Goal: Task Accomplishment & Management: Complete application form

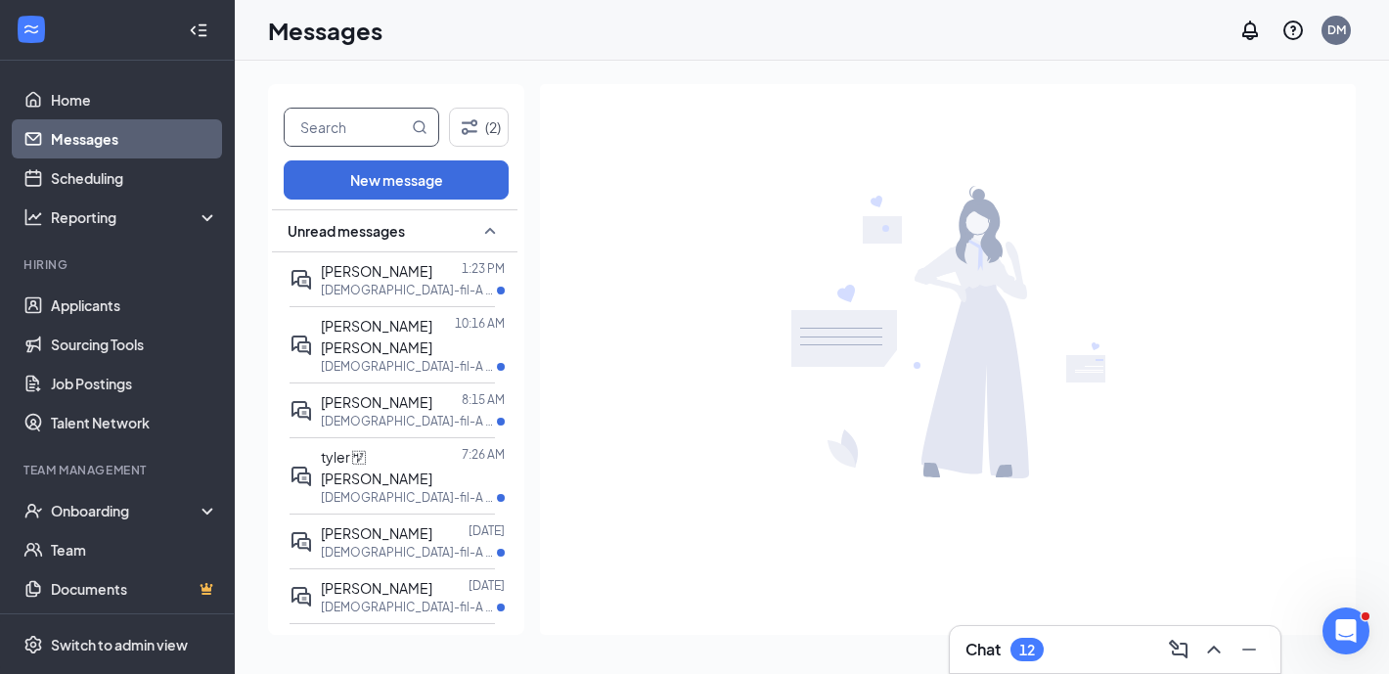
click at [385, 133] on input "text" at bounding box center [346, 127] width 123 height 37
type input "victoria"
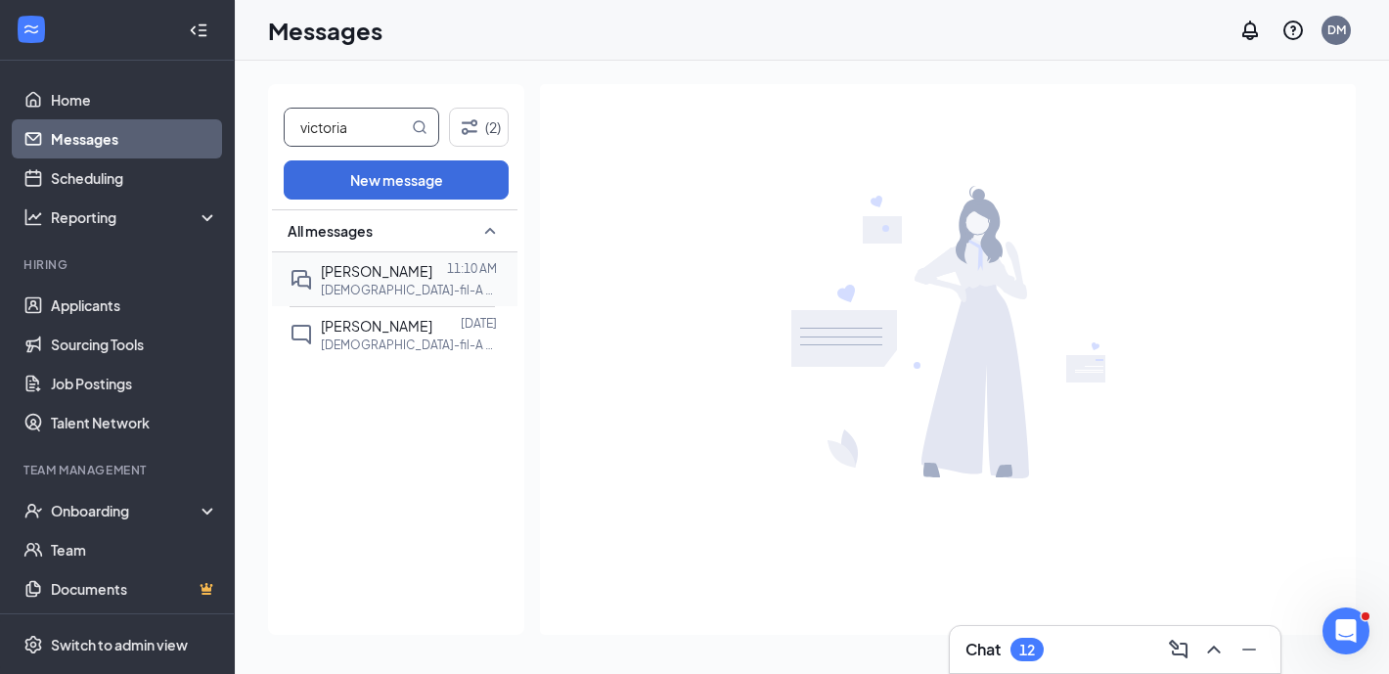
click at [375, 278] on span "[PERSON_NAME]" at bounding box center [376, 271] width 111 height 18
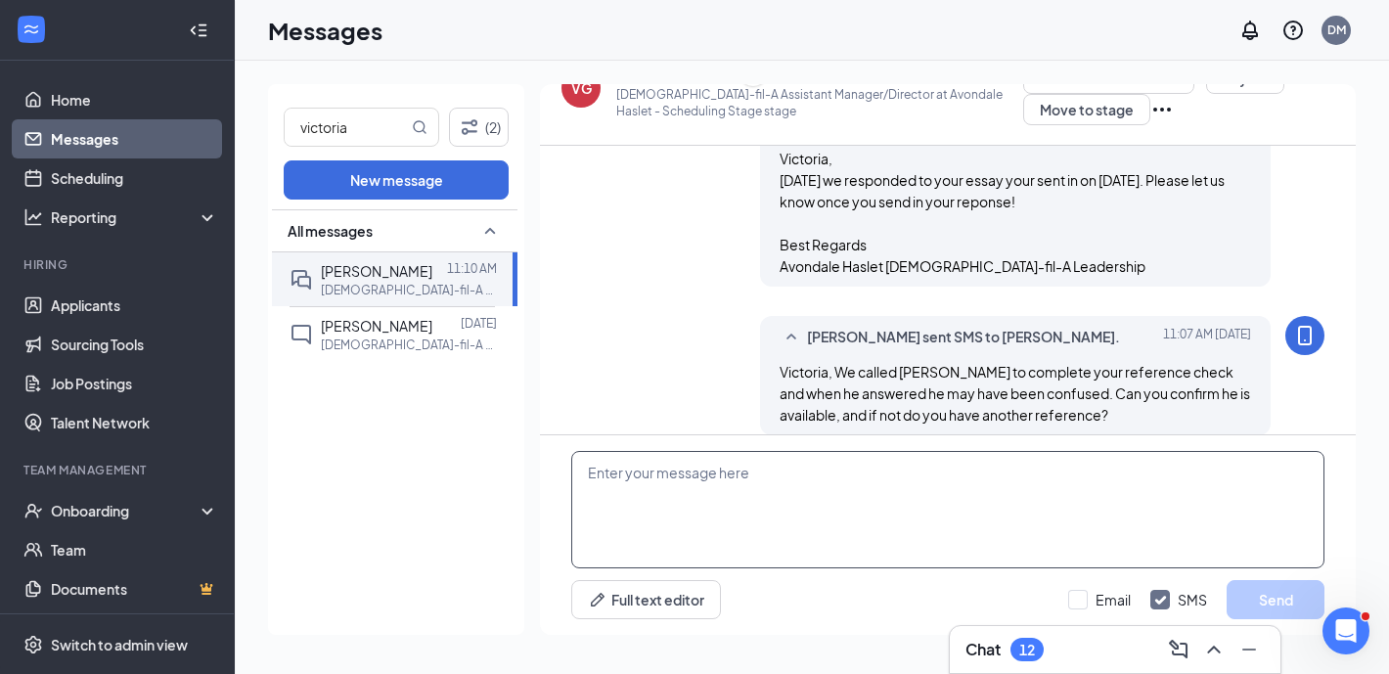
scroll to position [732, 0]
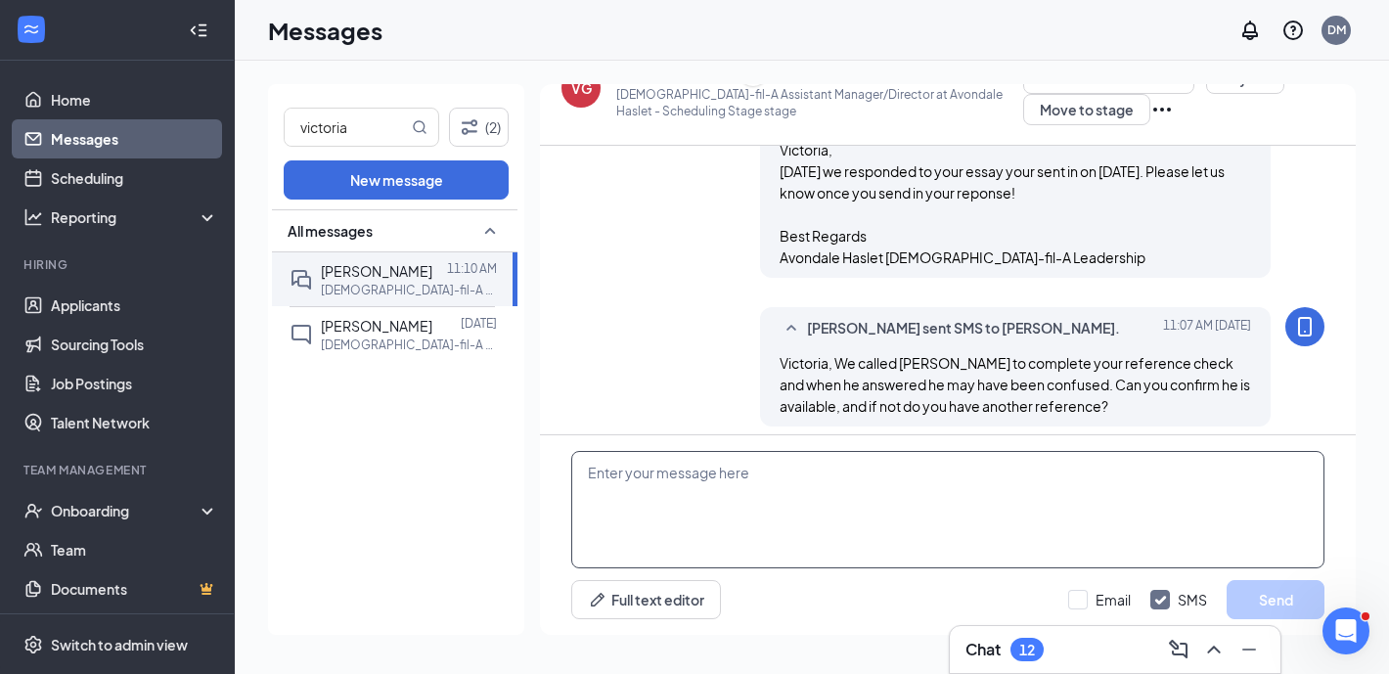
click at [762, 544] on textarea at bounding box center [947, 509] width 753 height 117
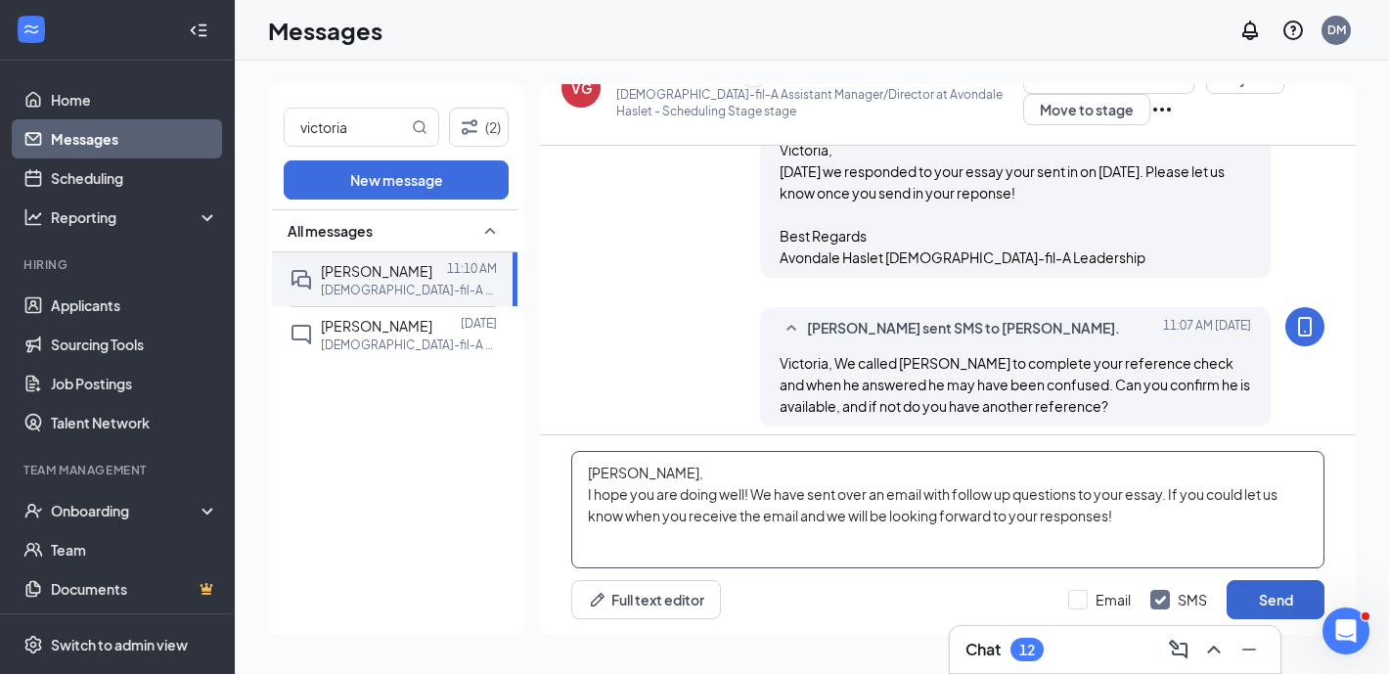
type textarea "[PERSON_NAME], I hope you are doing well! We have sent over an email with follo…"
click at [1257, 595] on button "Send" at bounding box center [1275, 599] width 98 height 39
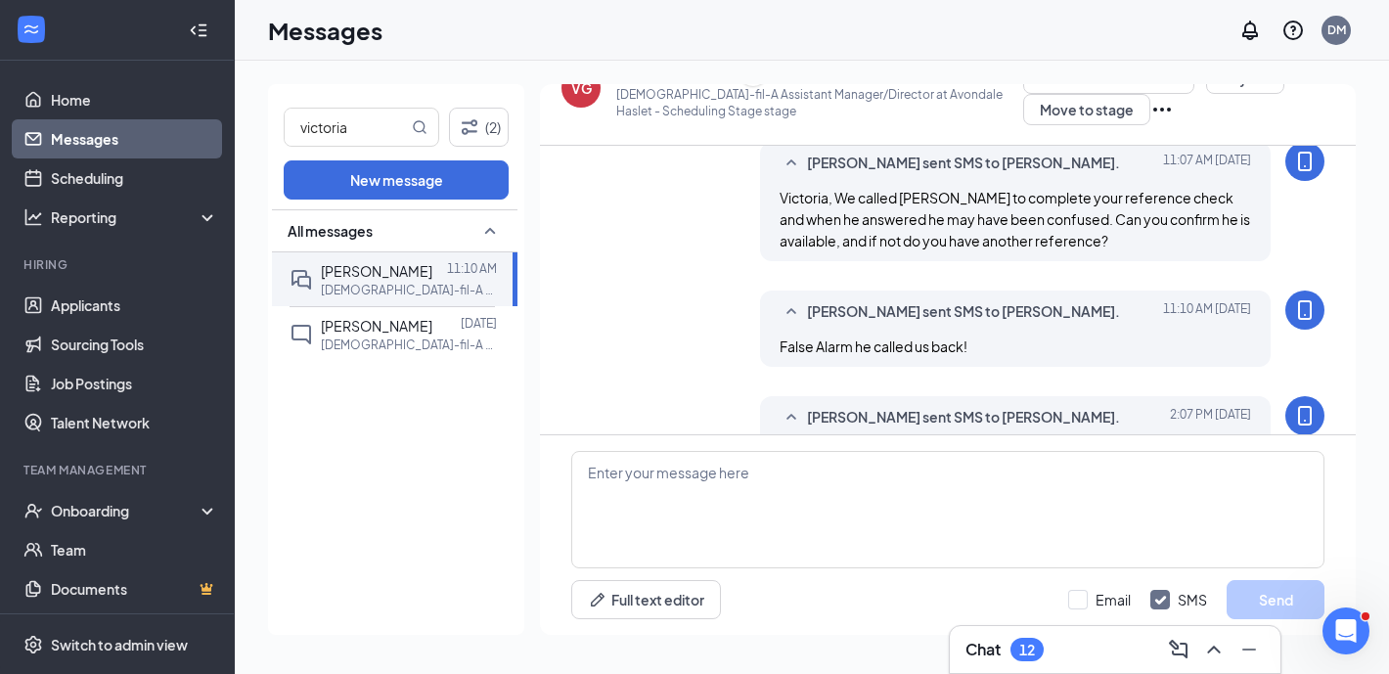
scroll to position [903, 0]
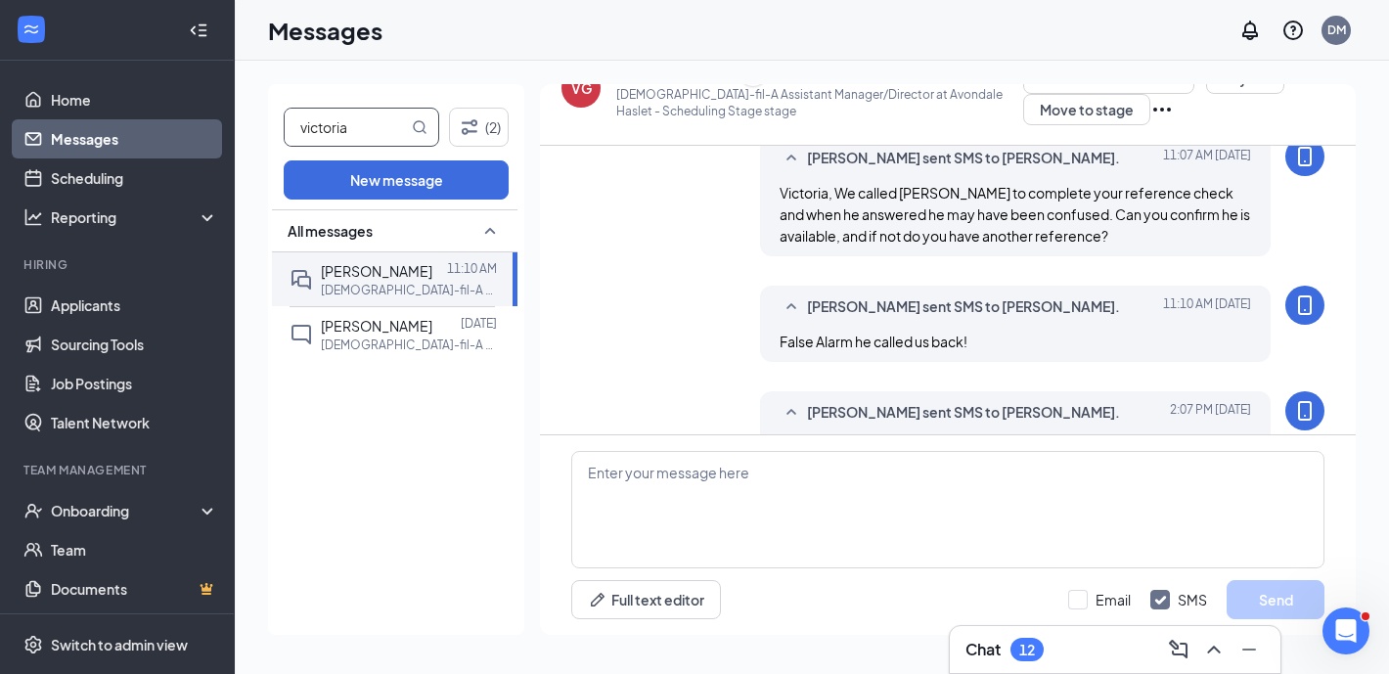
drag, startPoint x: 360, startPoint y: 129, endPoint x: 270, endPoint y: 130, distance: 90.0
click at [270, 130] on div "victoria (2) New message All messages [PERSON_NAME] 11:10 AM [DEMOGRAPHIC_DATA]…" at bounding box center [396, 359] width 256 height 551
type input "[PERSON_NAME]"
click at [385, 260] on div "[PERSON_NAME]" at bounding box center [376, 271] width 111 height 22
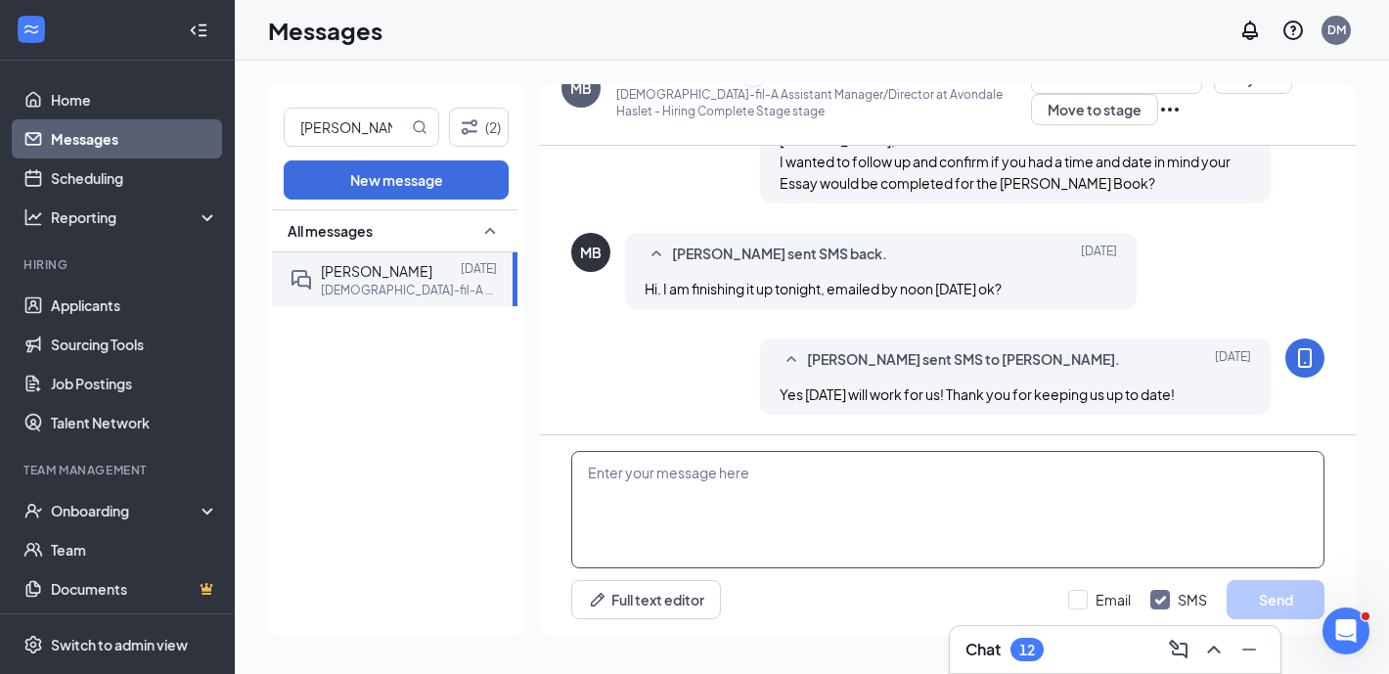
scroll to position [1595, 0]
click at [761, 551] on textarea at bounding box center [947, 509] width 753 height 117
type textarea "k"
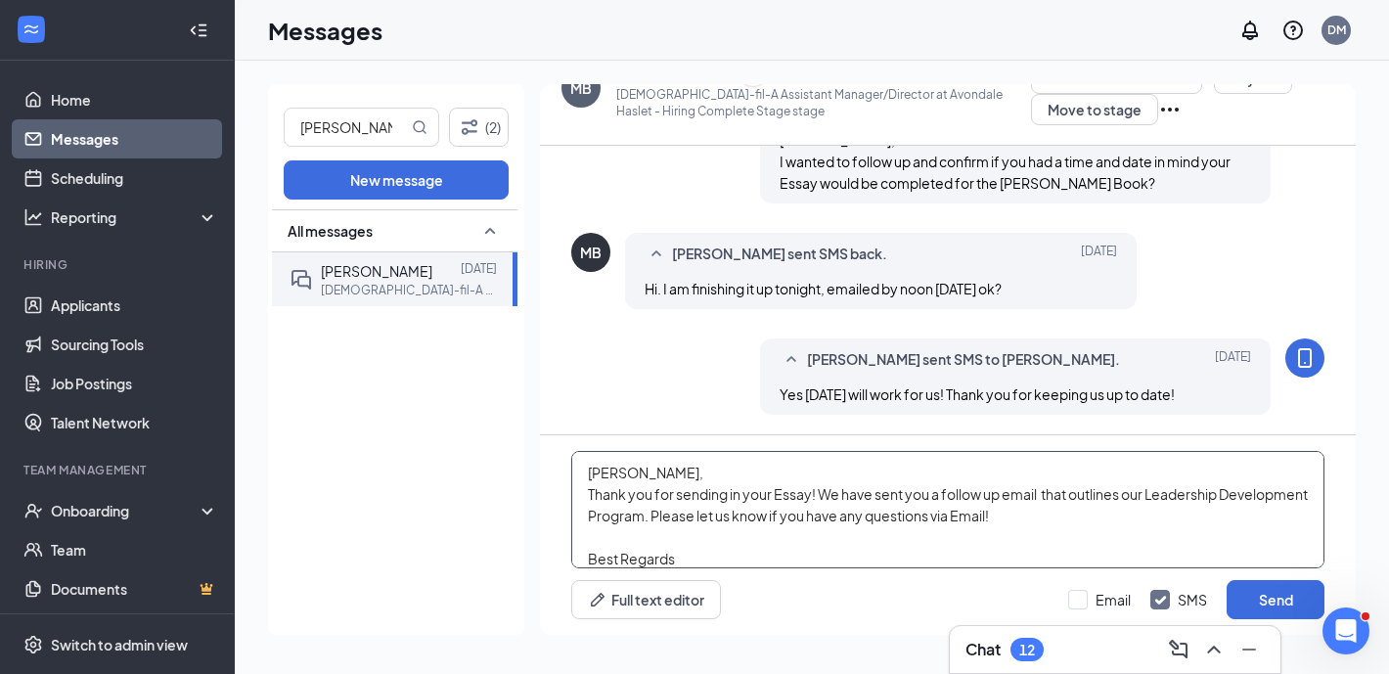
scroll to position [21, 0]
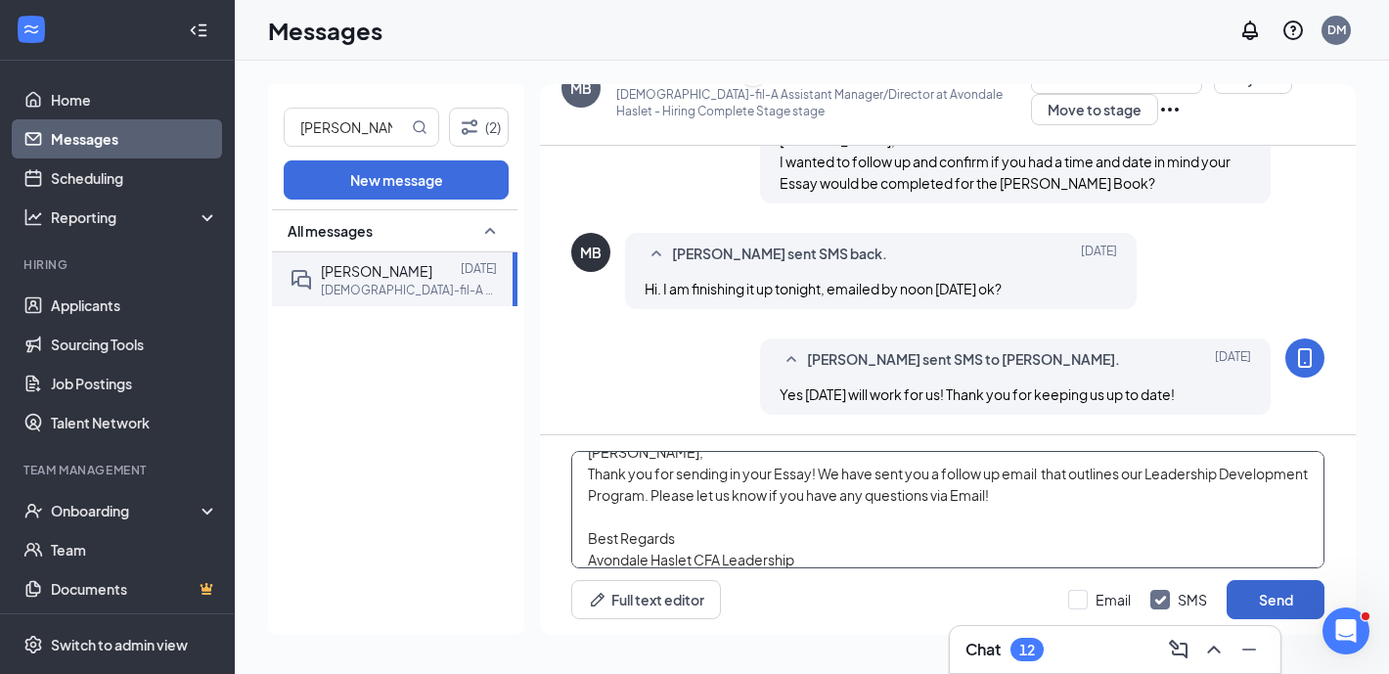
type textarea "[PERSON_NAME], Thank you for sending in your Essay! We have sent you a follow u…"
click at [1253, 595] on button "Send" at bounding box center [1275, 599] width 98 height 39
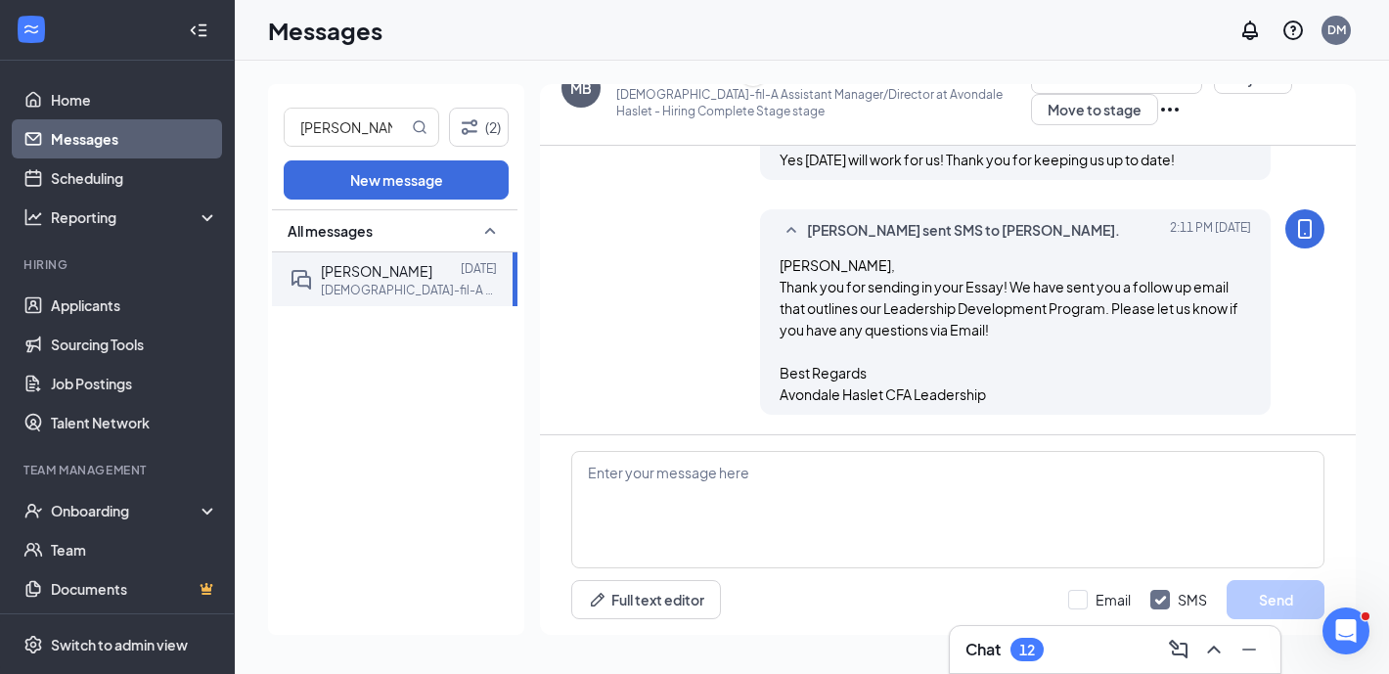
scroll to position [1830, 0]
drag, startPoint x: 381, startPoint y: 132, endPoint x: 287, endPoint y: 131, distance: 93.9
click at [287, 131] on input "[PERSON_NAME]" at bounding box center [346, 127] width 123 height 37
type input "[PERSON_NAME]"
click at [352, 268] on span "[PERSON_NAME]" at bounding box center [376, 271] width 111 height 18
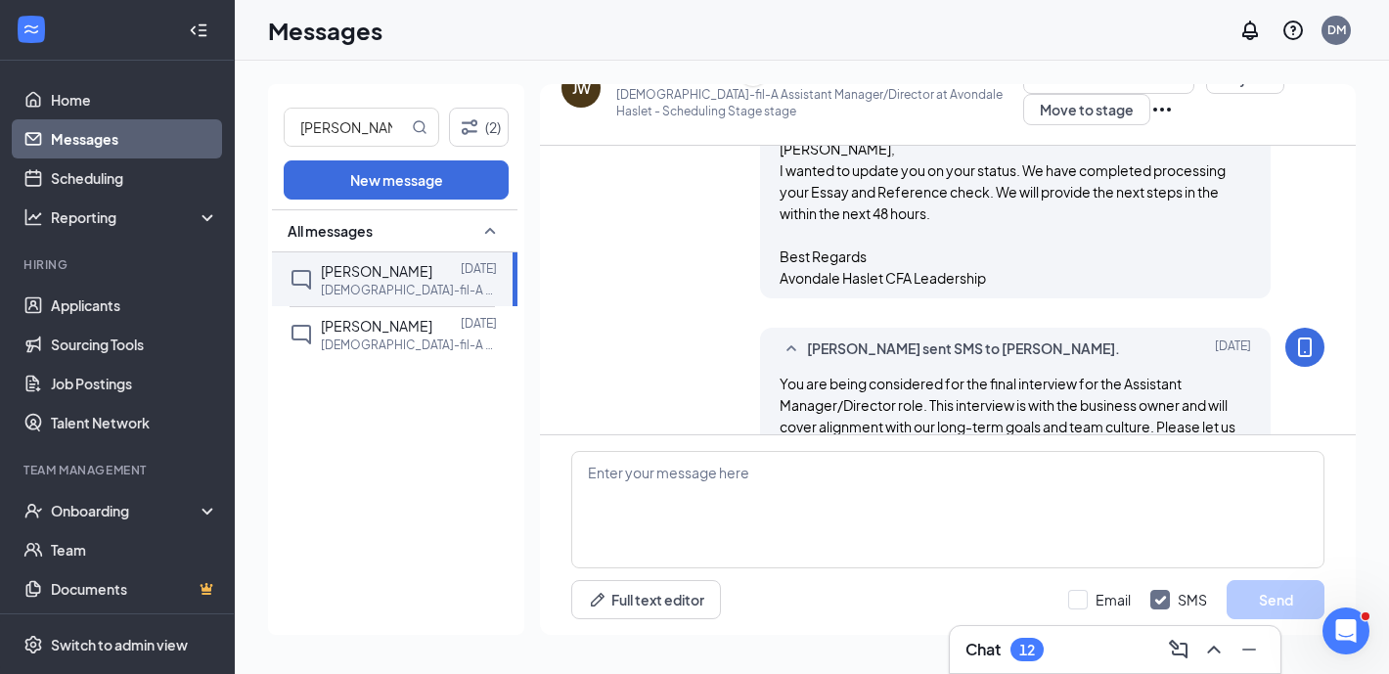
scroll to position [677, 0]
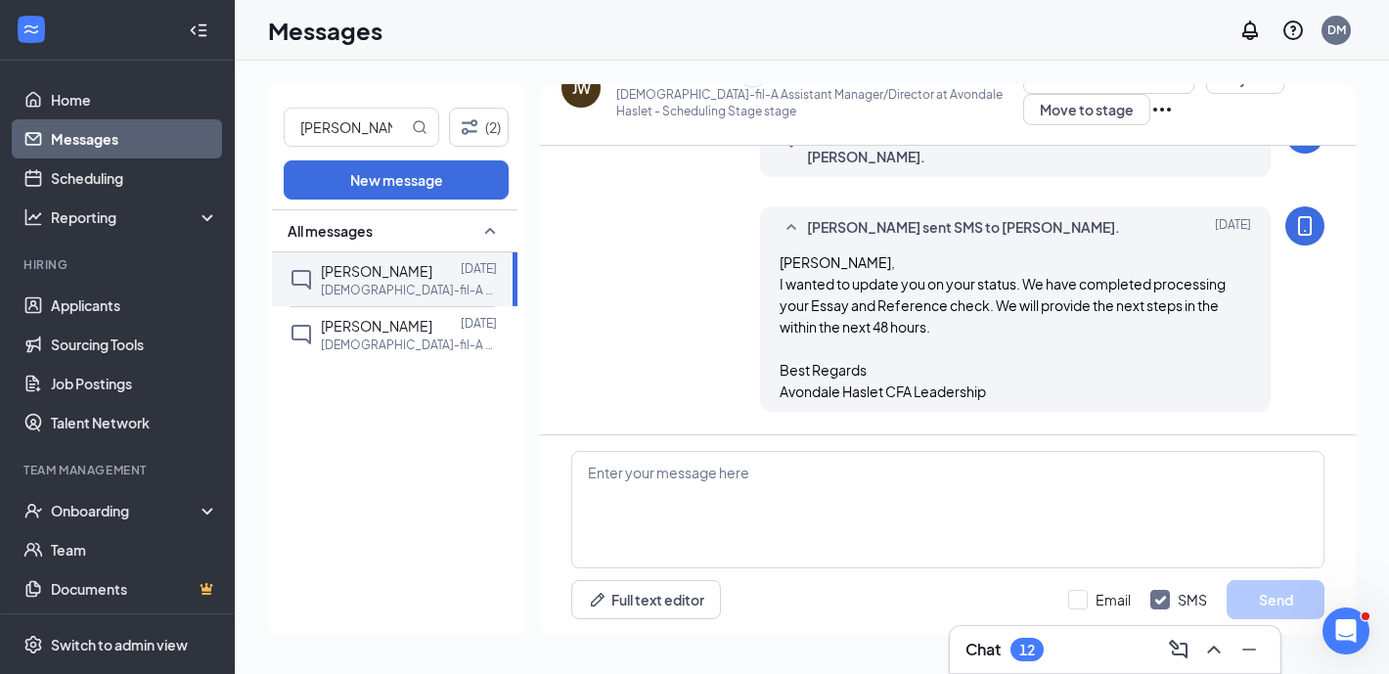
click at [589, 101] on div "JW" at bounding box center [580, 87] width 39 height 39
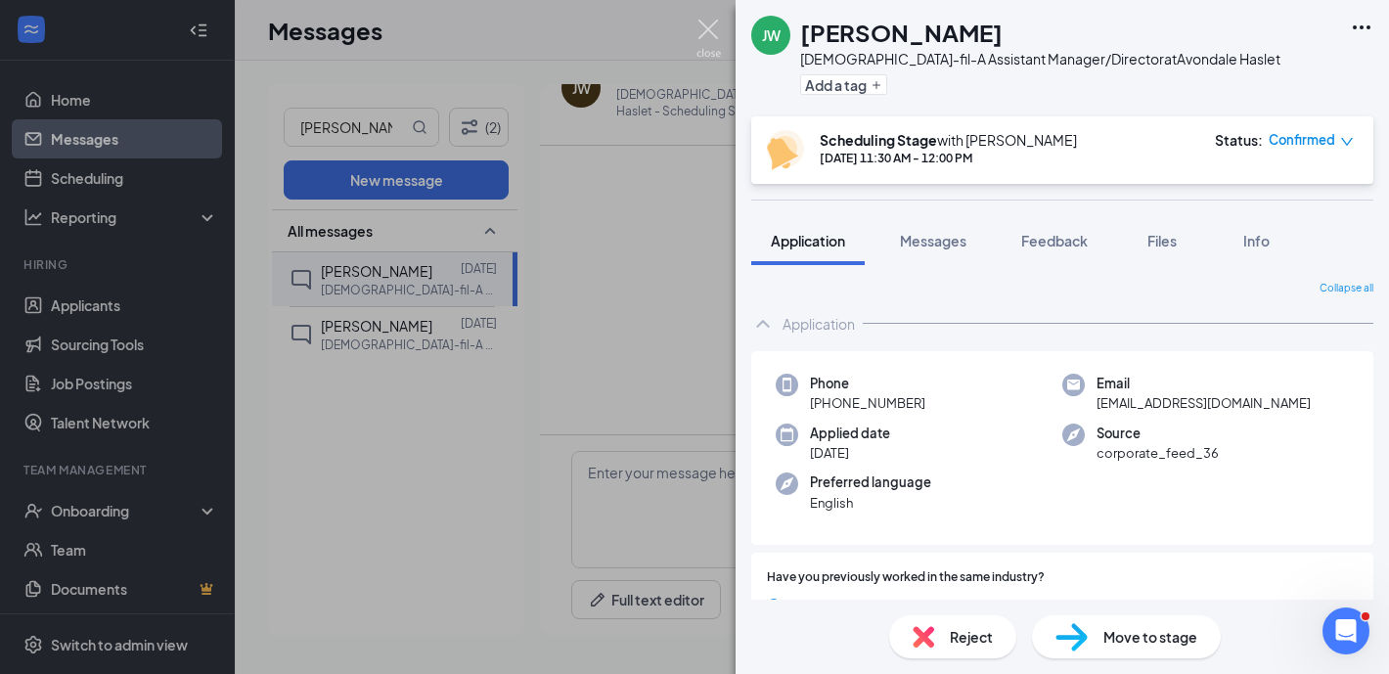
click at [704, 32] on img at bounding box center [708, 39] width 24 height 38
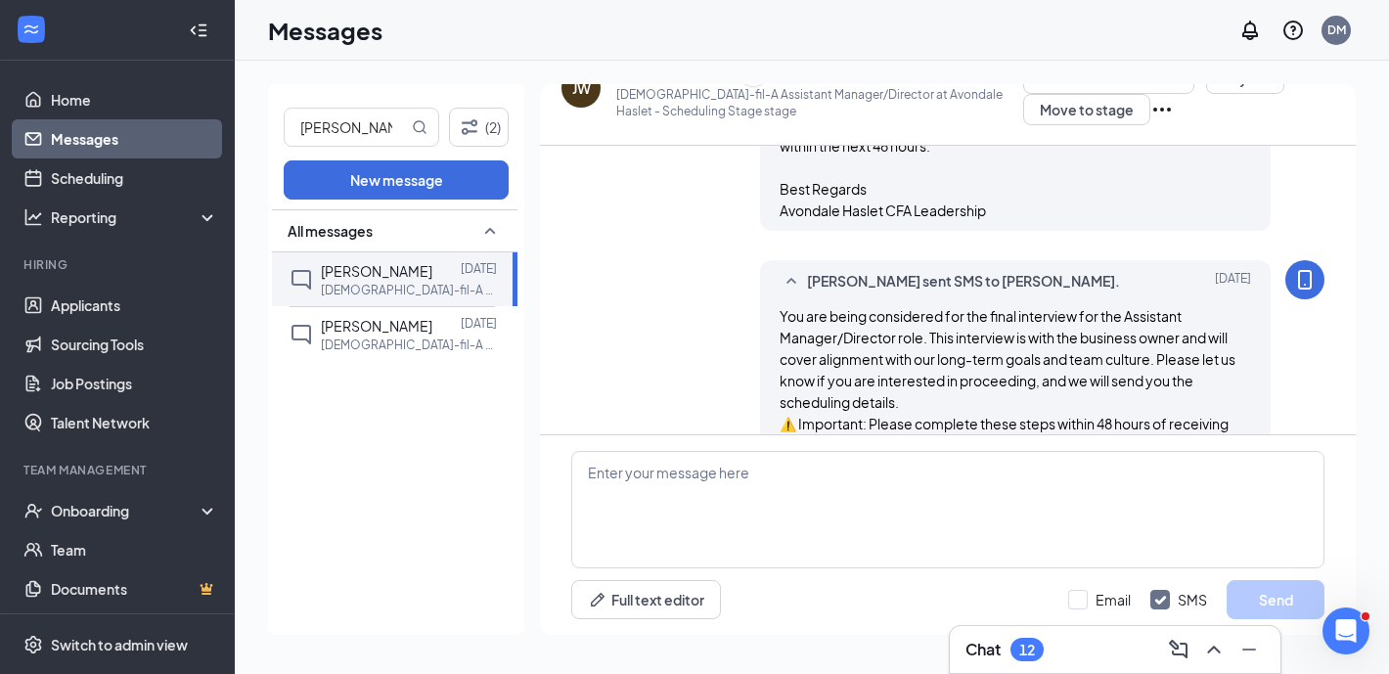
scroll to position [877, 0]
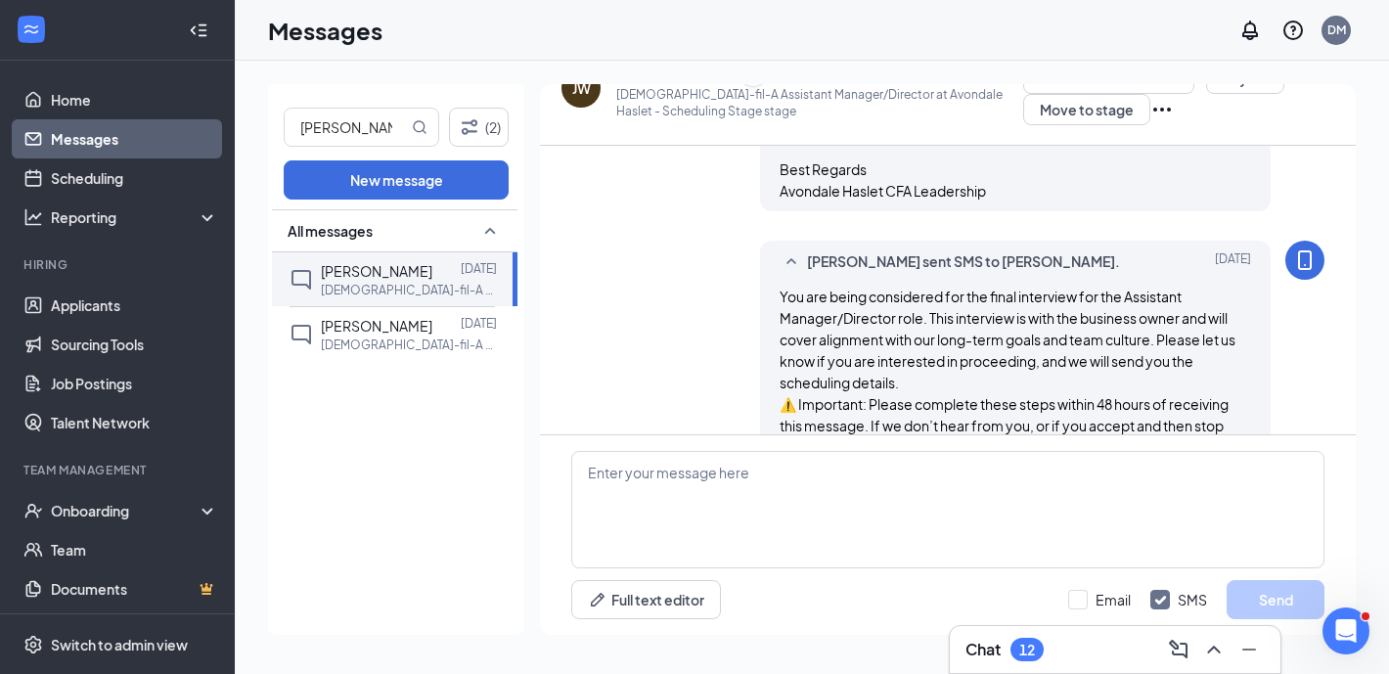
click at [1150, 110] on icon "Ellipses" at bounding box center [1161, 109] width 23 height 23
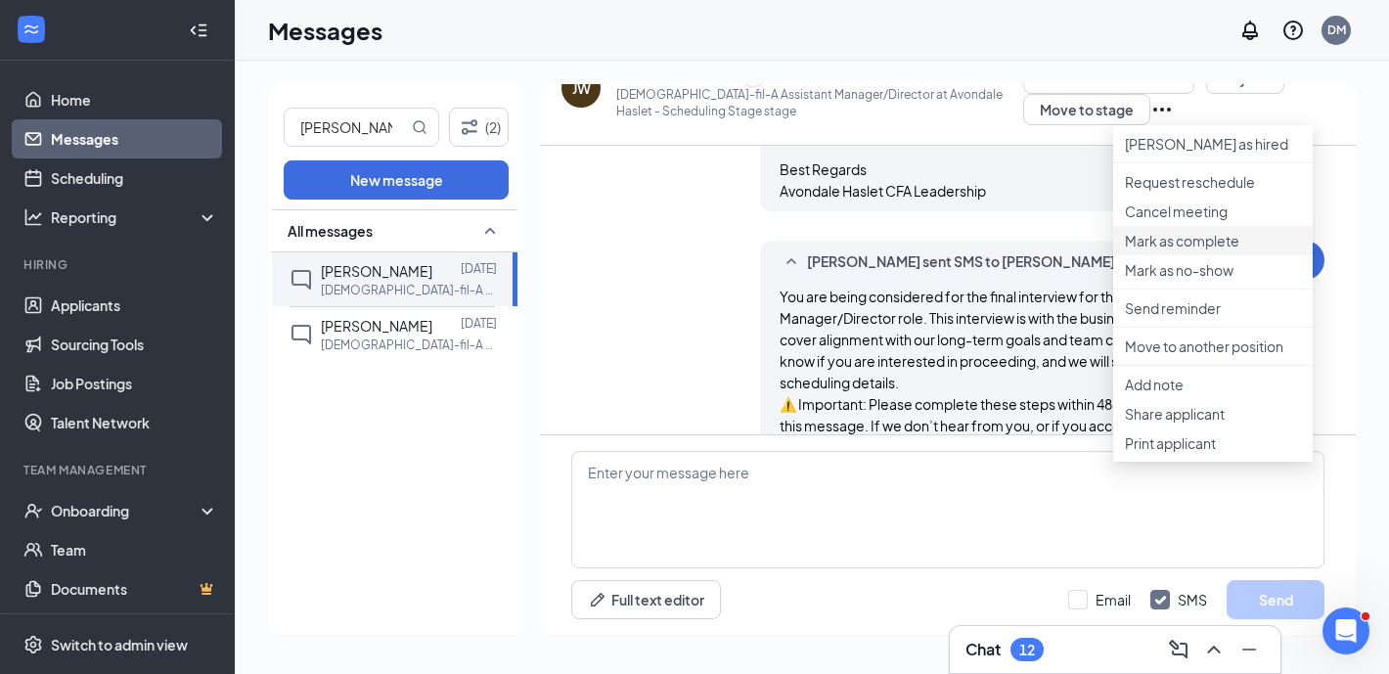
click at [1227, 250] on p "Mark as complete" at bounding box center [1212, 241] width 176 height 20
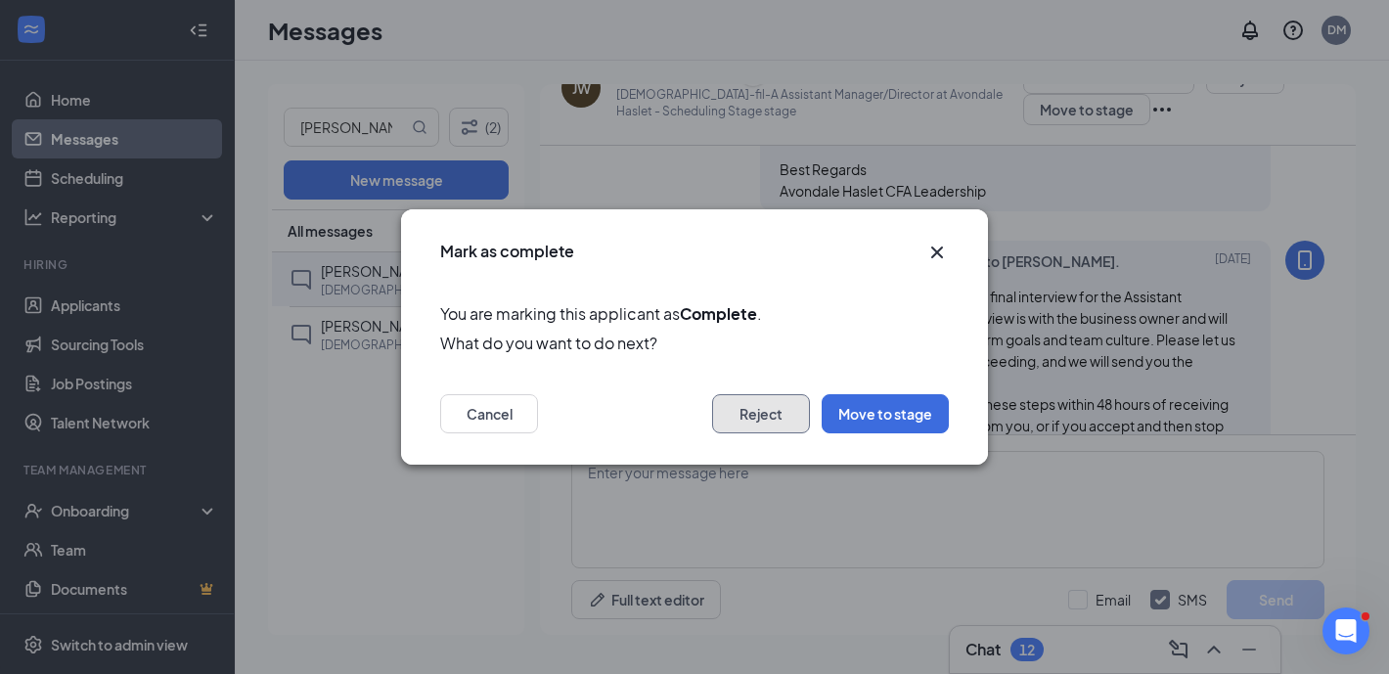
click at [769, 415] on button "Reject" at bounding box center [761, 413] width 98 height 39
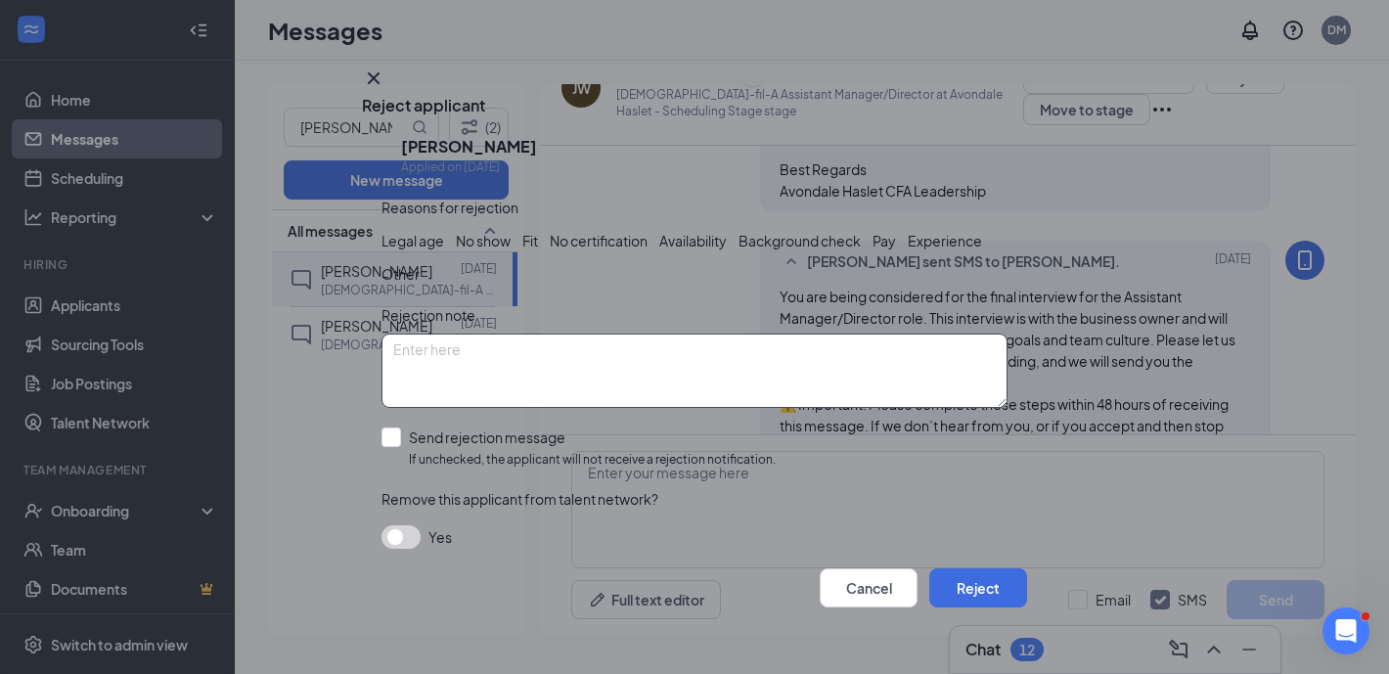
scroll to position [47, 0]
click at [399, 427] on input "Send rejection message If unchecked, the applicant will not receive a rejection…" at bounding box center [578, 448] width 394 height 42
checkbox input "true"
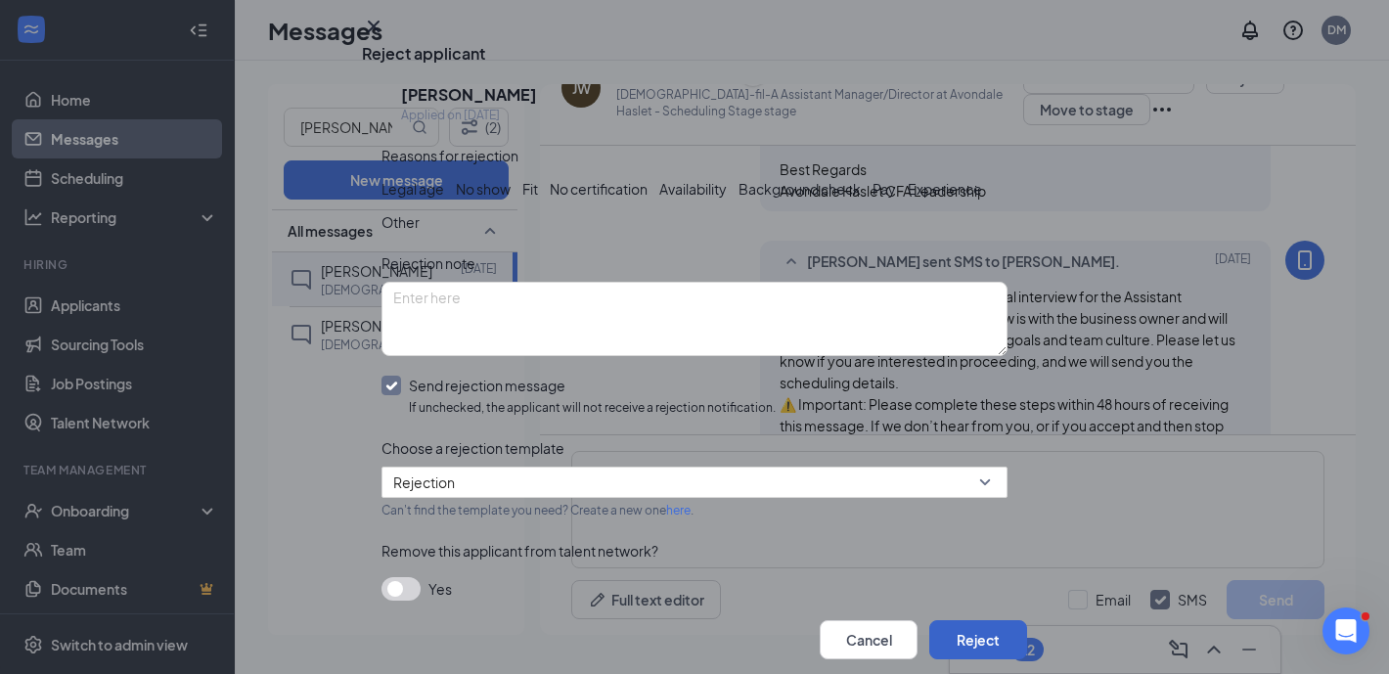
click at [975, 620] on button "Reject" at bounding box center [978, 639] width 98 height 39
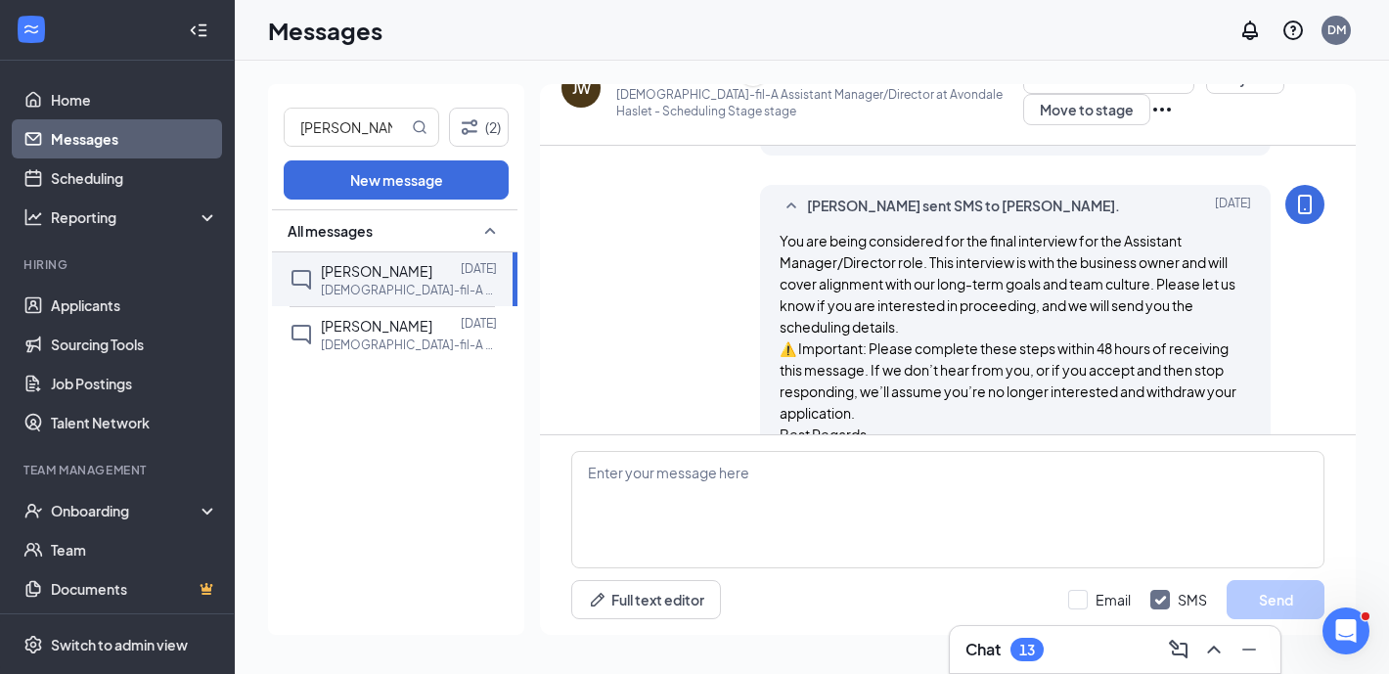
scroll to position [934, 0]
click at [122, 545] on link "Team" at bounding box center [134, 549] width 167 height 39
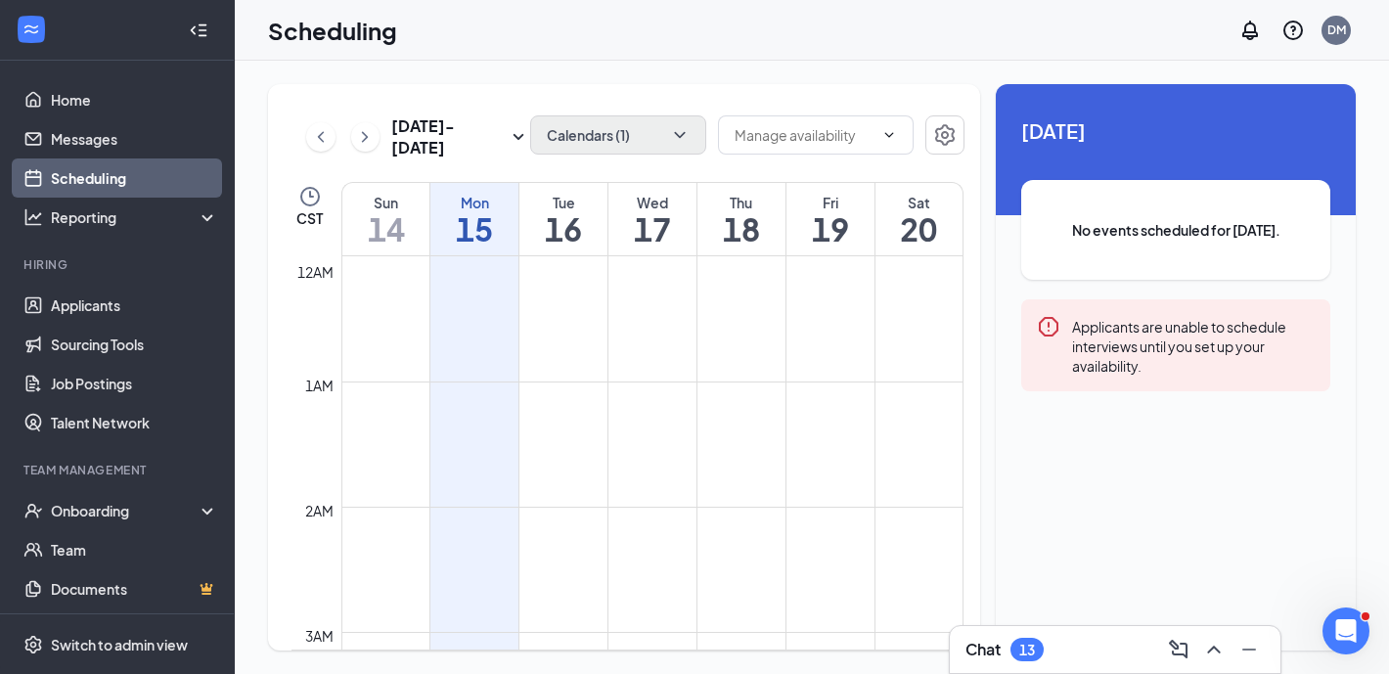
scroll to position [961, 0]
click at [630, 136] on button "Calendars (1)" at bounding box center [618, 134] width 176 height 39
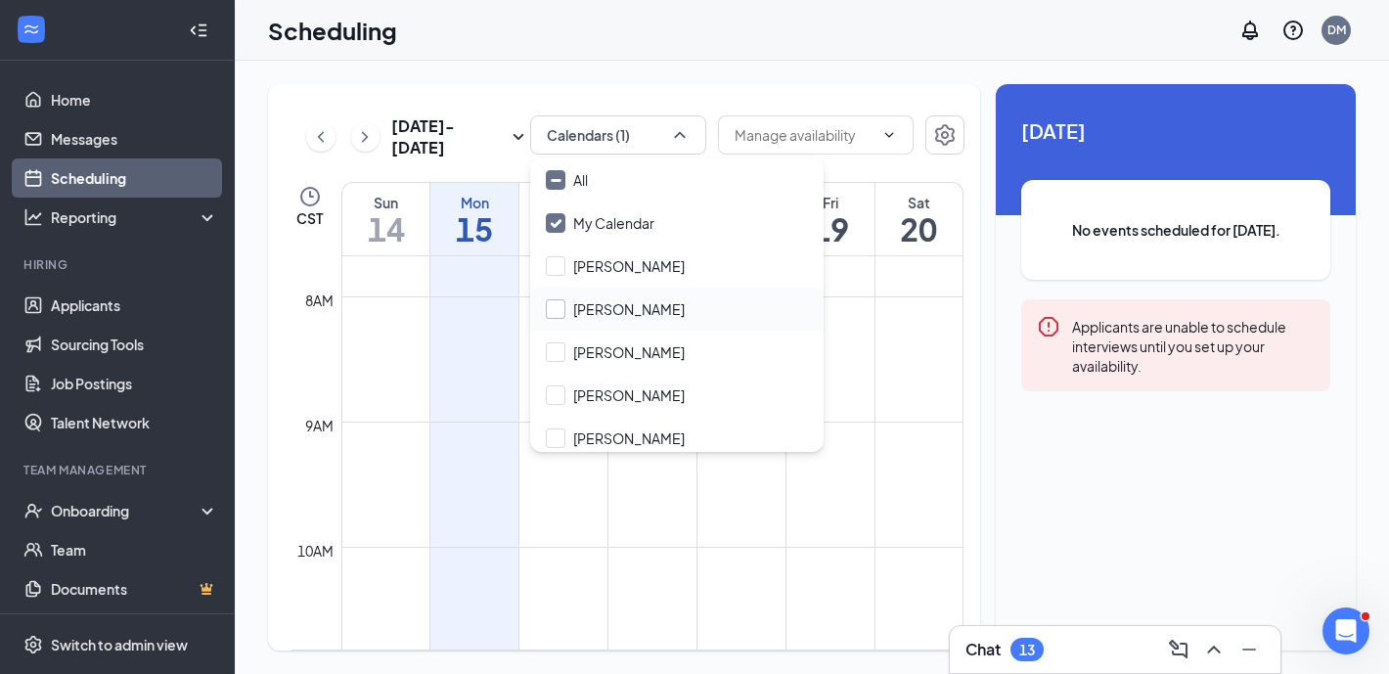
click at [655, 317] on input "Carl Hillerbrand" at bounding box center [615, 309] width 139 height 20
checkbox input "true"
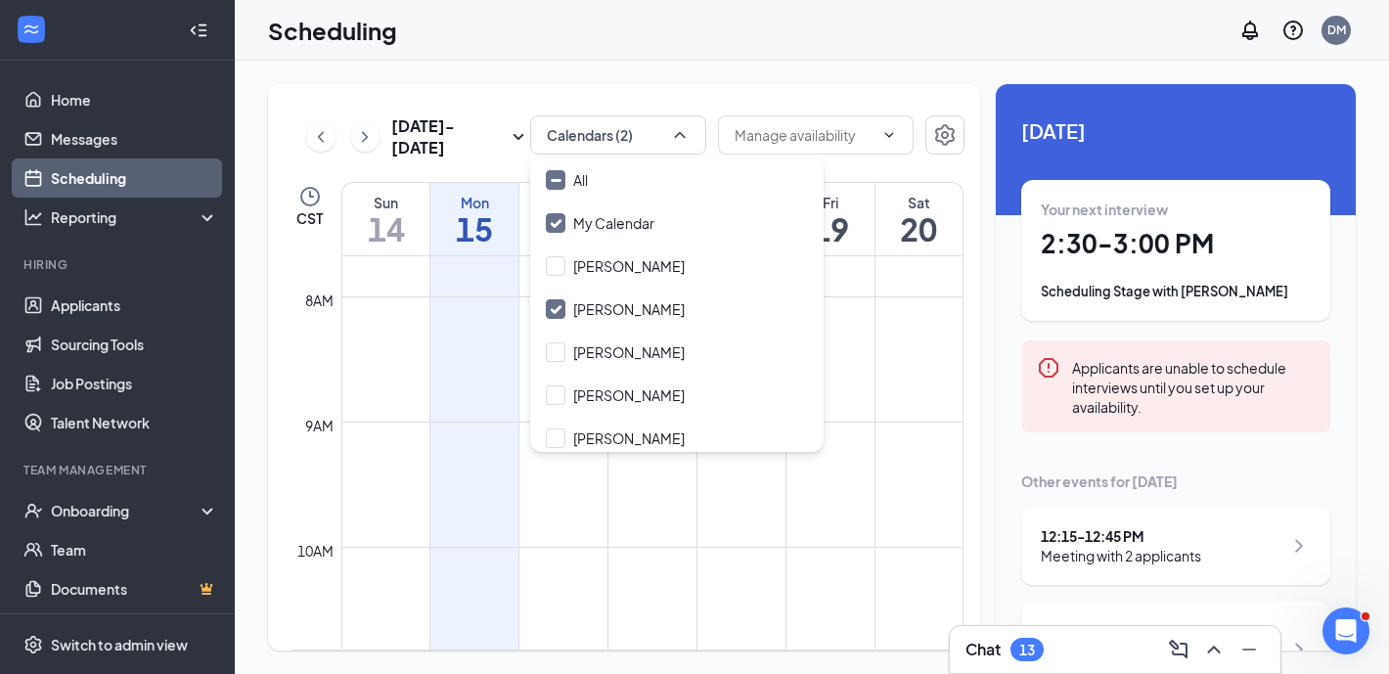
click at [783, 52] on div "Scheduling DM" at bounding box center [812, 30] width 1154 height 61
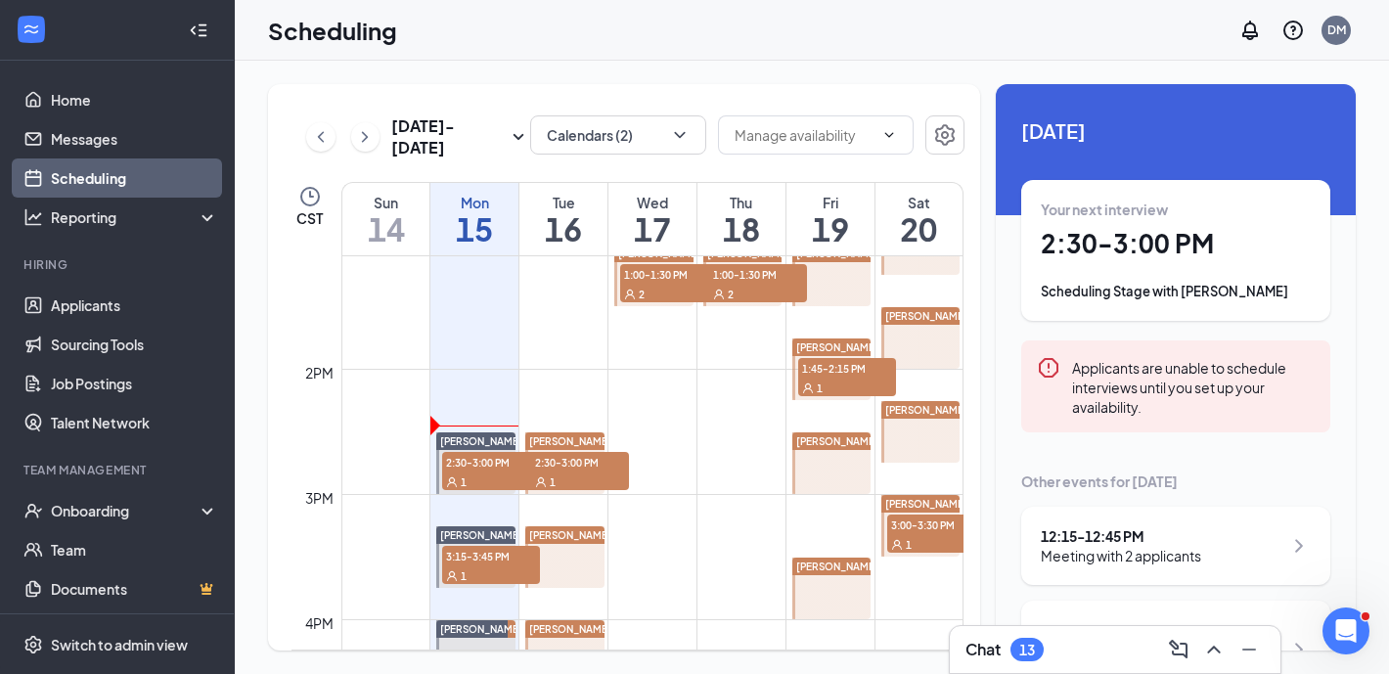
scroll to position [1660, 0]
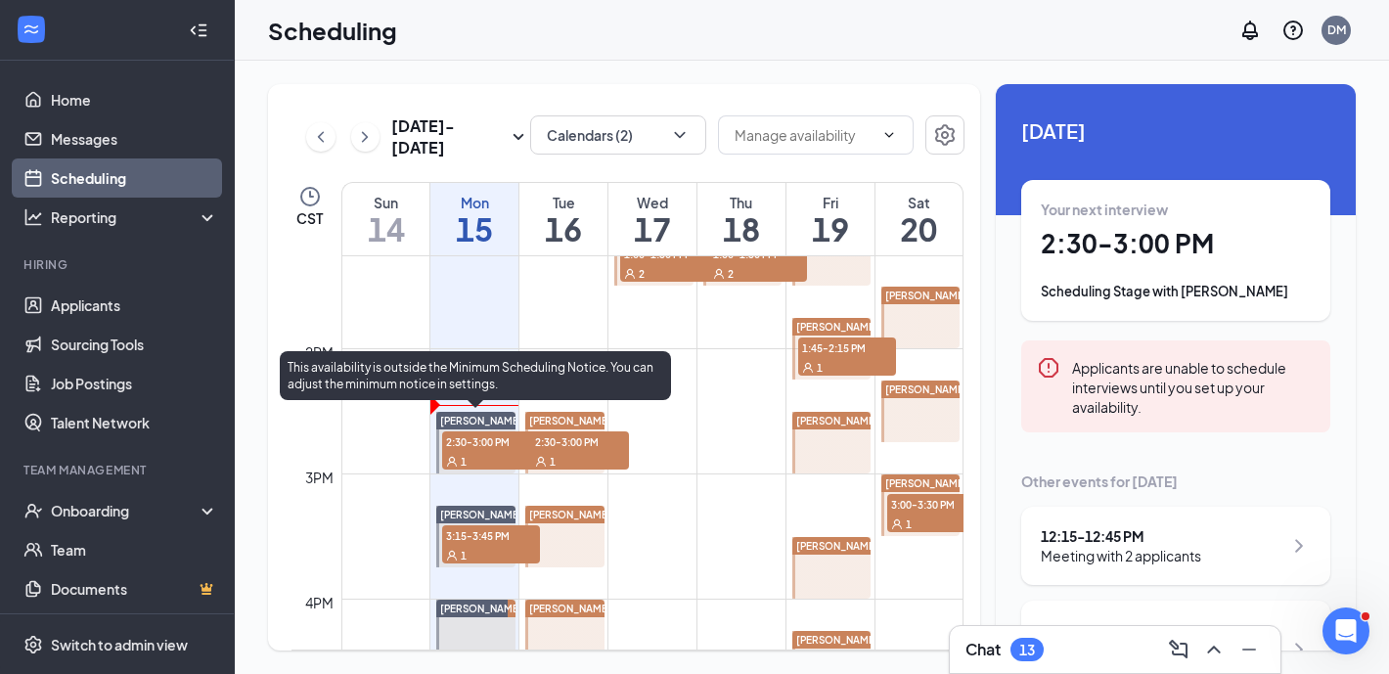
click at [465, 446] on span "2:30-3:00 PM" at bounding box center [491, 441] width 98 height 20
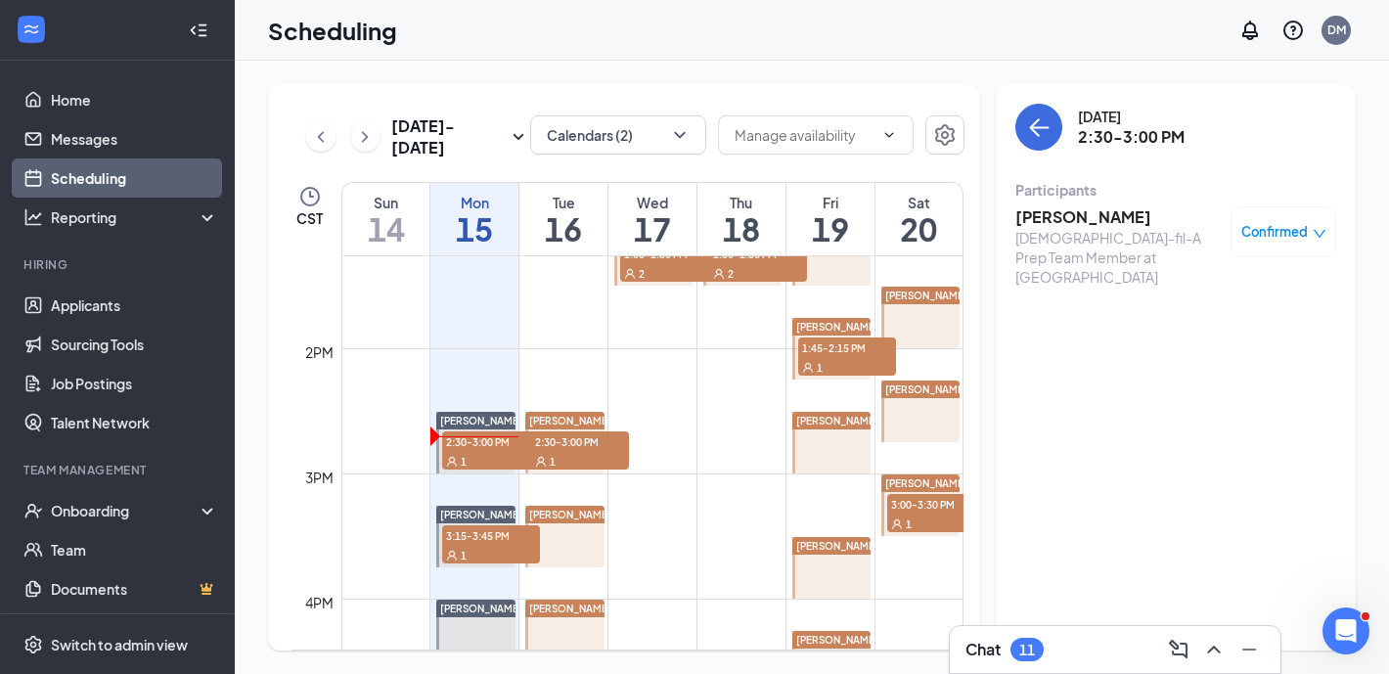
scroll to position [1744, 0]
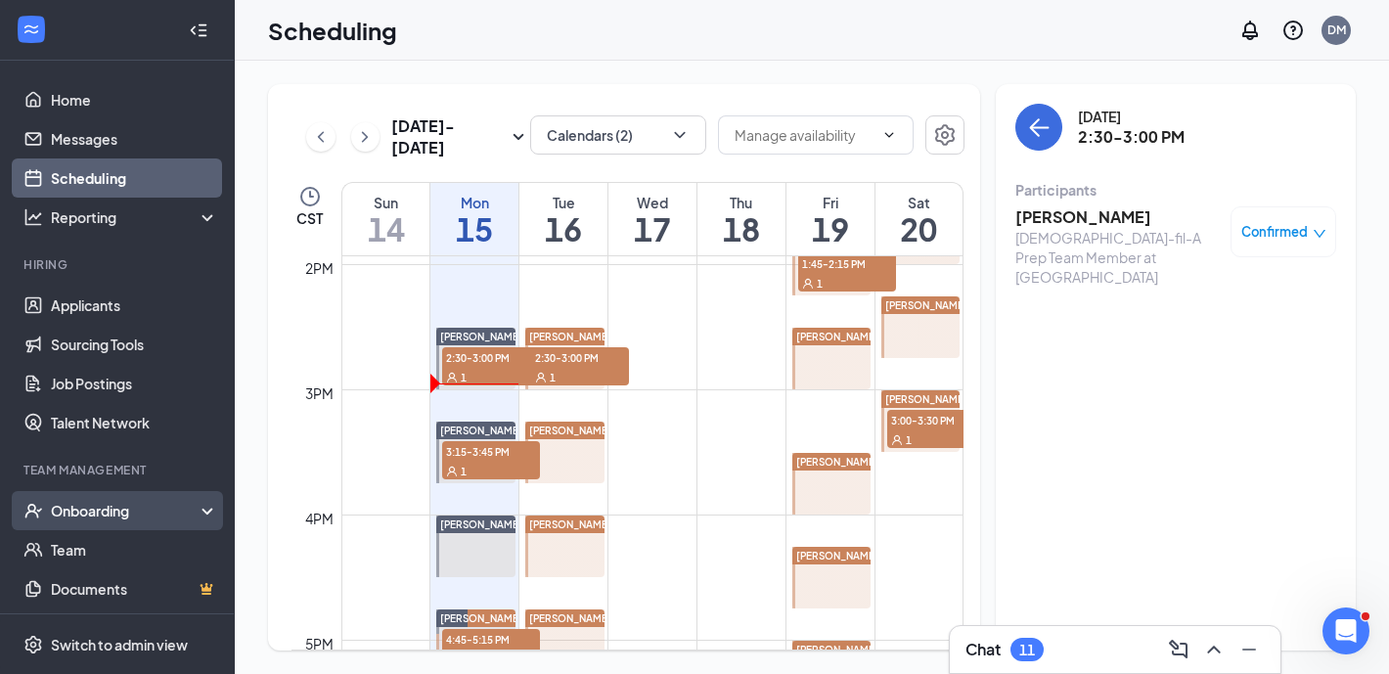
click at [125, 501] on div "Onboarding" at bounding box center [126, 511] width 151 height 20
click at [104, 540] on link "Overview" at bounding box center [134, 549] width 167 height 39
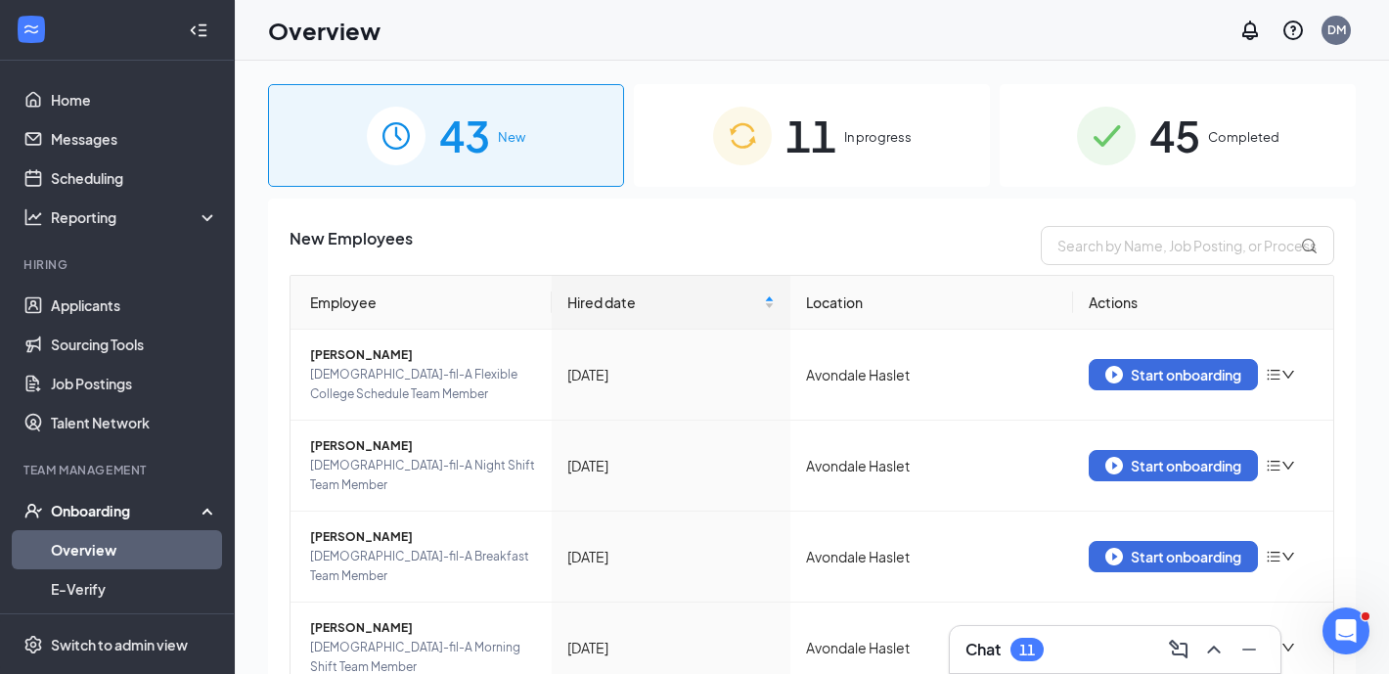
click at [857, 136] on span "In progress" at bounding box center [877, 137] width 67 height 20
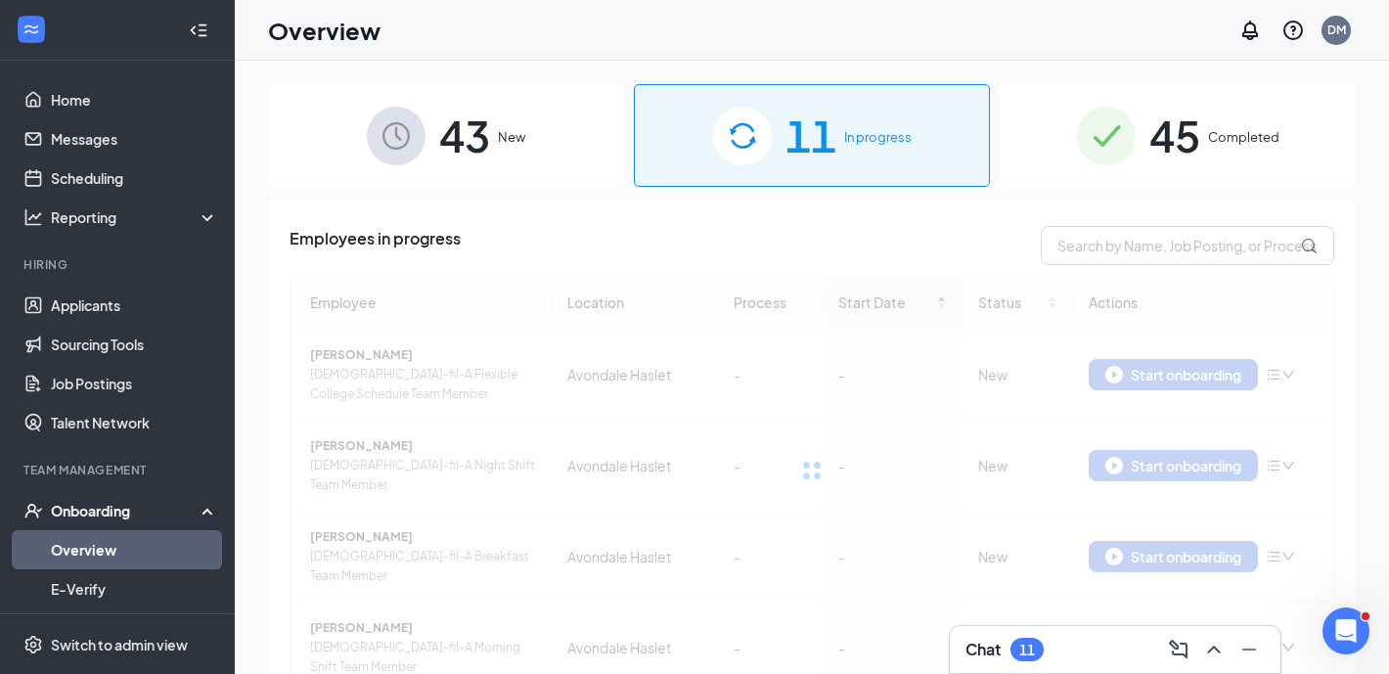
click at [595, 155] on div "43 New" at bounding box center [446, 135] width 356 height 103
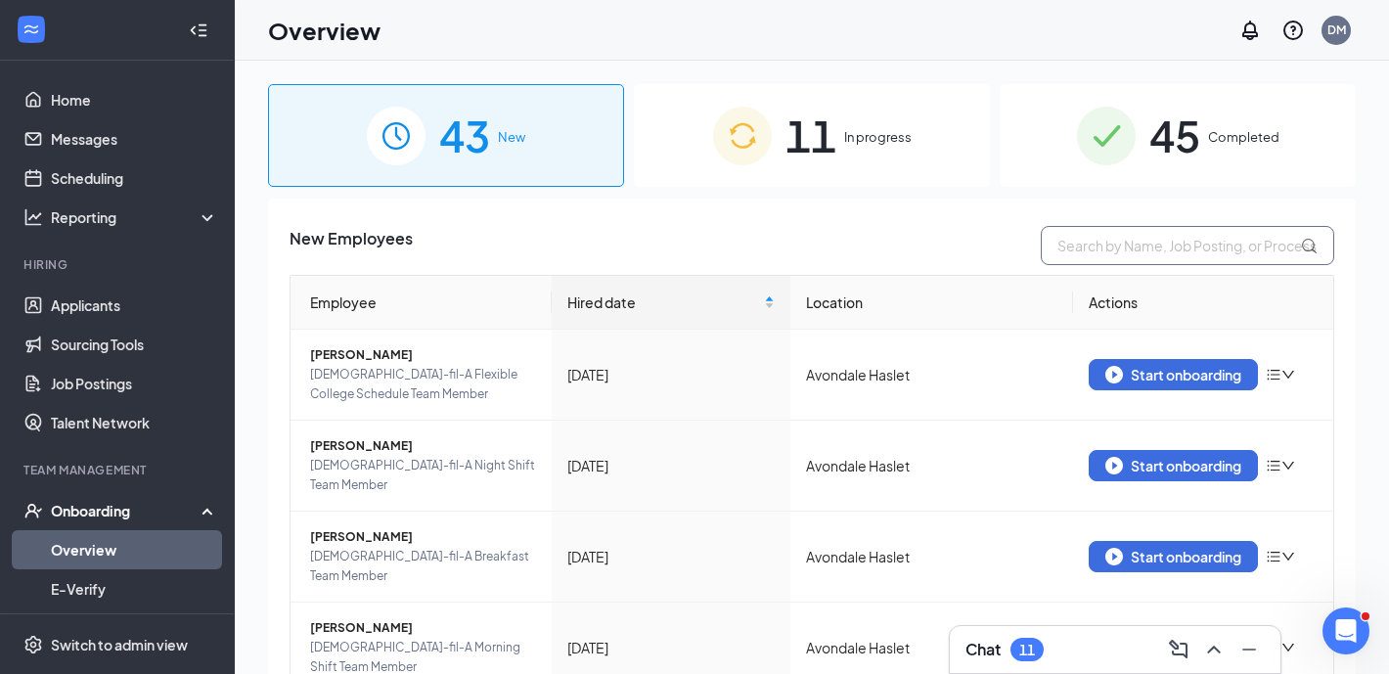
click at [1213, 254] on input "text" at bounding box center [1186, 245] width 293 height 39
type input "marta lemus"
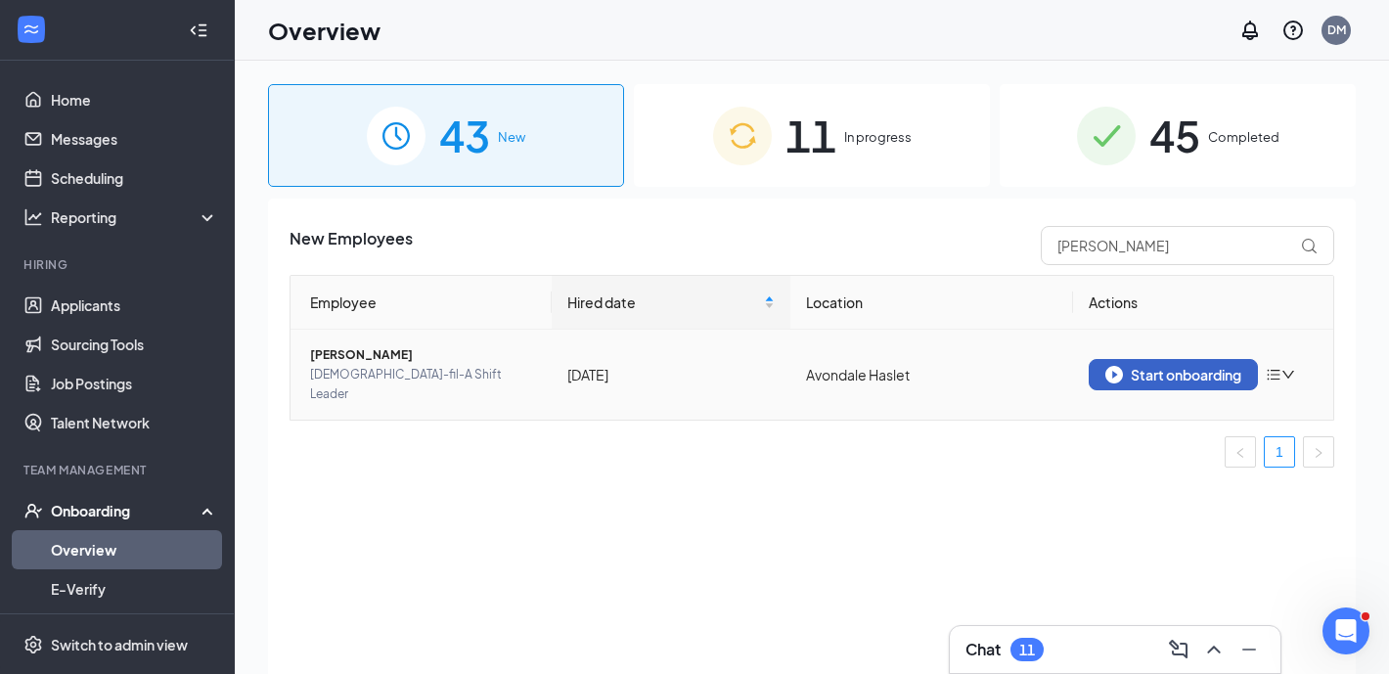
click at [1156, 374] on button "Start onboarding" at bounding box center [1172, 374] width 169 height 31
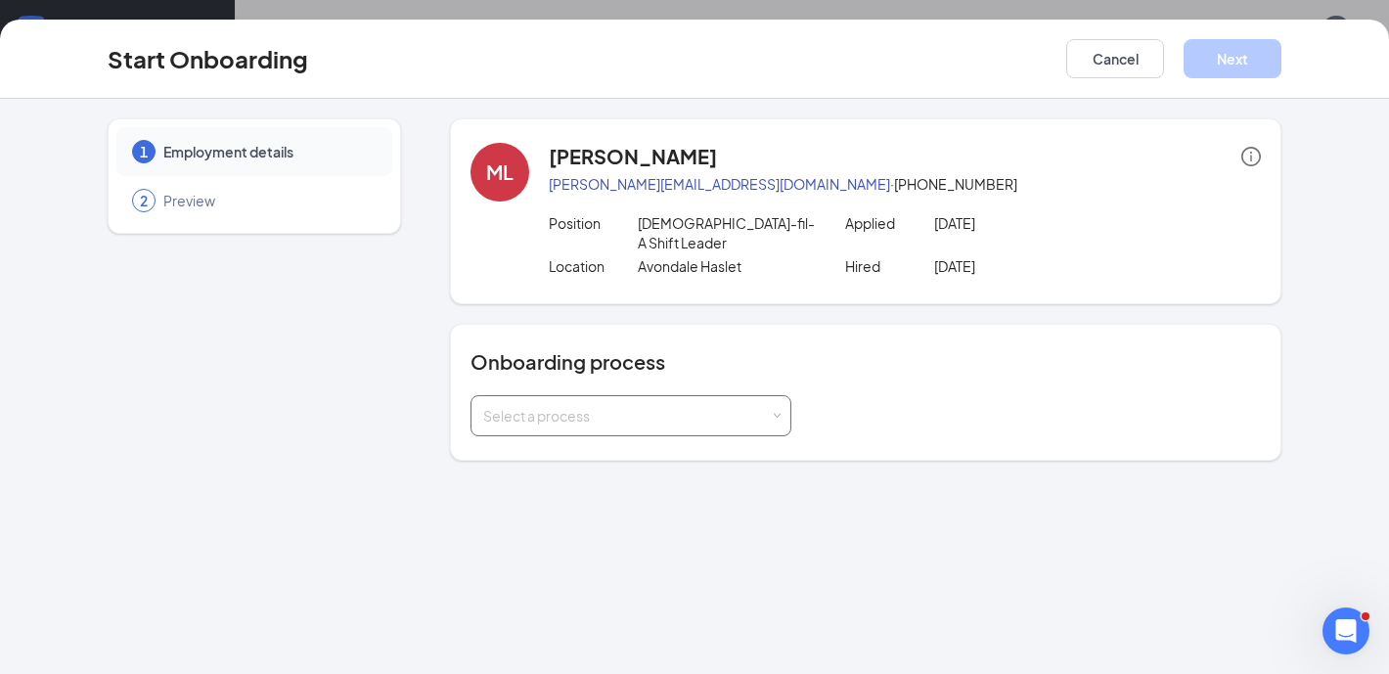
click at [631, 406] on div "Select a process" at bounding box center [626, 416] width 287 height 20
click at [634, 406] on div "Select a process" at bounding box center [626, 416] width 287 height 20
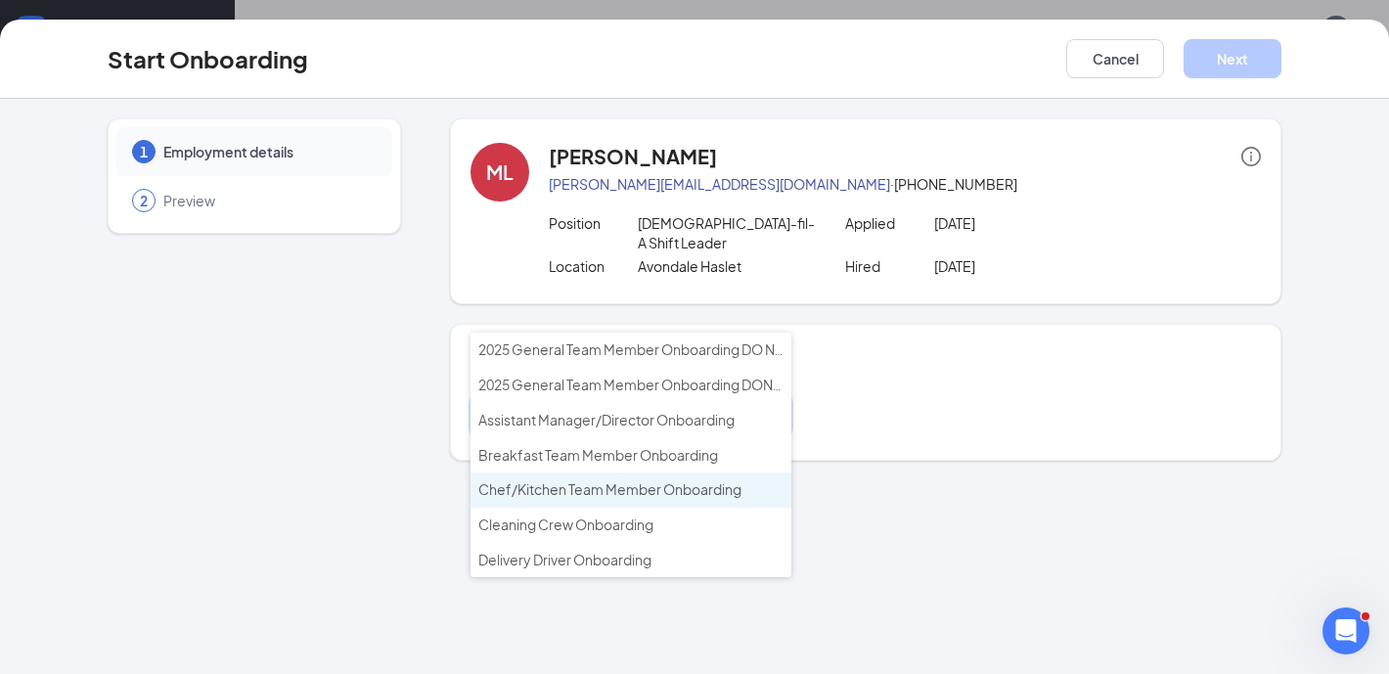
click at [647, 490] on span "Chef/Kitchen Team Member Onboarding" at bounding box center [609, 489] width 263 height 18
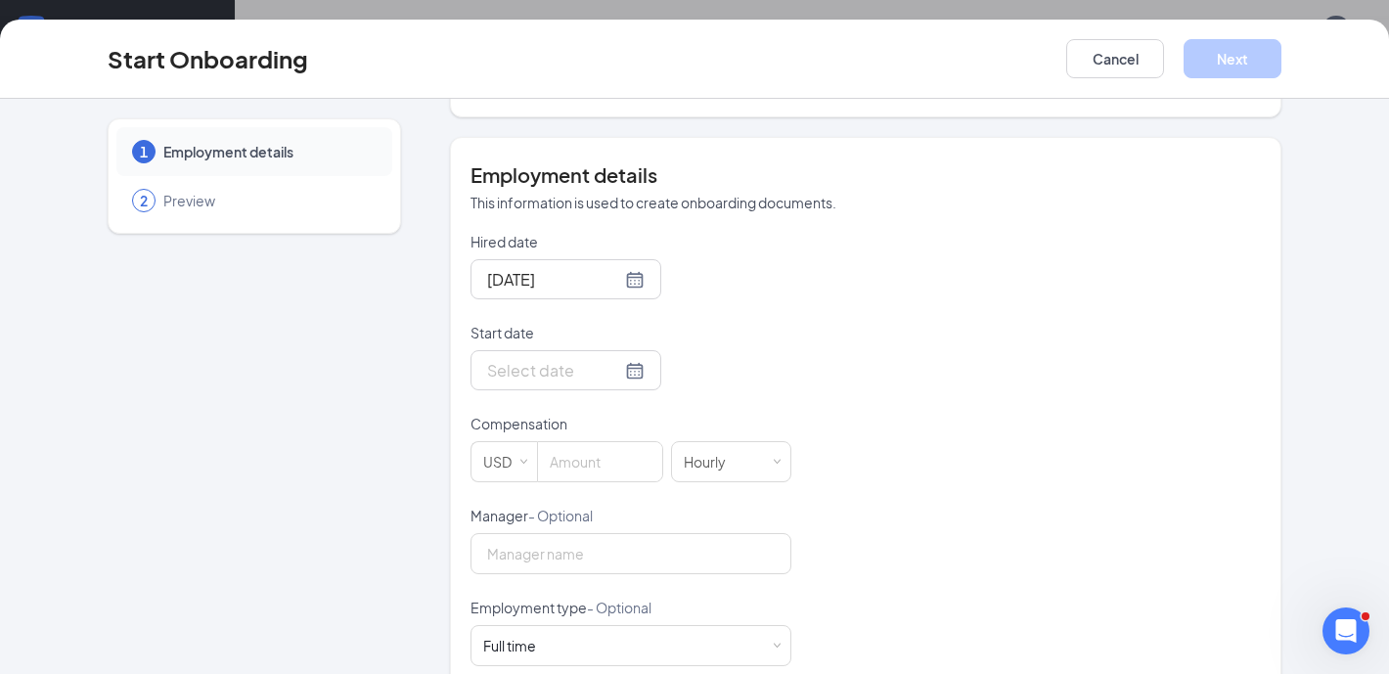
scroll to position [358, 0]
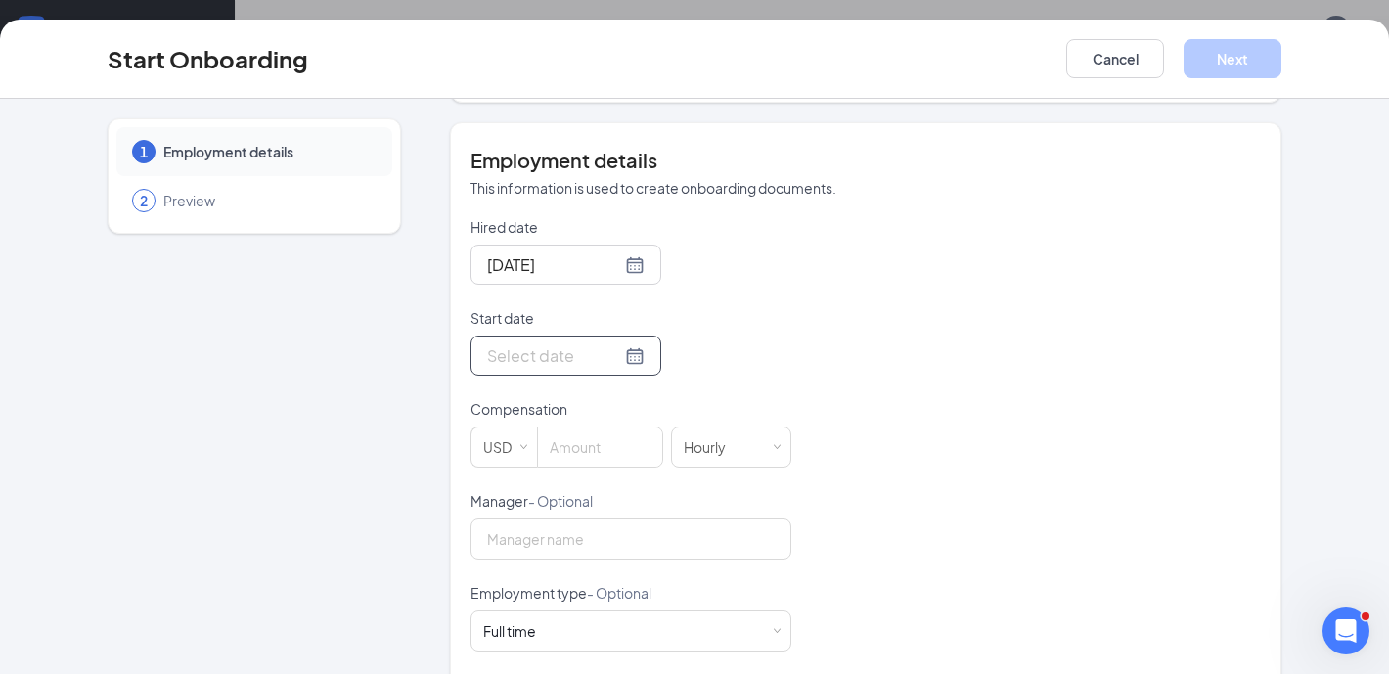
click at [620, 343] on div at bounding box center [565, 355] width 157 height 24
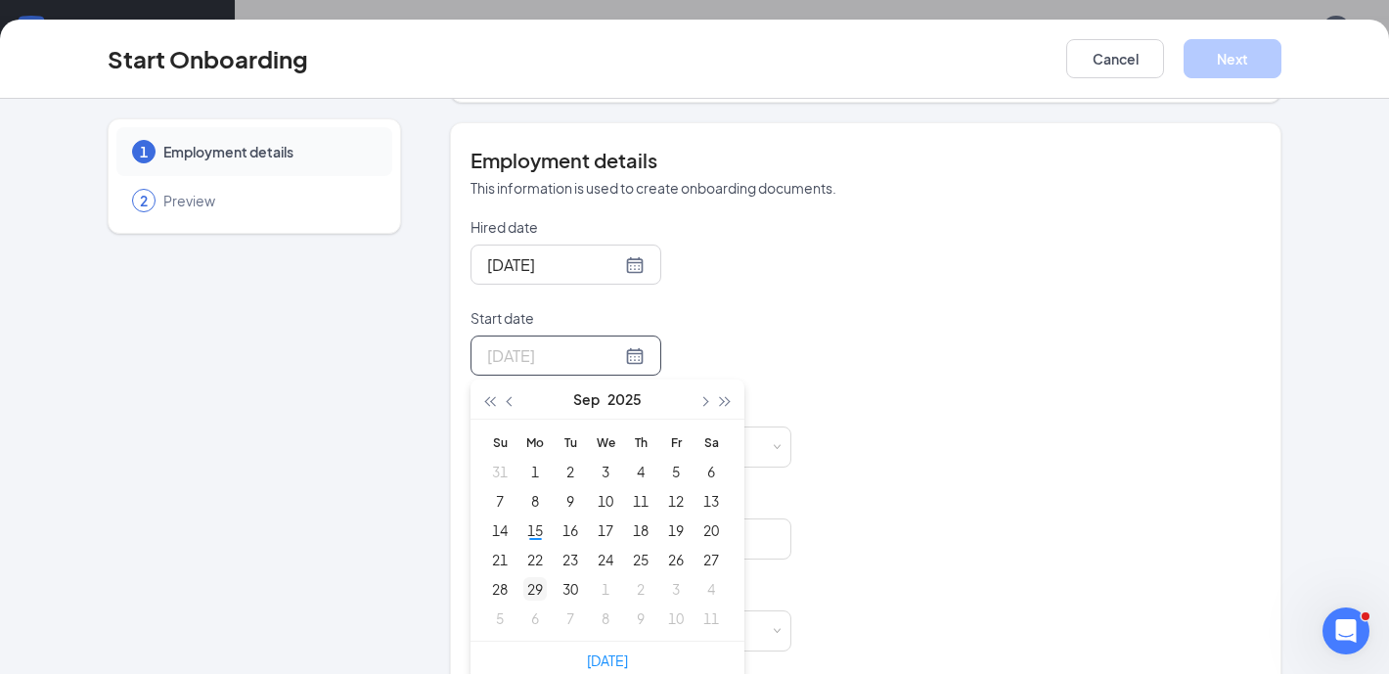
type input "Sep 29, 2025"
click at [537, 577] on div "29" at bounding box center [534, 588] width 23 height 23
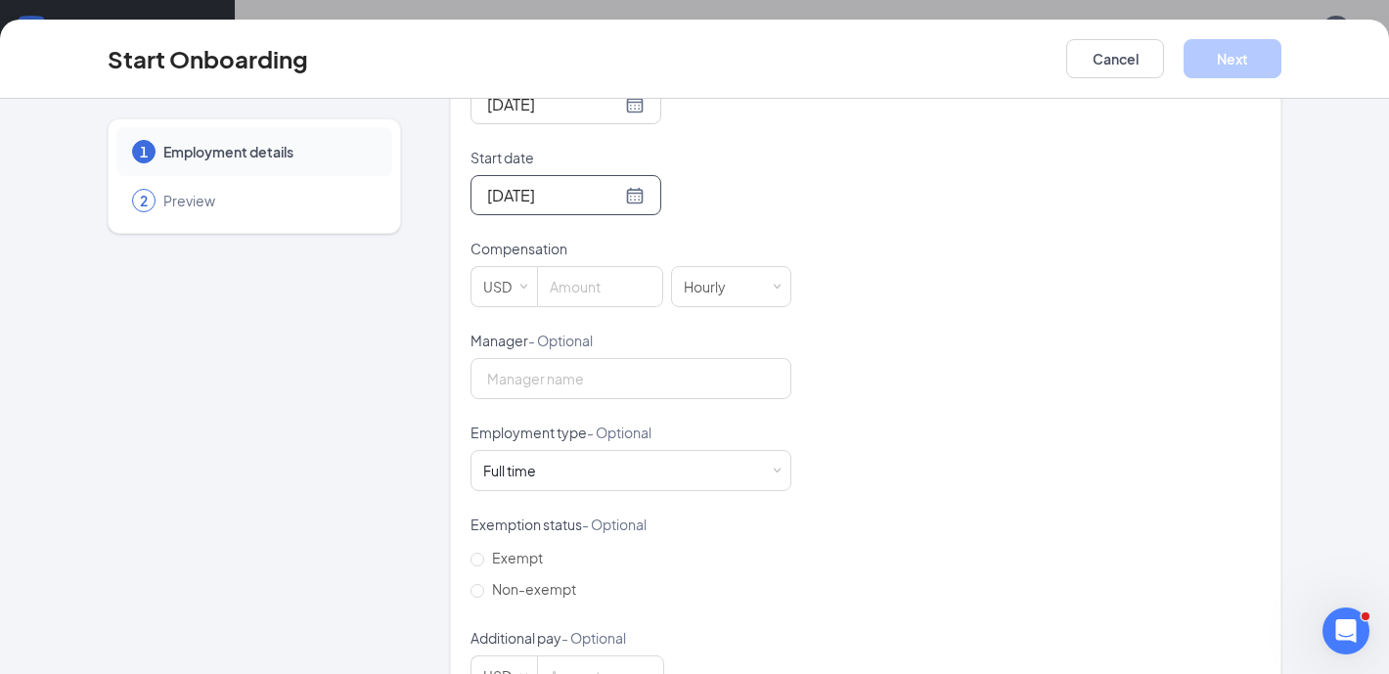
scroll to position [534, 0]
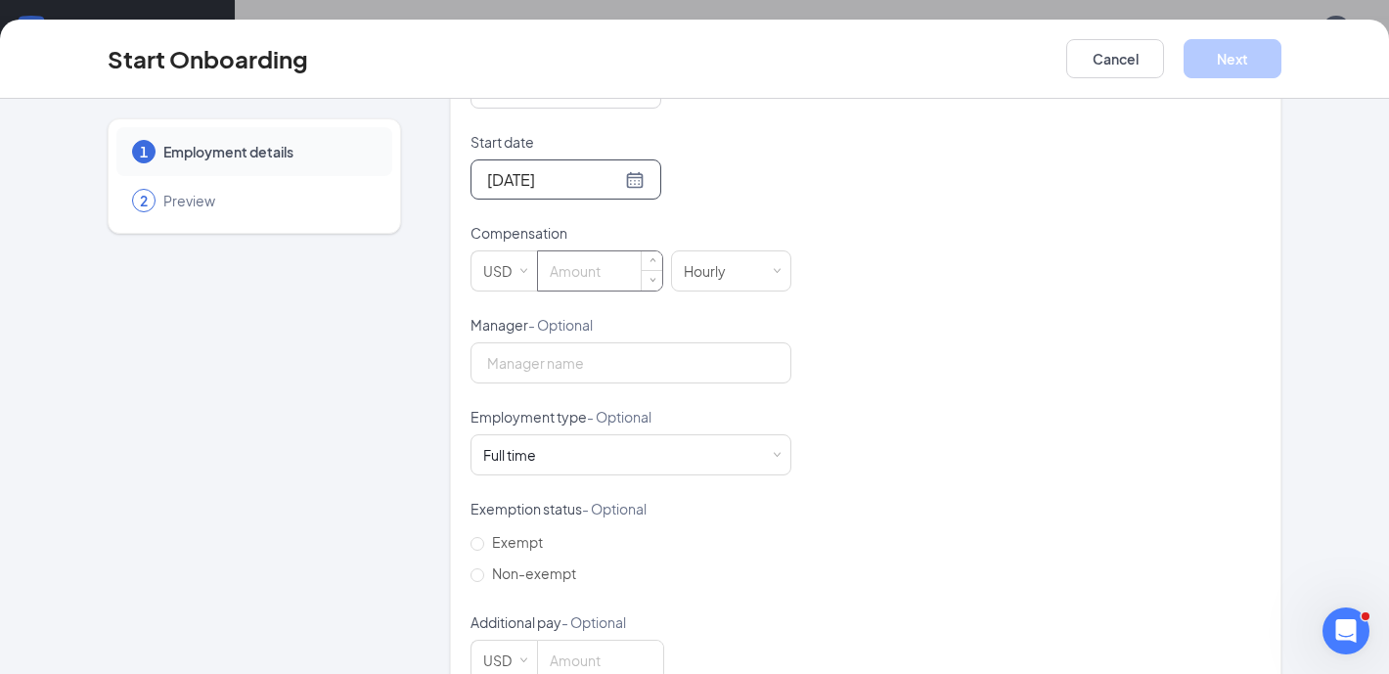
click at [582, 251] on input at bounding box center [600, 270] width 124 height 39
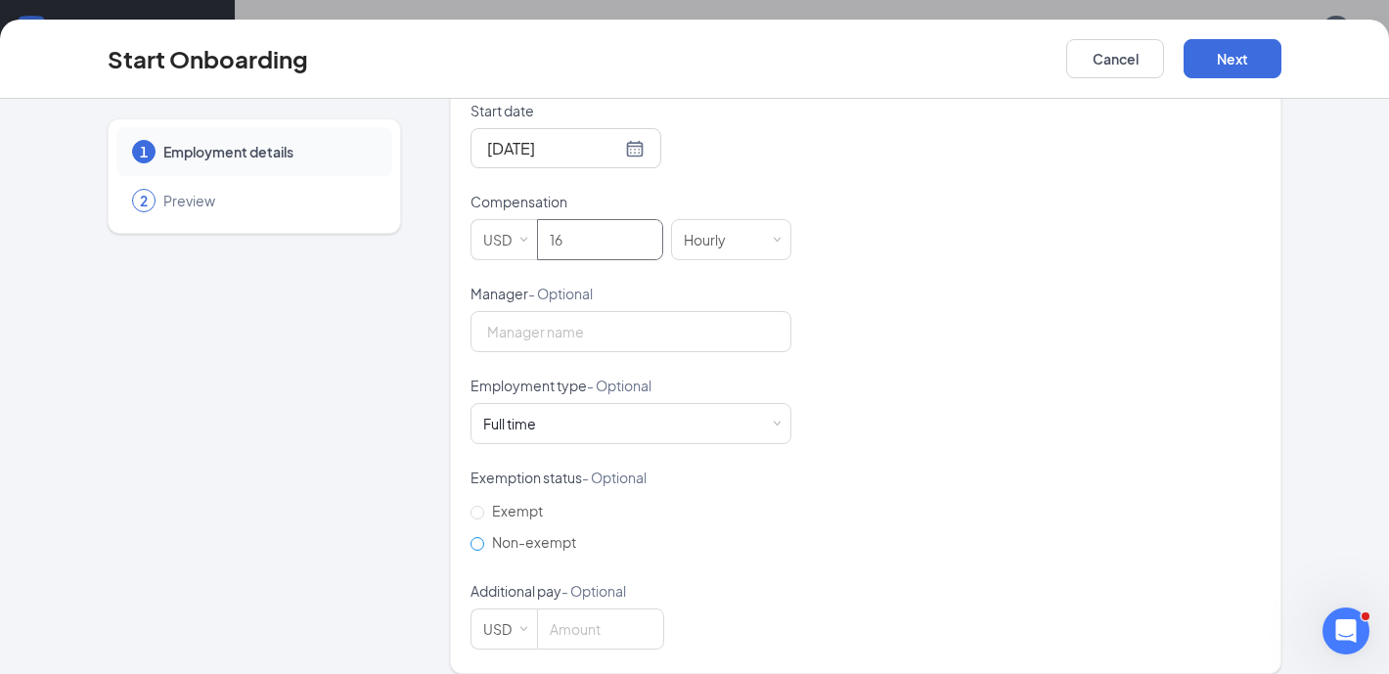
type input "16"
click at [535, 533] on span "Non-exempt" at bounding box center [534, 542] width 100 height 18
click at [484, 537] on input "Non-exempt" at bounding box center [477, 544] width 14 height 14
radio input "true"
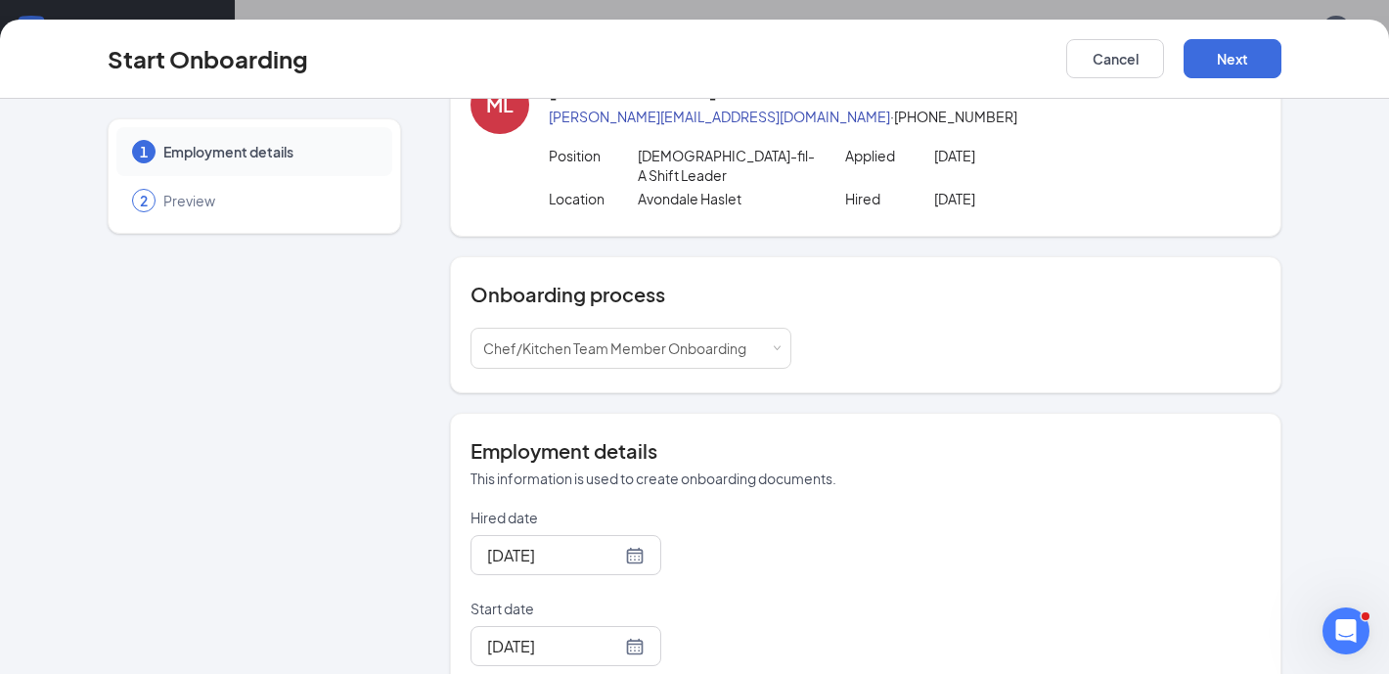
scroll to position [0, 0]
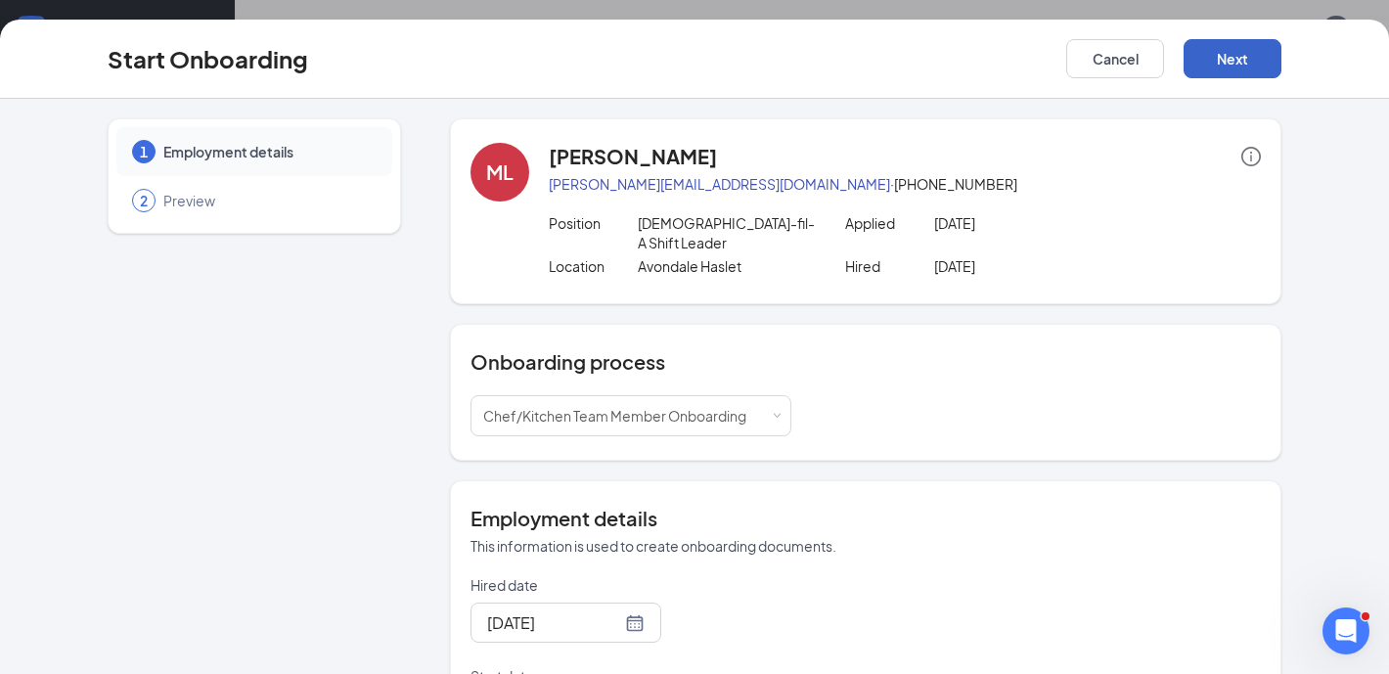
click at [1253, 66] on button "Next" at bounding box center [1232, 58] width 98 height 39
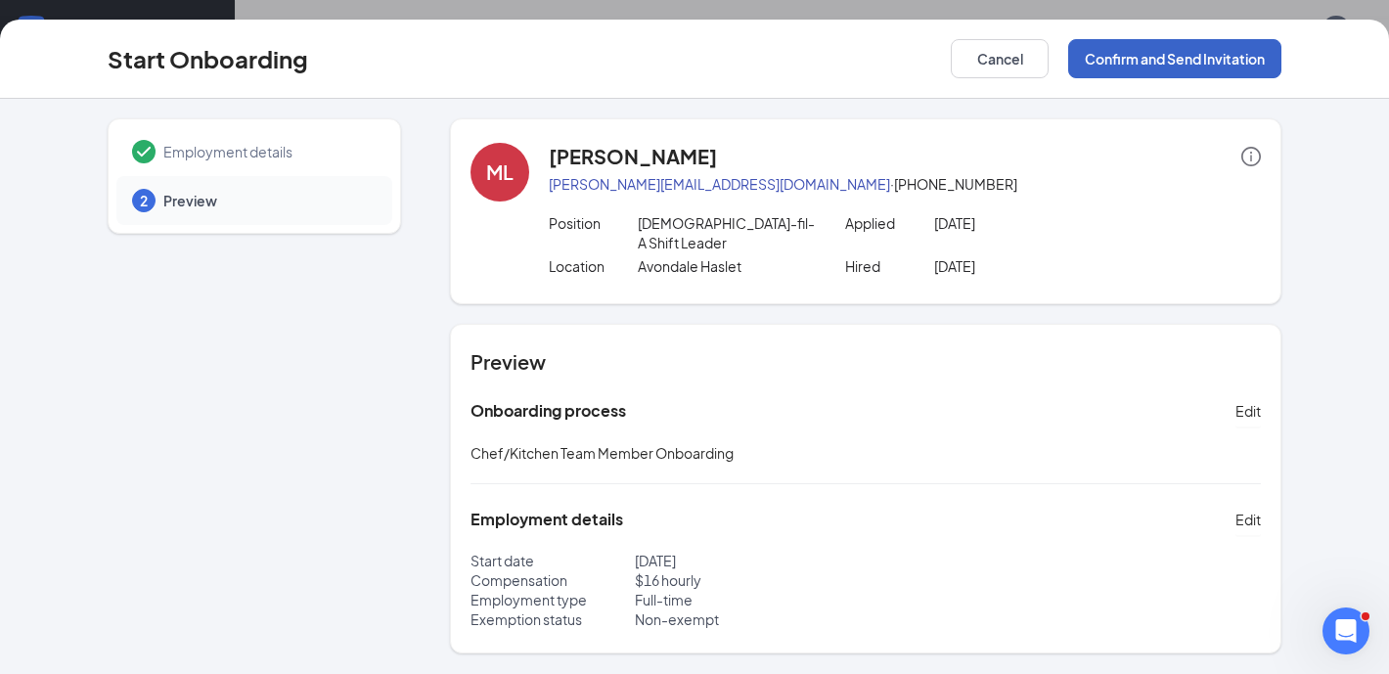
click at [1208, 65] on button "Confirm and Send Invitation" at bounding box center [1174, 58] width 213 height 39
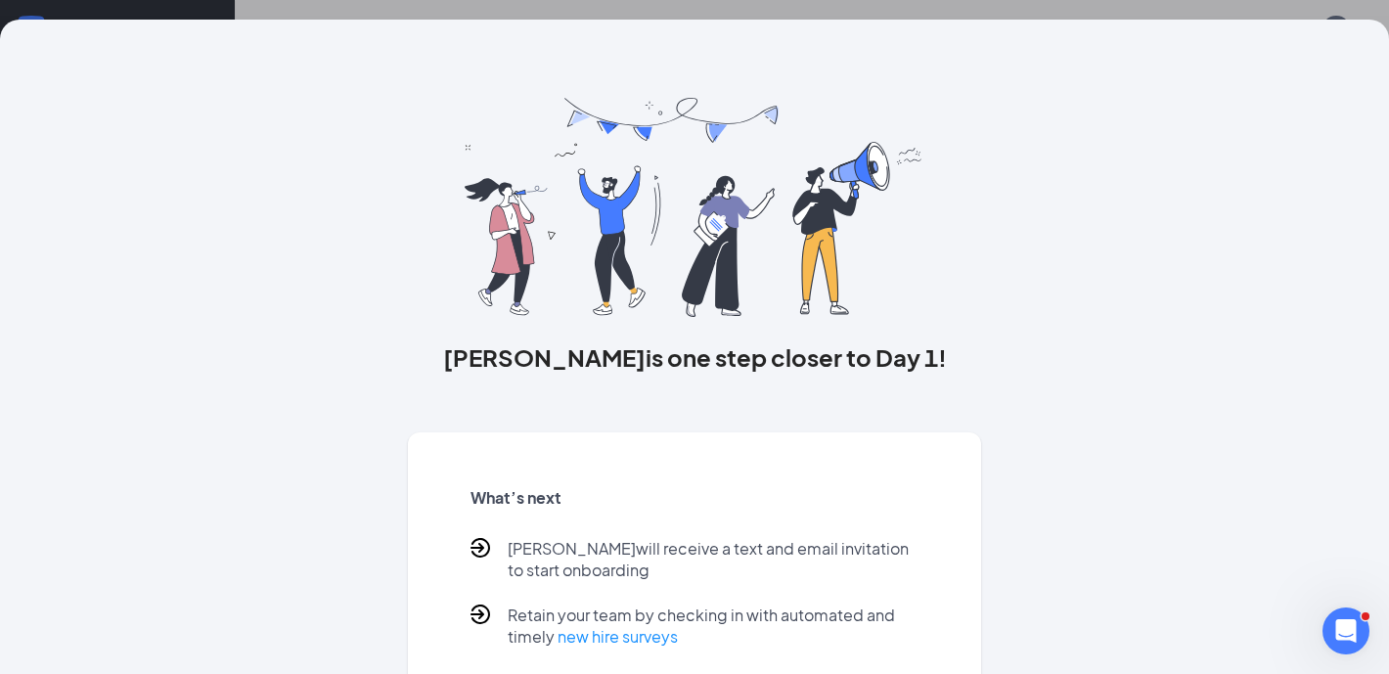
scroll to position [103, 0]
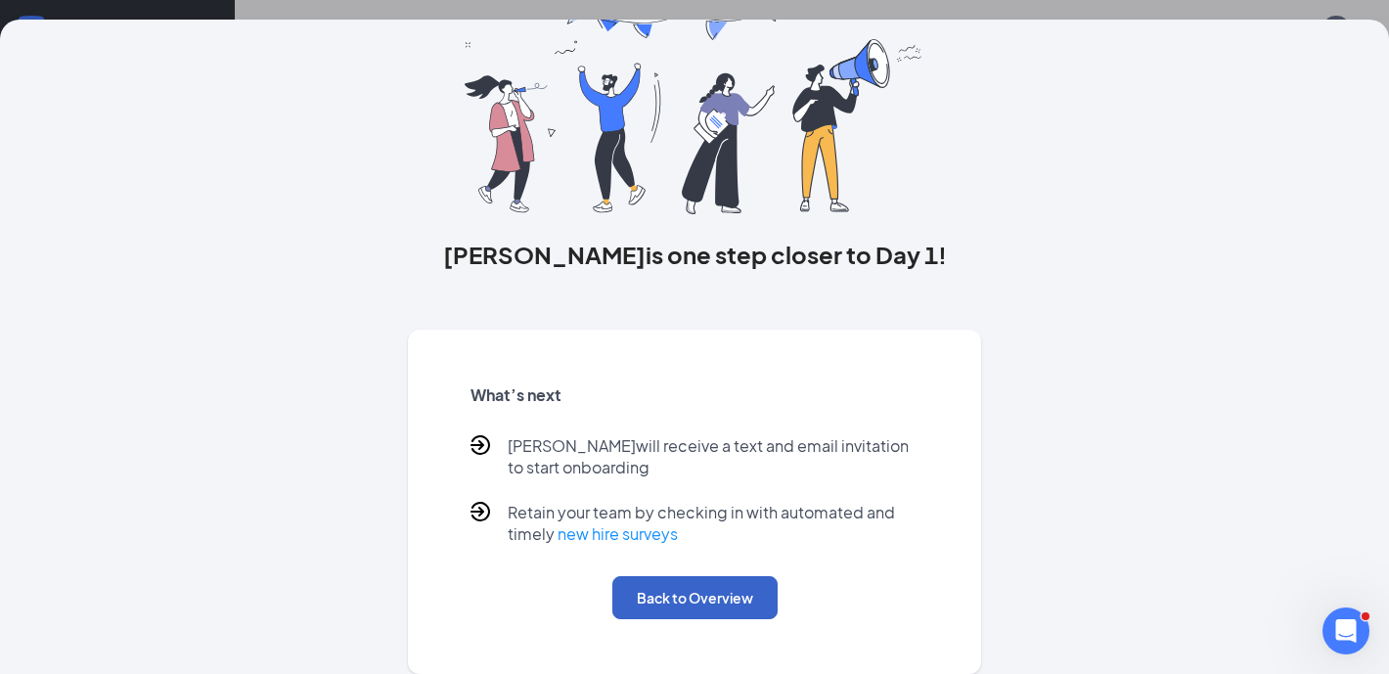
click at [682, 592] on button "Back to Overview" at bounding box center [694, 597] width 165 height 43
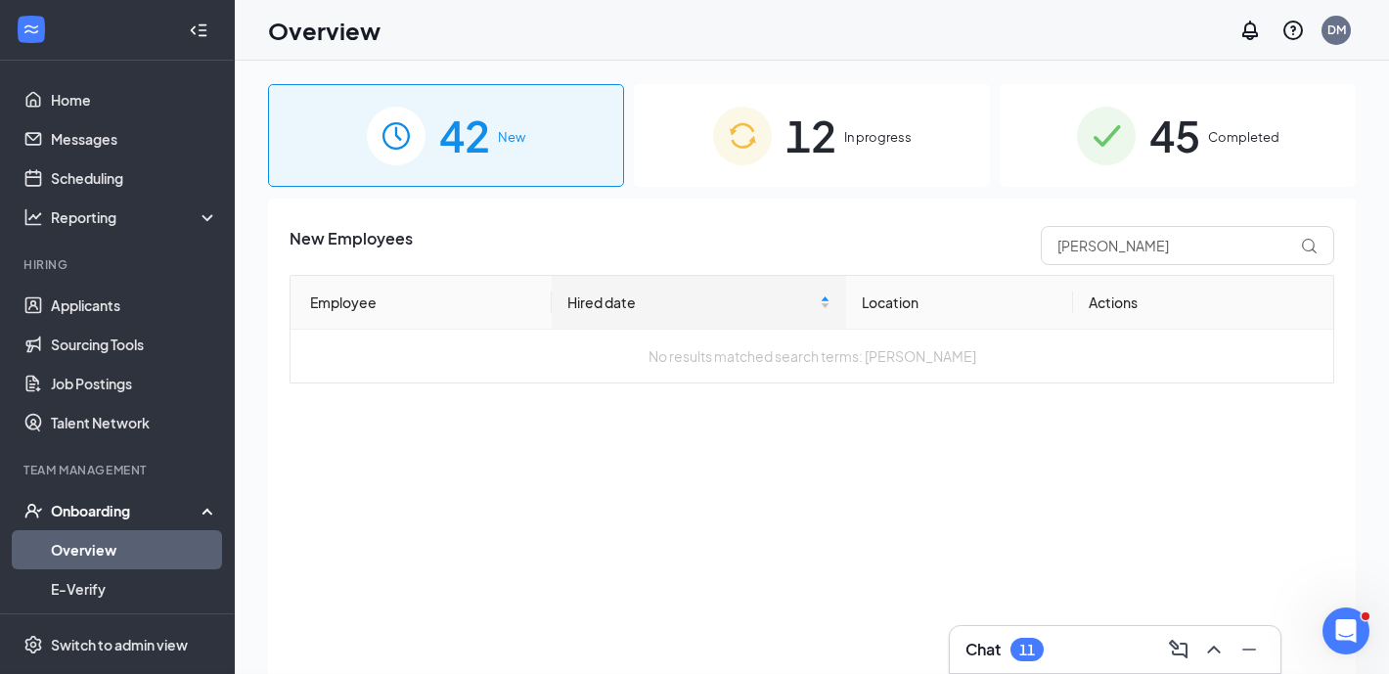
scroll to position [0, 0]
click at [678, 179] on div "12 In progress" at bounding box center [812, 135] width 356 height 103
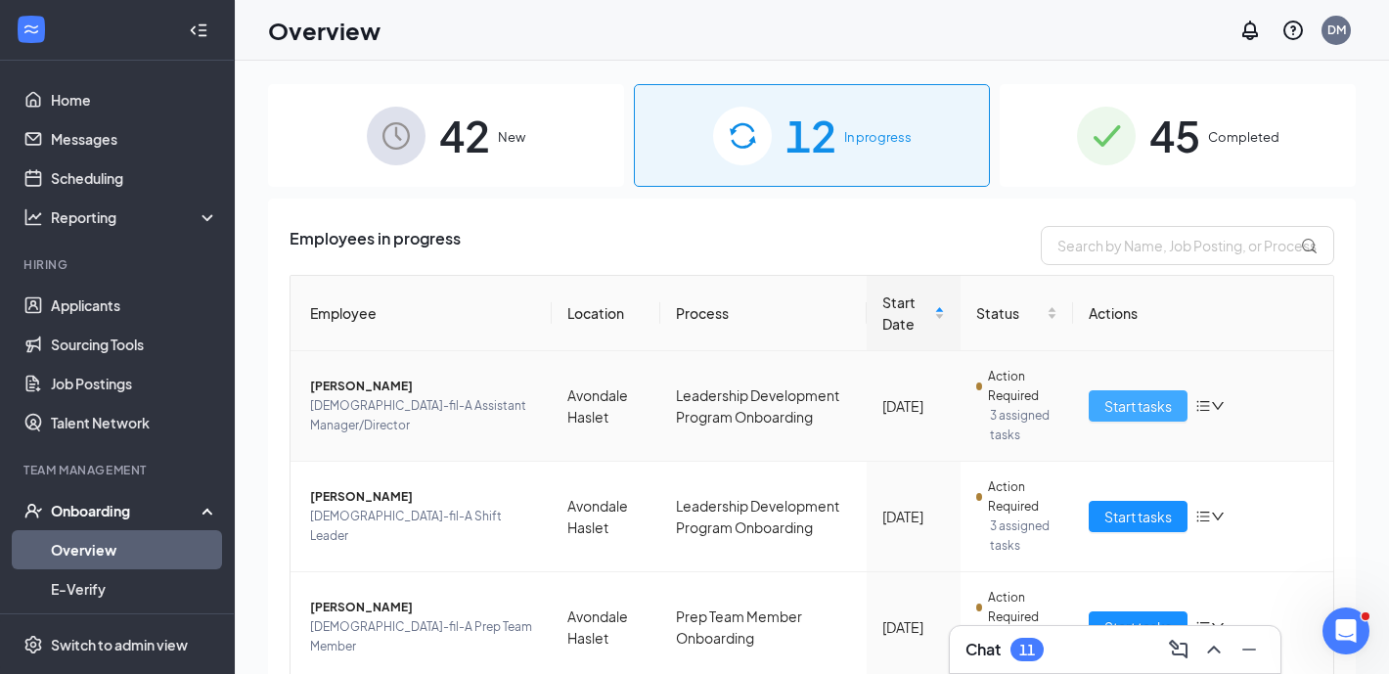
click at [1145, 403] on span "Start tasks" at bounding box center [1137, 406] width 67 height 22
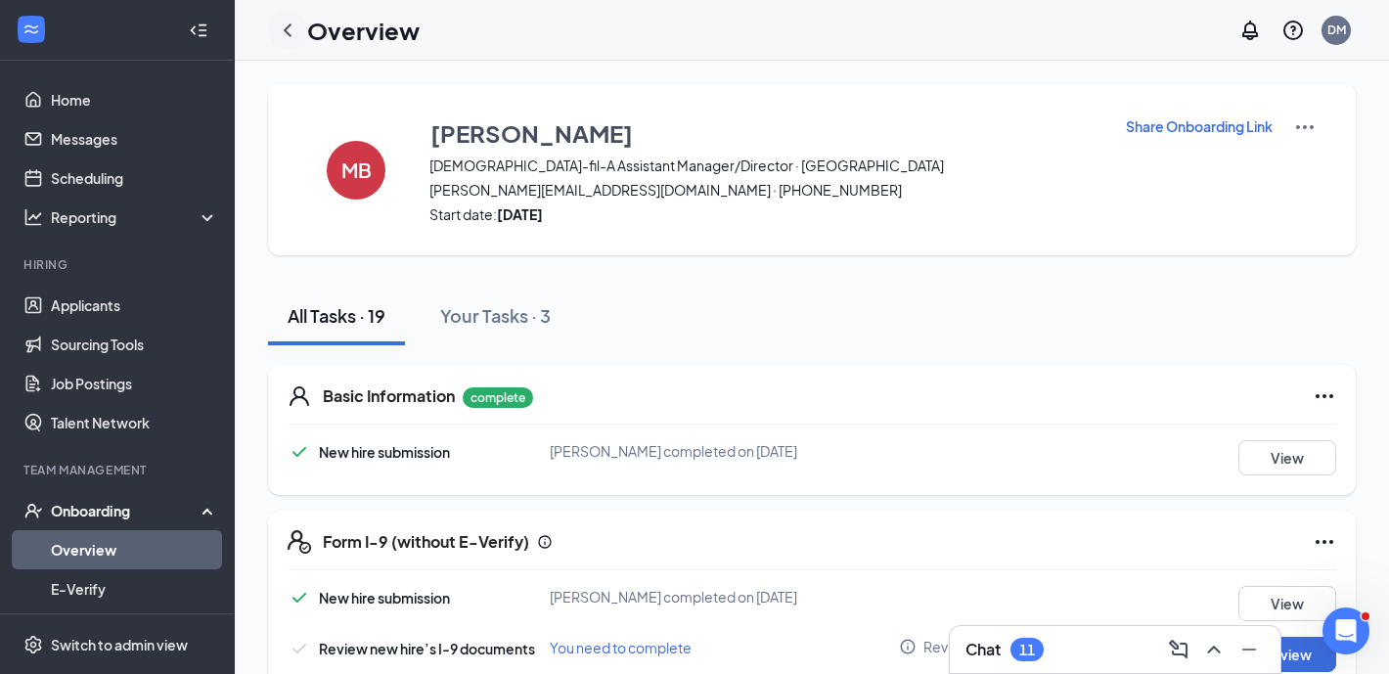
click at [286, 22] on icon "ChevronLeft" at bounding box center [287, 30] width 23 height 23
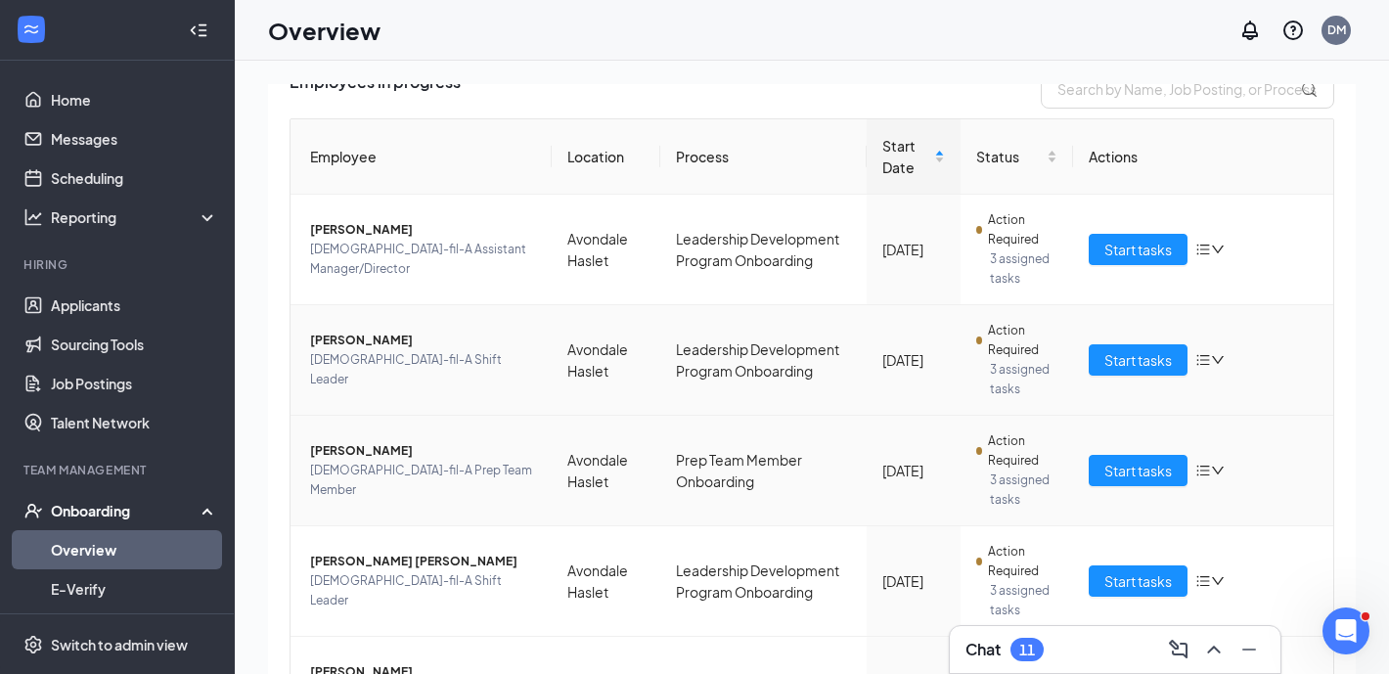
scroll to position [168, 0]
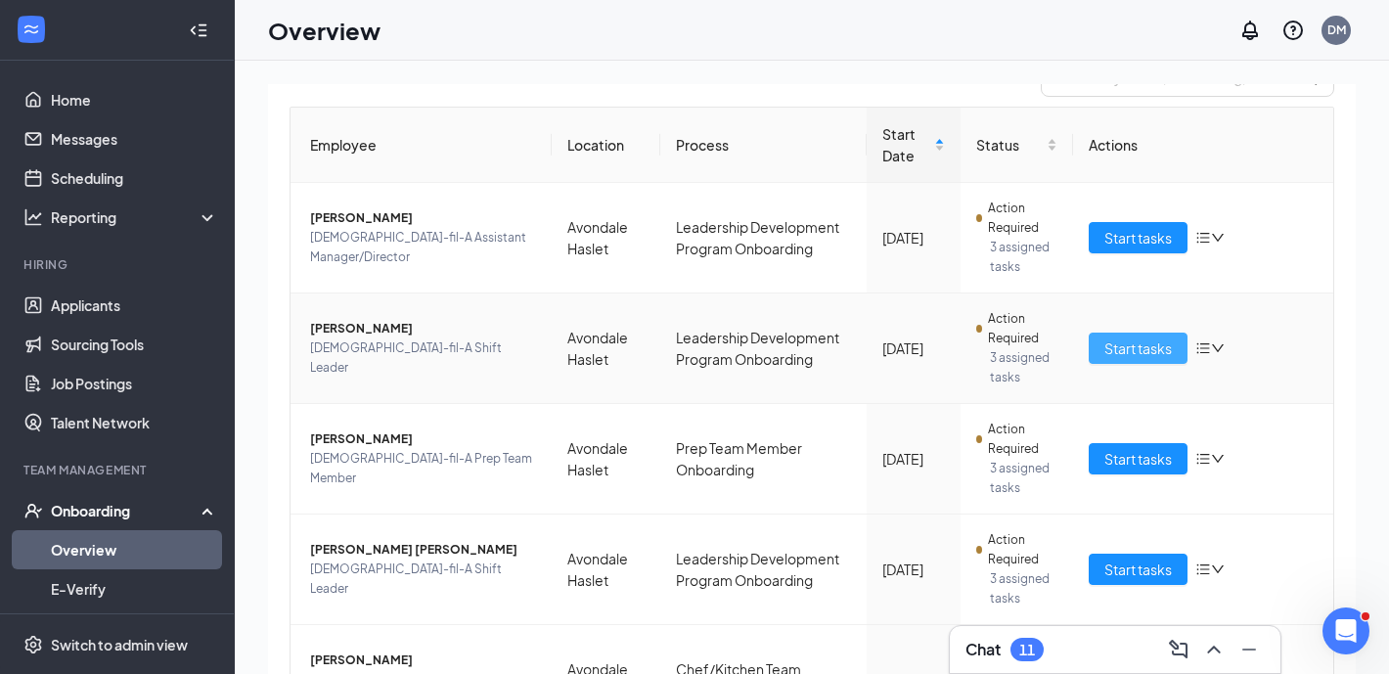
click at [1129, 346] on span "Start tasks" at bounding box center [1137, 348] width 67 height 22
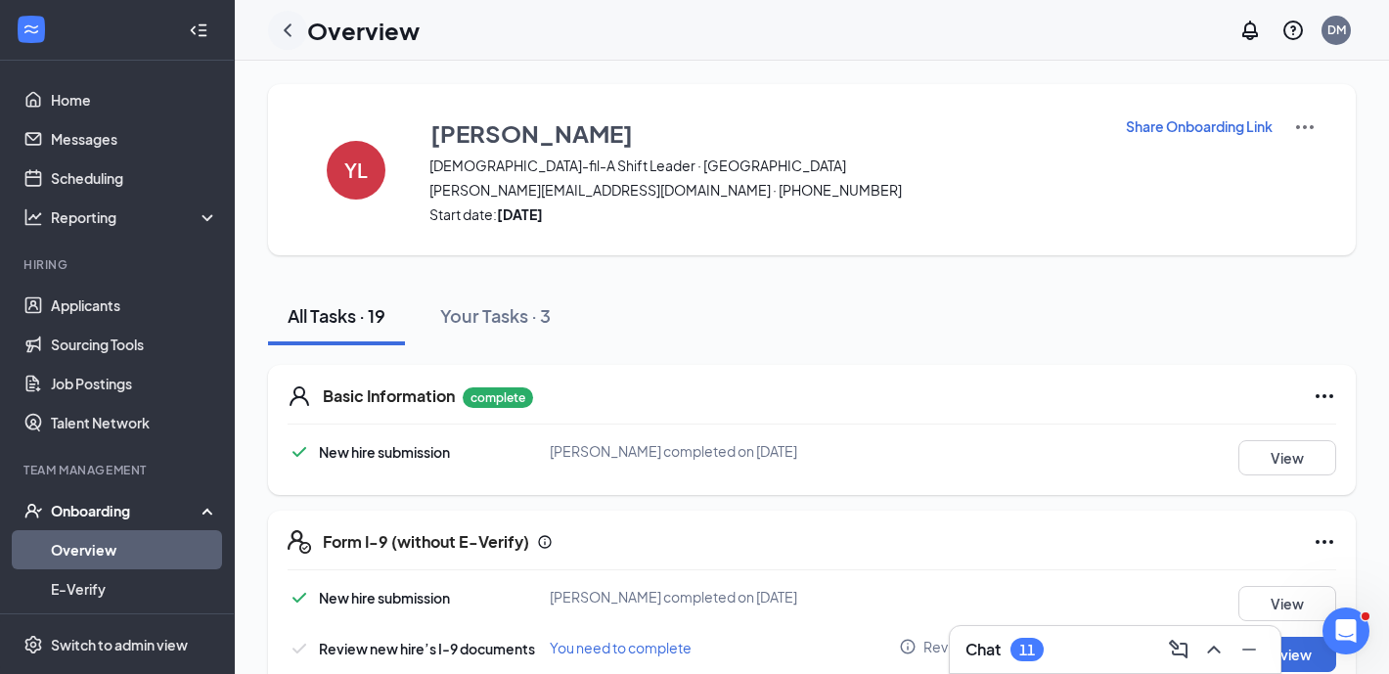
click at [293, 32] on icon "ChevronLeft" at bounding box center [287, 30] width 23 height 23
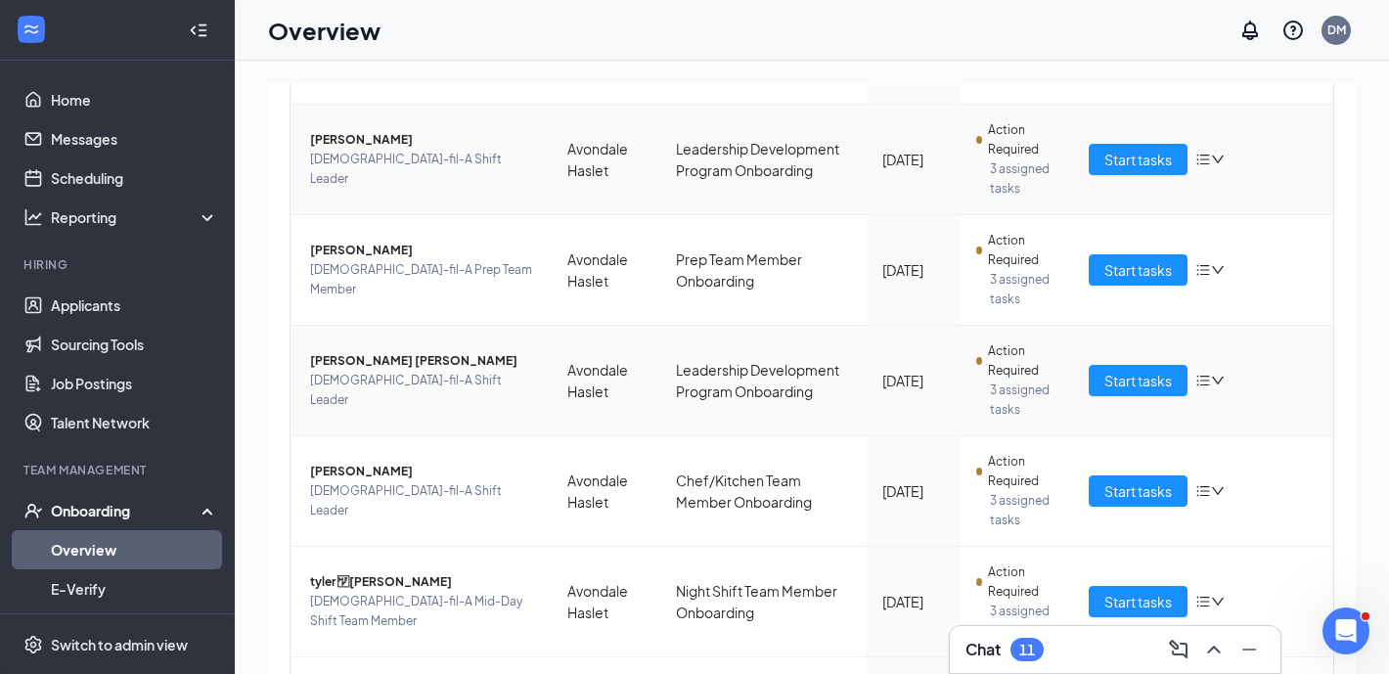
scroll to position [396, 0]
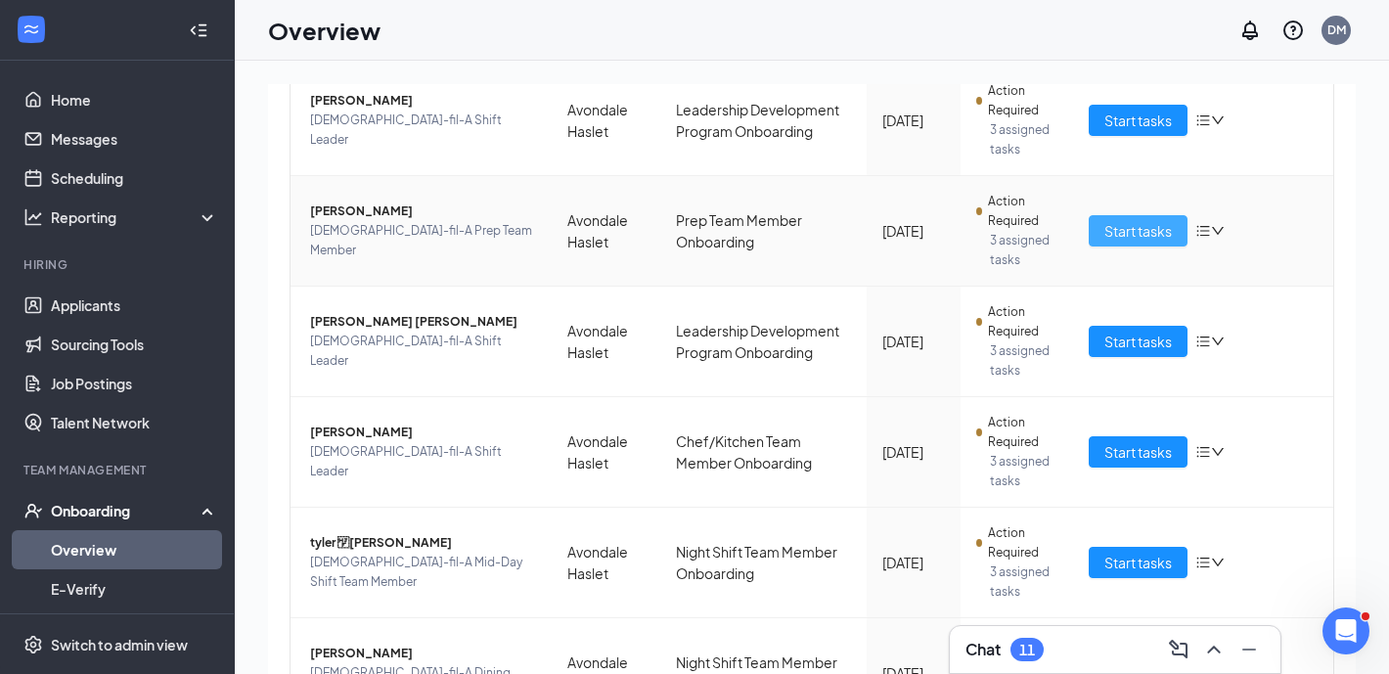
click at [1129, 228] on span "Start tasks" at bounding box center [1137, 231] width 67 height 22
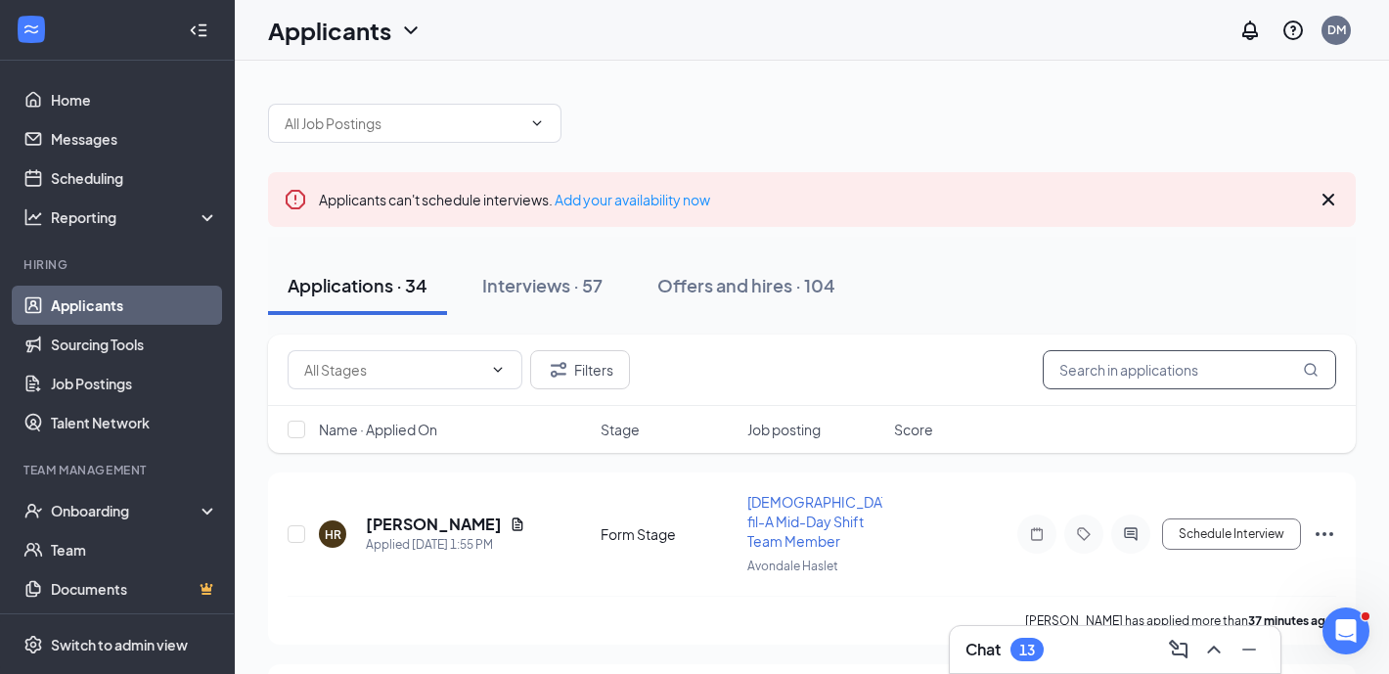
click at [1117, 379] on input "text" at bounding box center [1188, 369] width 293 height 39
type input "keith"
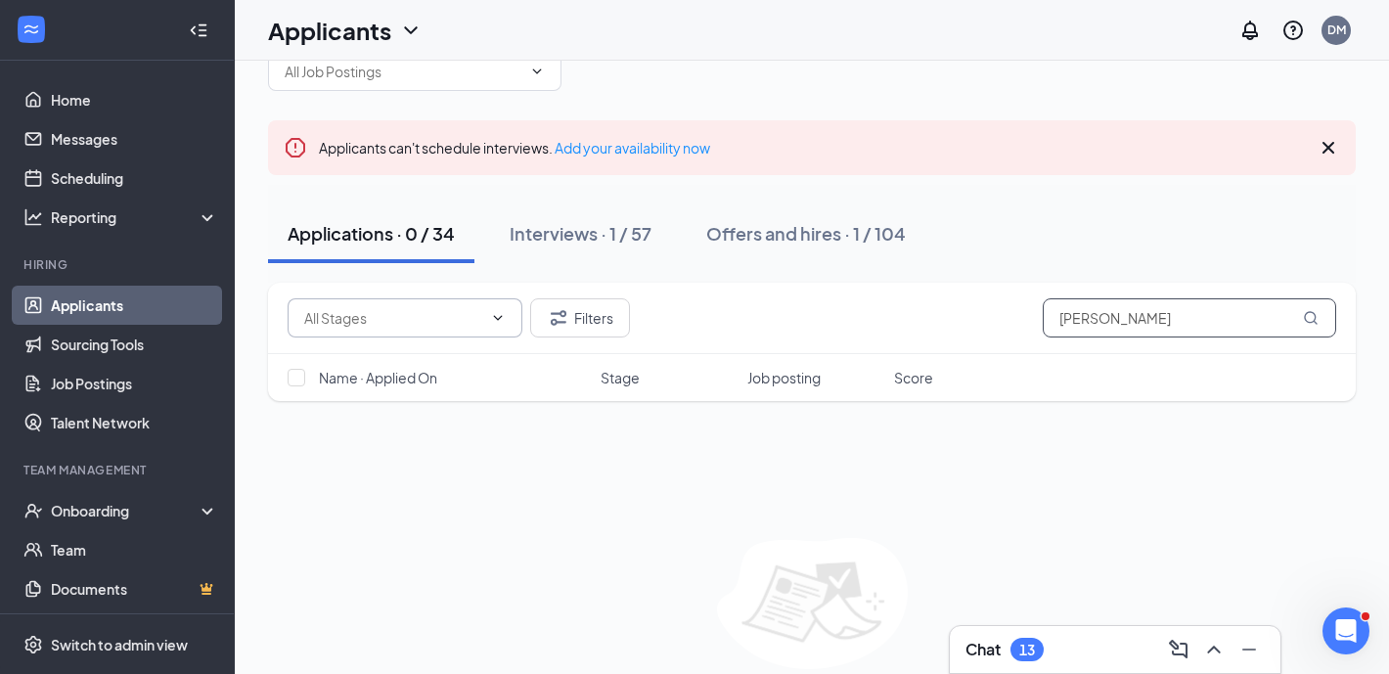
scroll to position [66, 0]
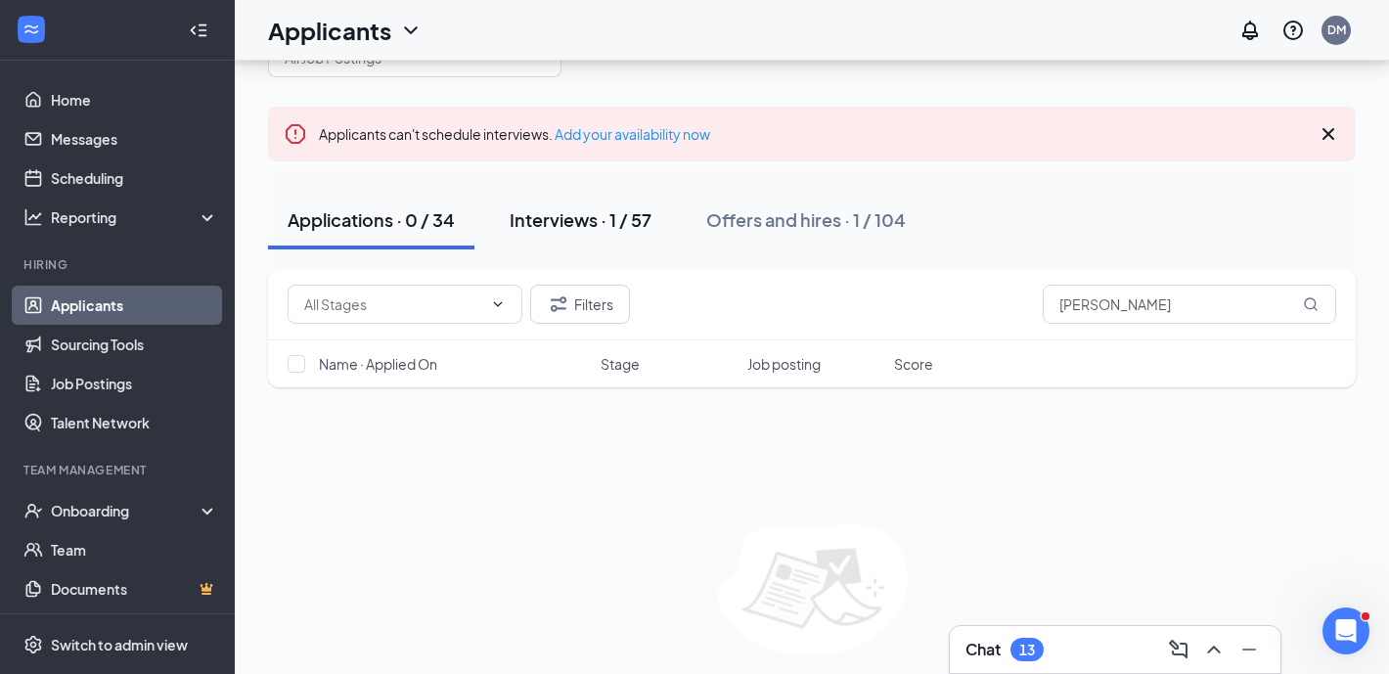
click at [548, 223] on div "Interviews · 1 / 57" at bounding box center [580, 219] width 142 height 24
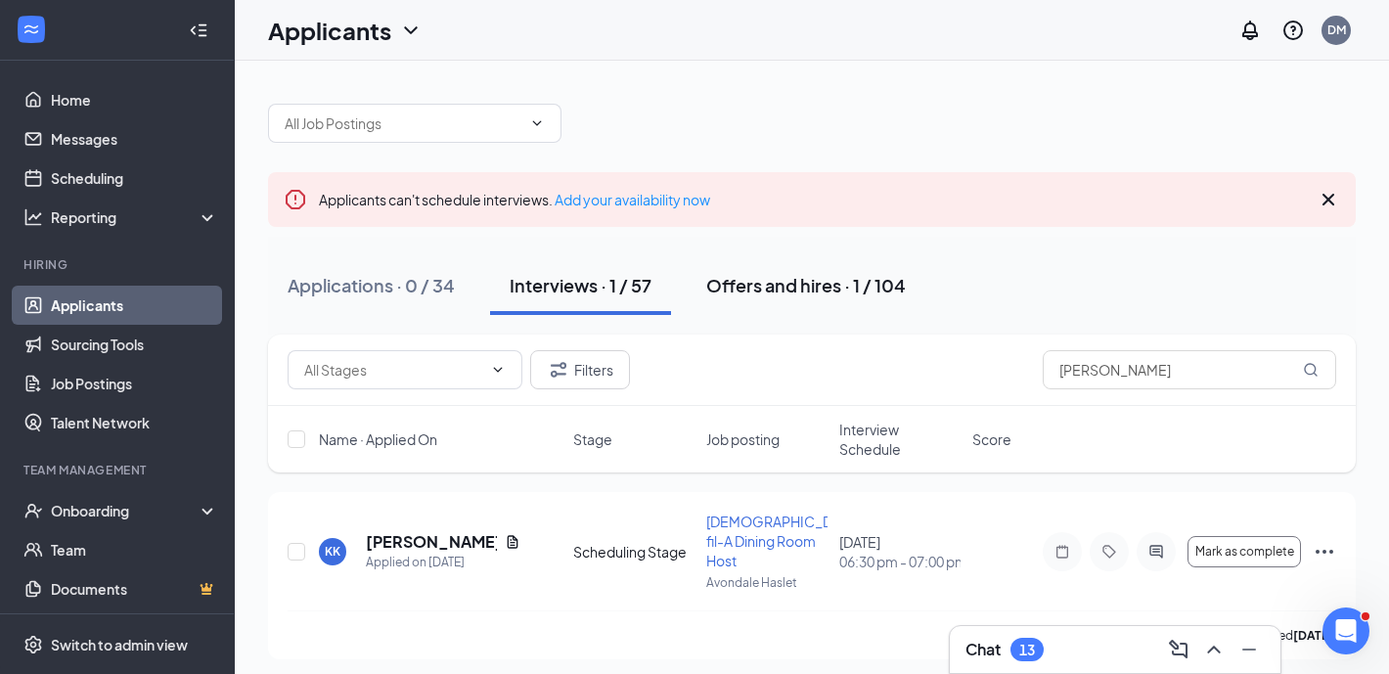
click at [744, 270] on button "Offers and hires · 1 / 104" at bounding box center [805, 285] width 239 height 59
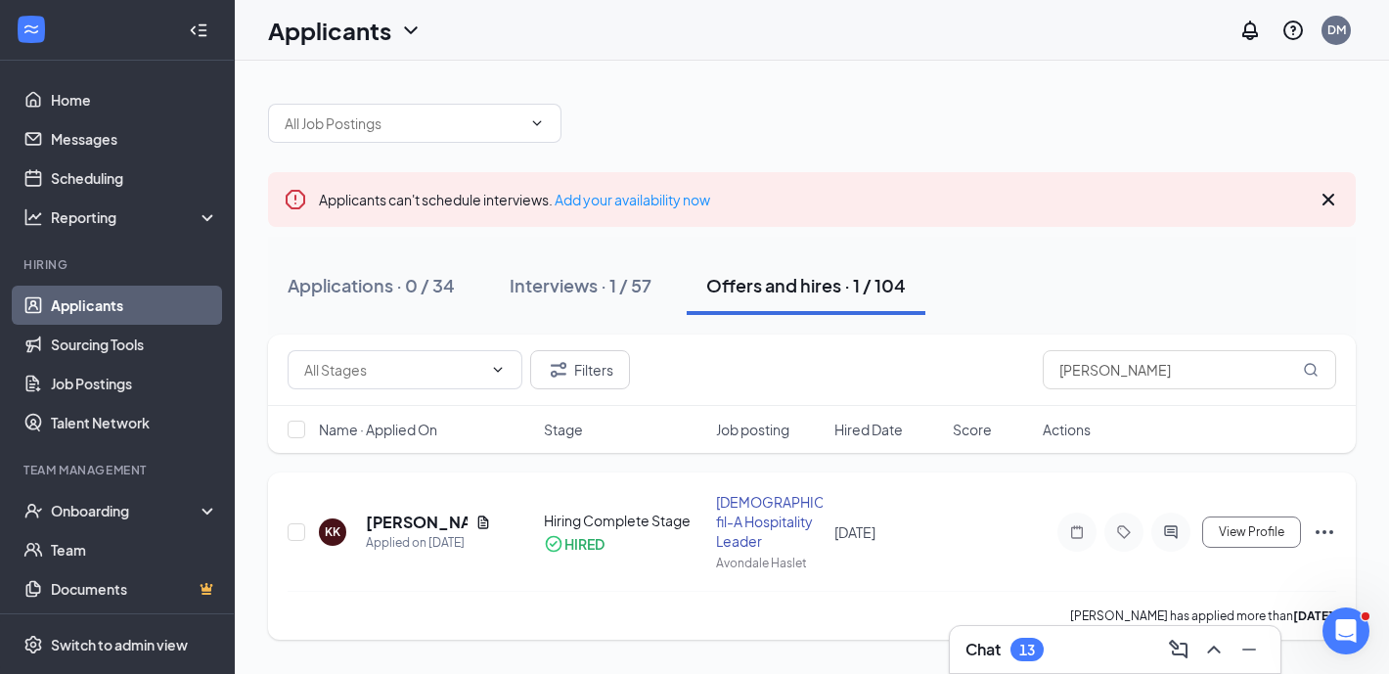
click at [1322, 532] on icon "Ellipses" at bounding box center [1323, 531] width 23 height 23
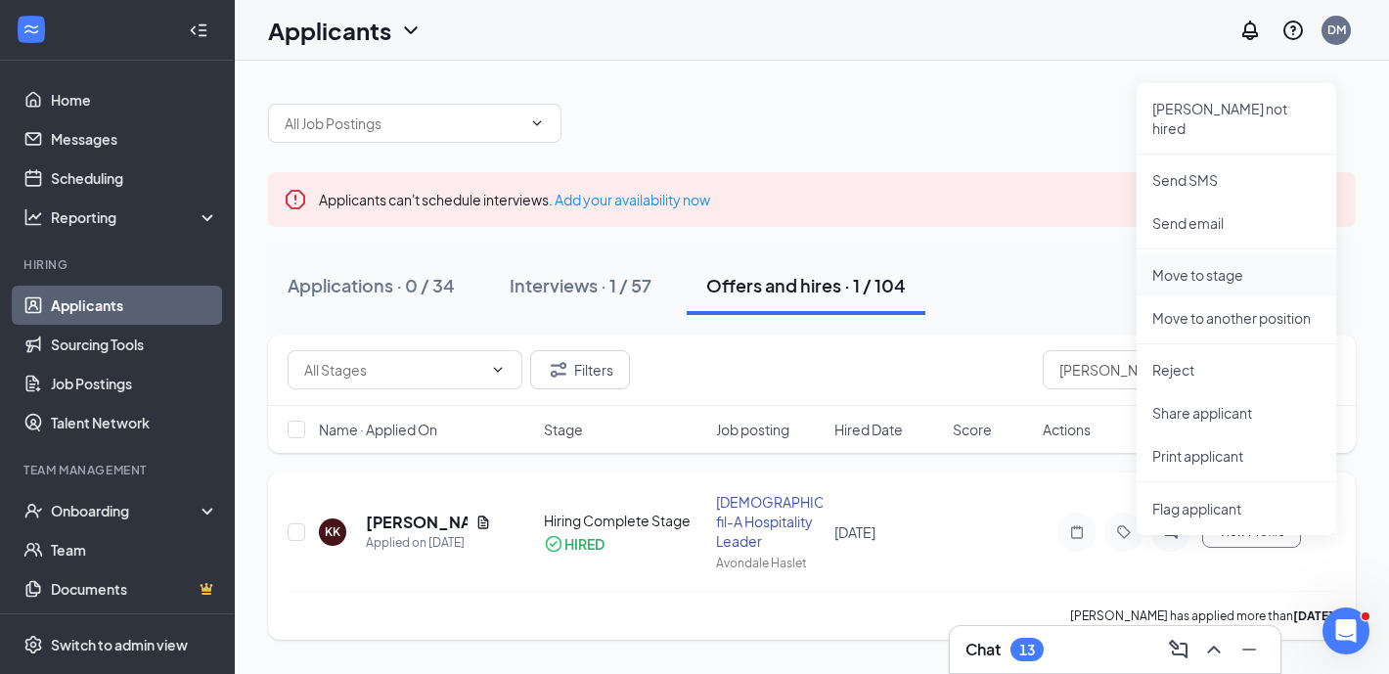
click at [1242, 265] on p "Move to stage" at bounding box center [1236, 275] width 168 height 20
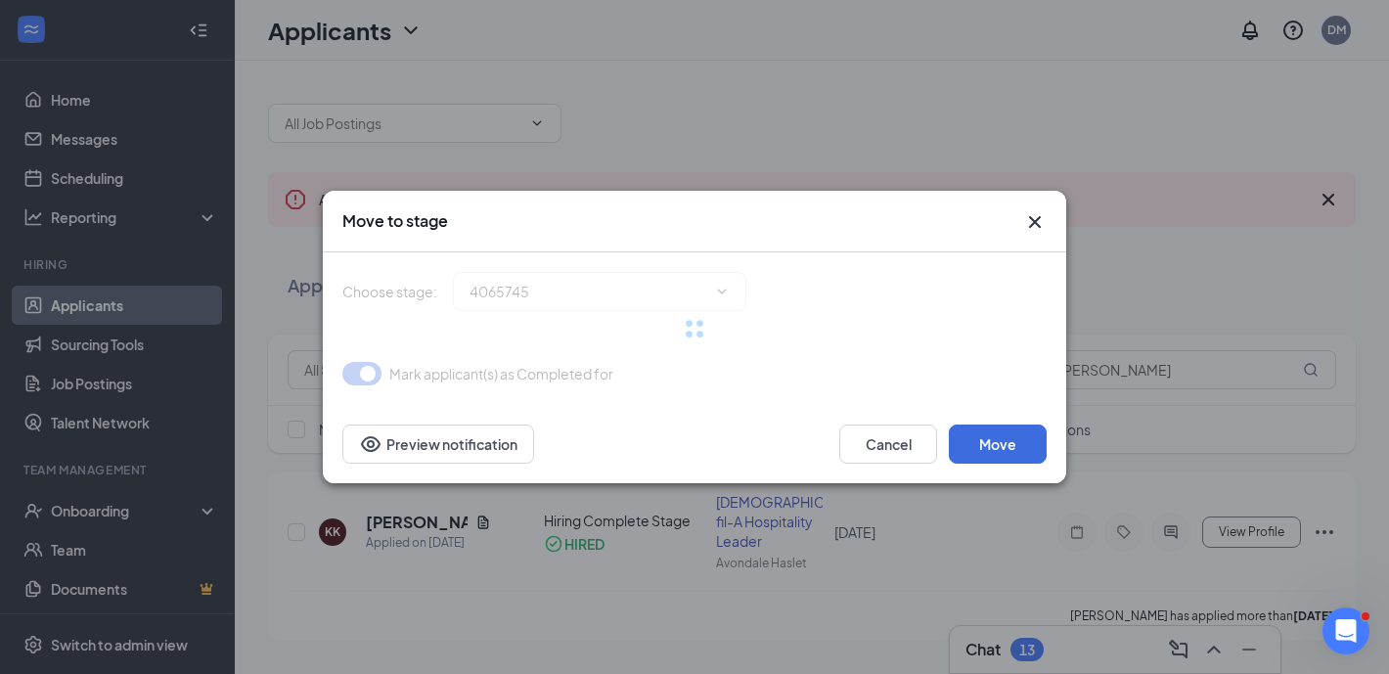
type input "Hiring Complete Stage (current stage)"
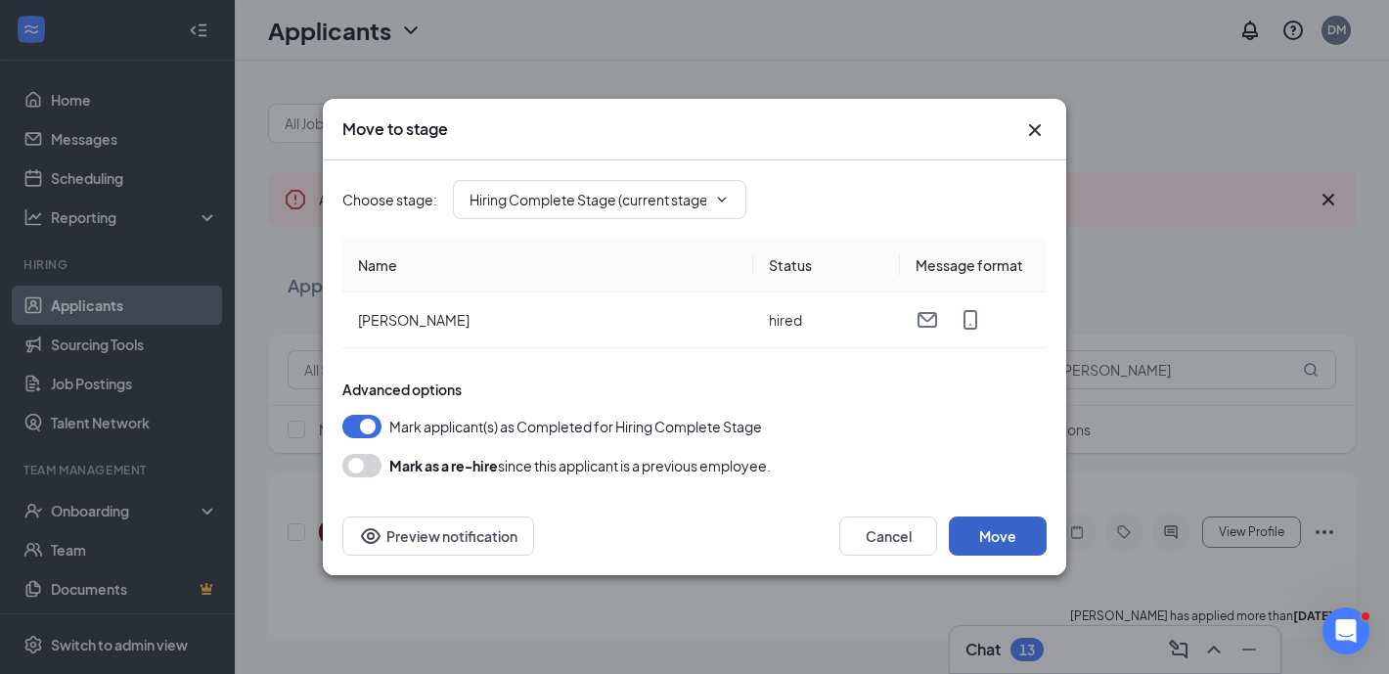
click at [1015, 533] on button "Move" at bounding box center [997, 535] width 98 height 39
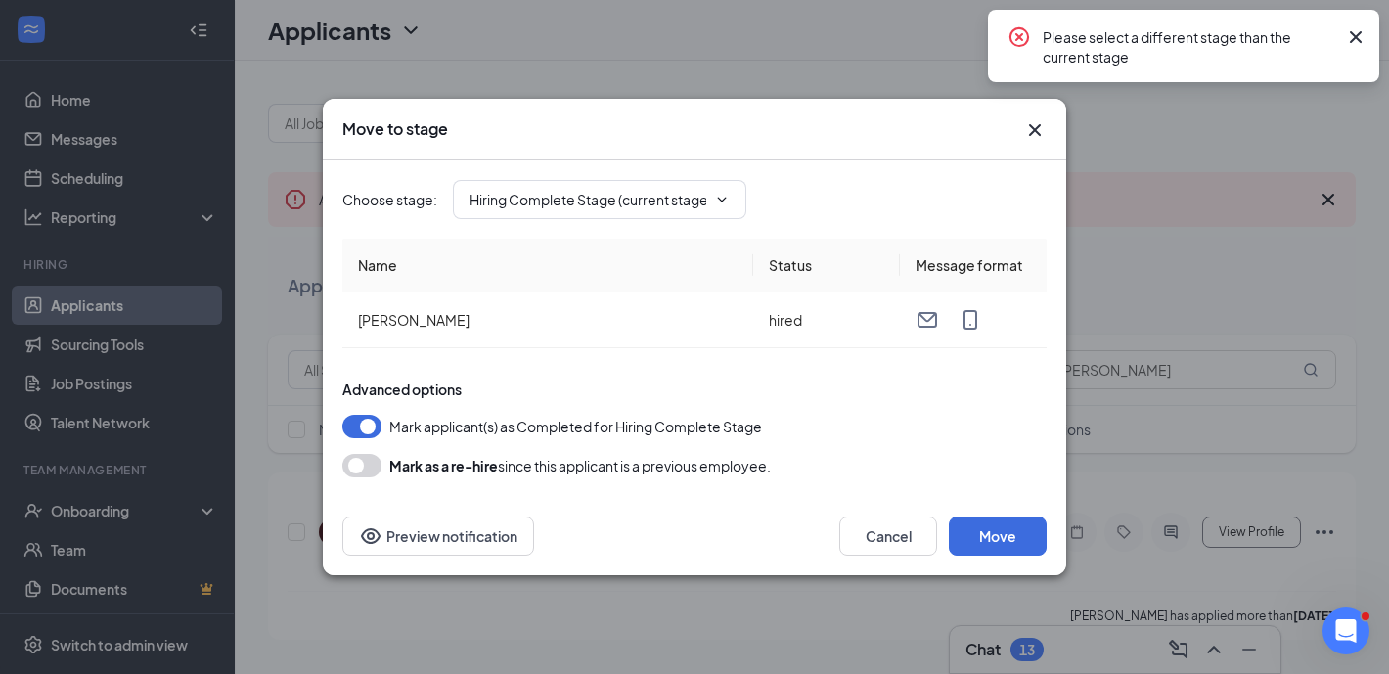
click at [1350, 30] on icon "Cross" at bounding box center [1355, 36] width 23 height 23
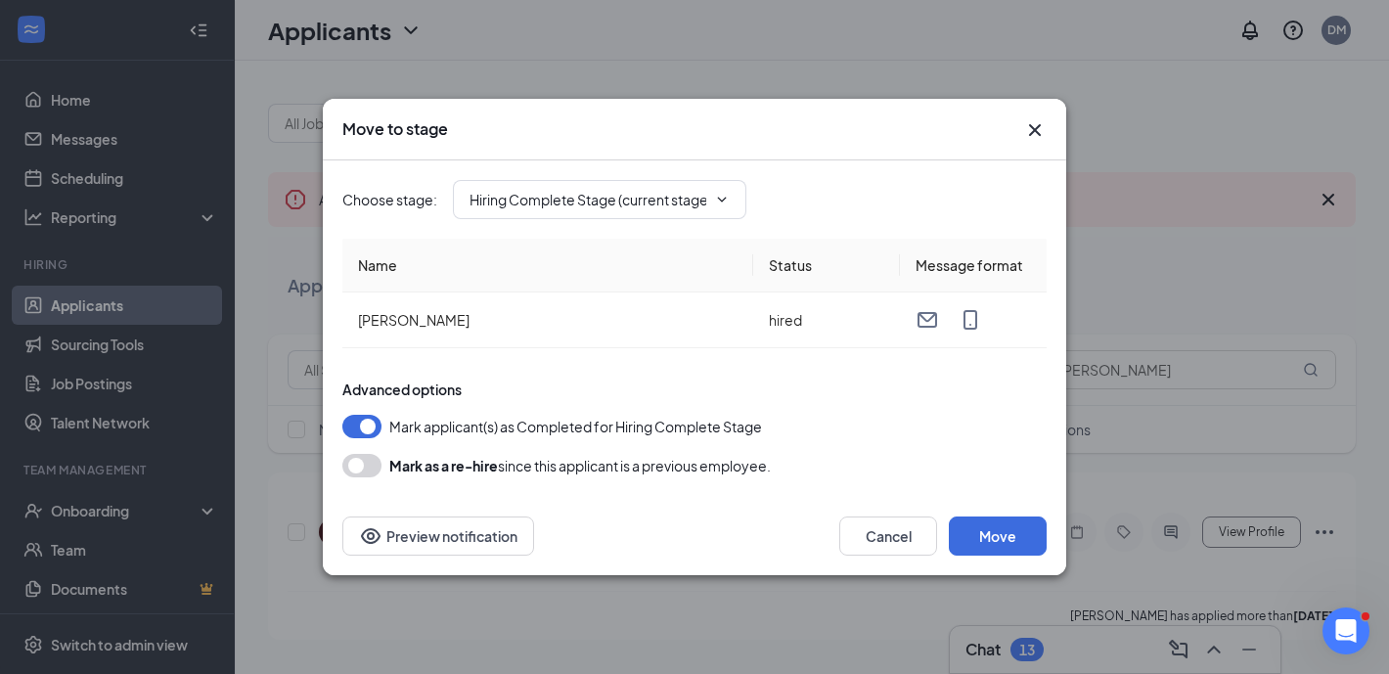
click at [1043, 126] on icon "Cross" at bounding box center [1034, 129] width 23 height 23
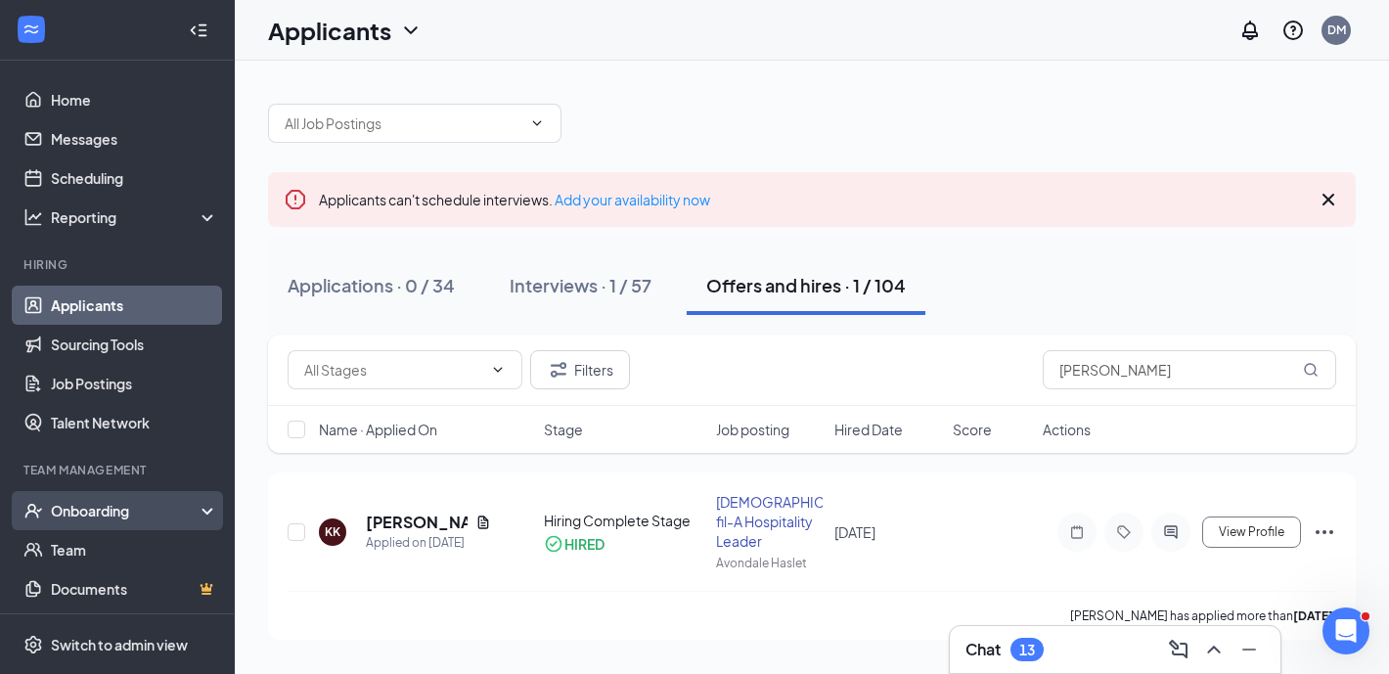
click at [116, 507] on div "Onboarding" at bounding box center [126, 511] width 151 height 20
click at [109, 553] on link "Overview" at bounding box center [134, 549] width 167 height 39
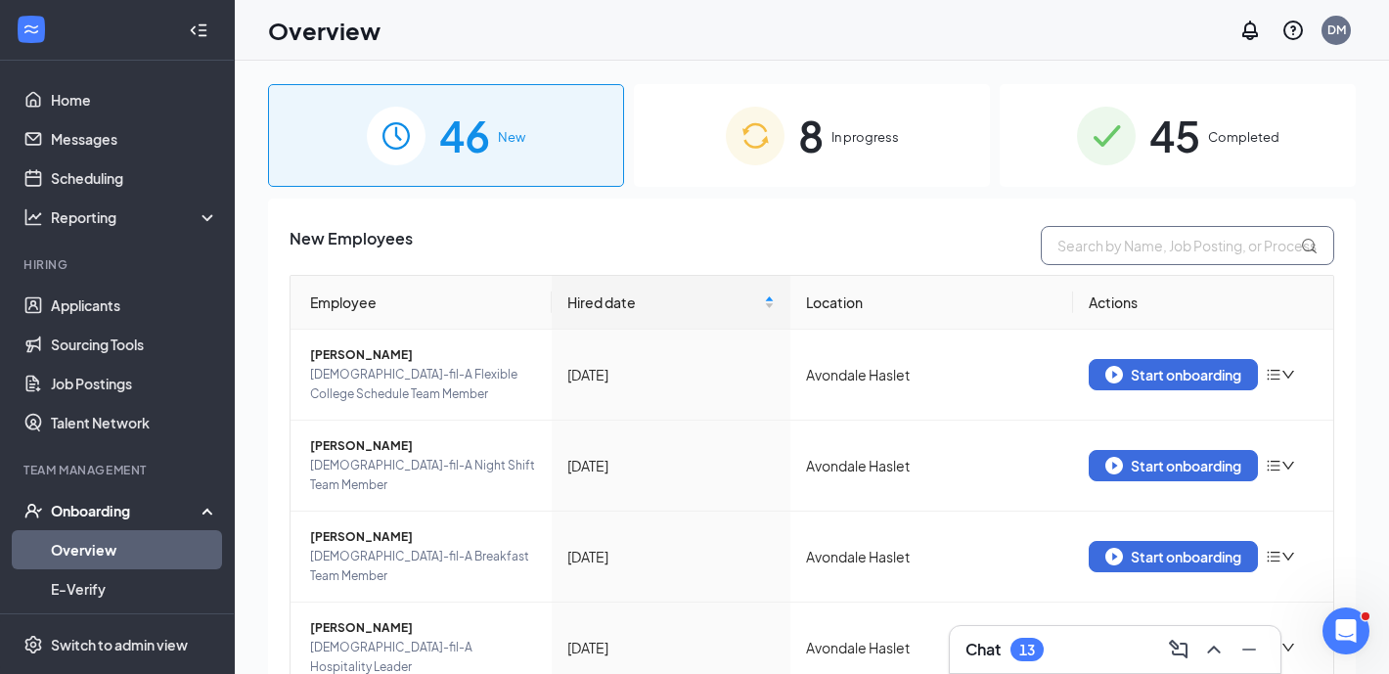
click at [1085, 239] on input "text" at bounding box center [1186, 245] width 293 height 39
type input "keith kilgor"
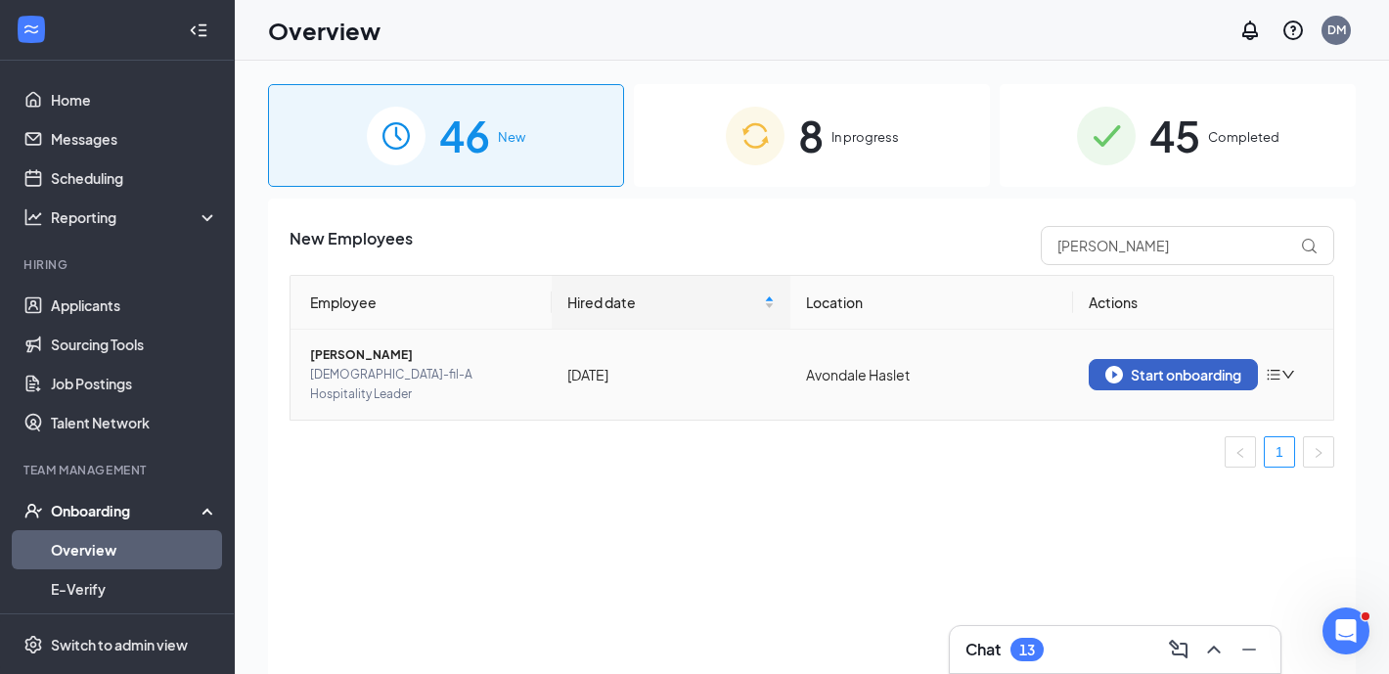
click at [1170, 366] on div "Start onboarding" at bounding box center [1173, 375] width 136 height 18
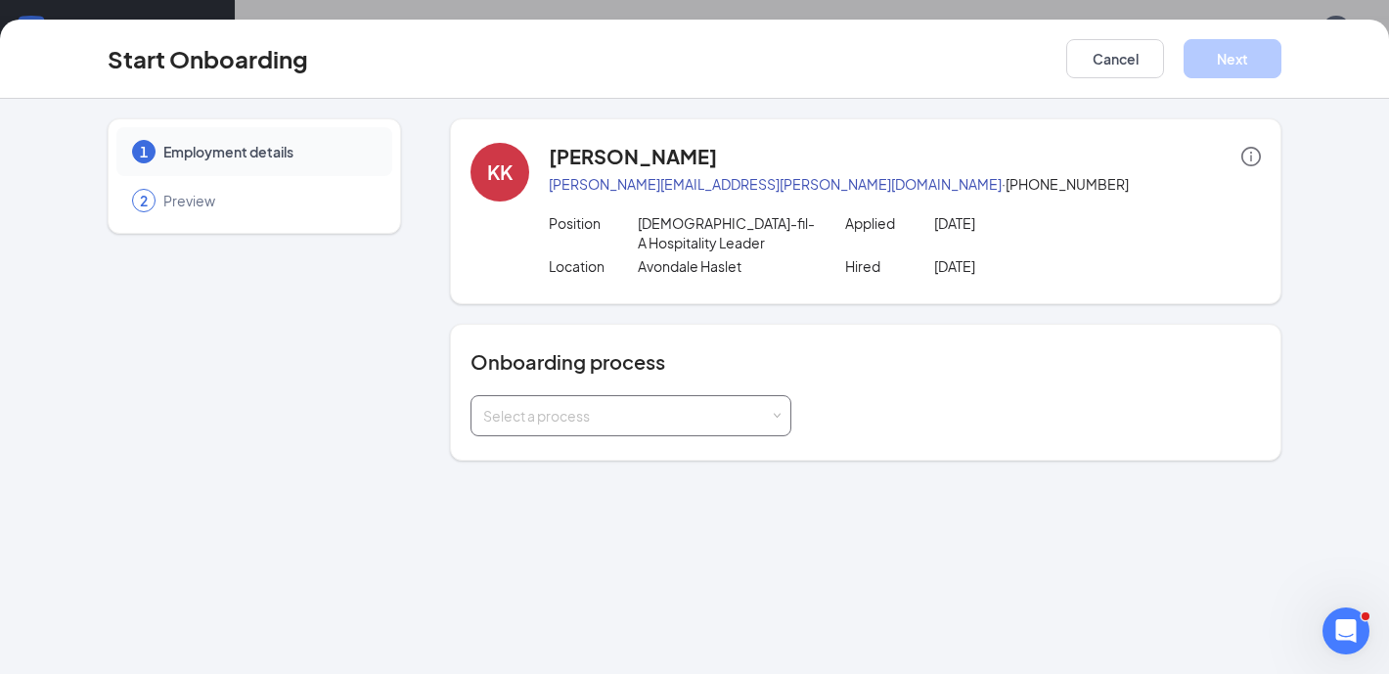
click at [644, 413] on div "Select a process" at bounding box center [626, 416] width 287 height 20
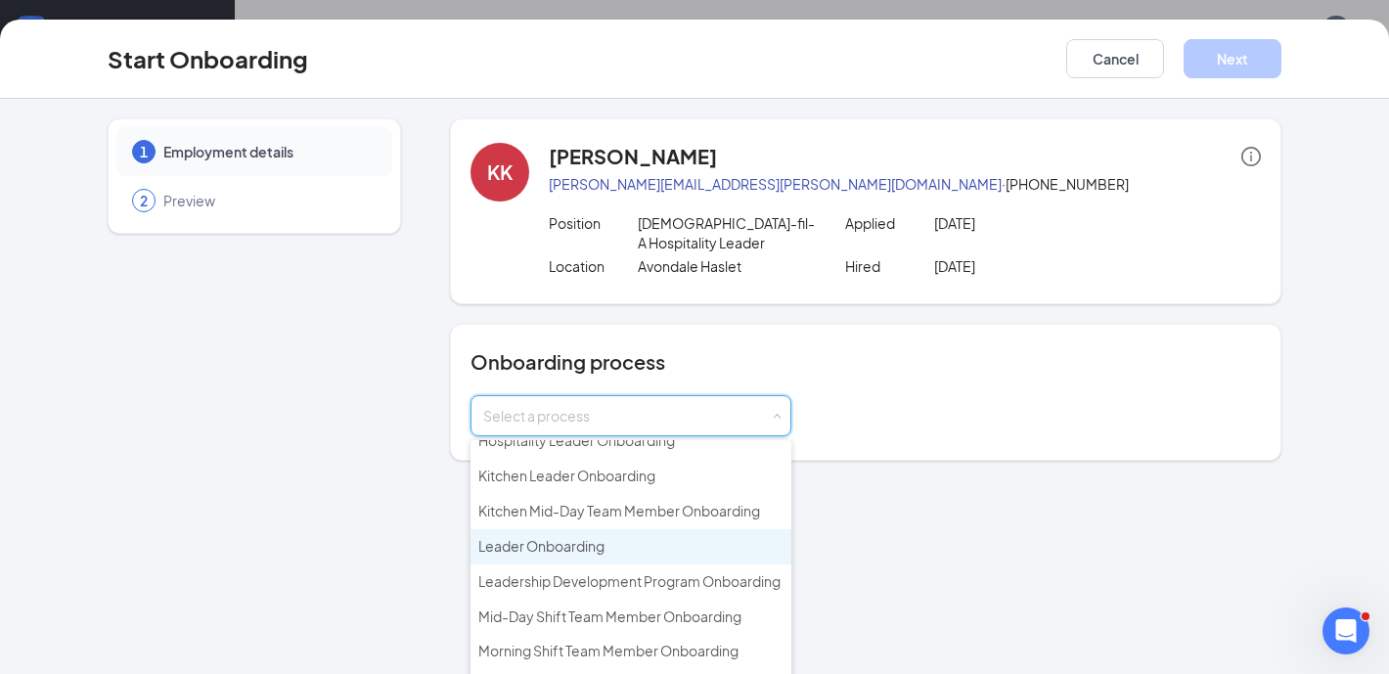
scroll to position [429, 0]
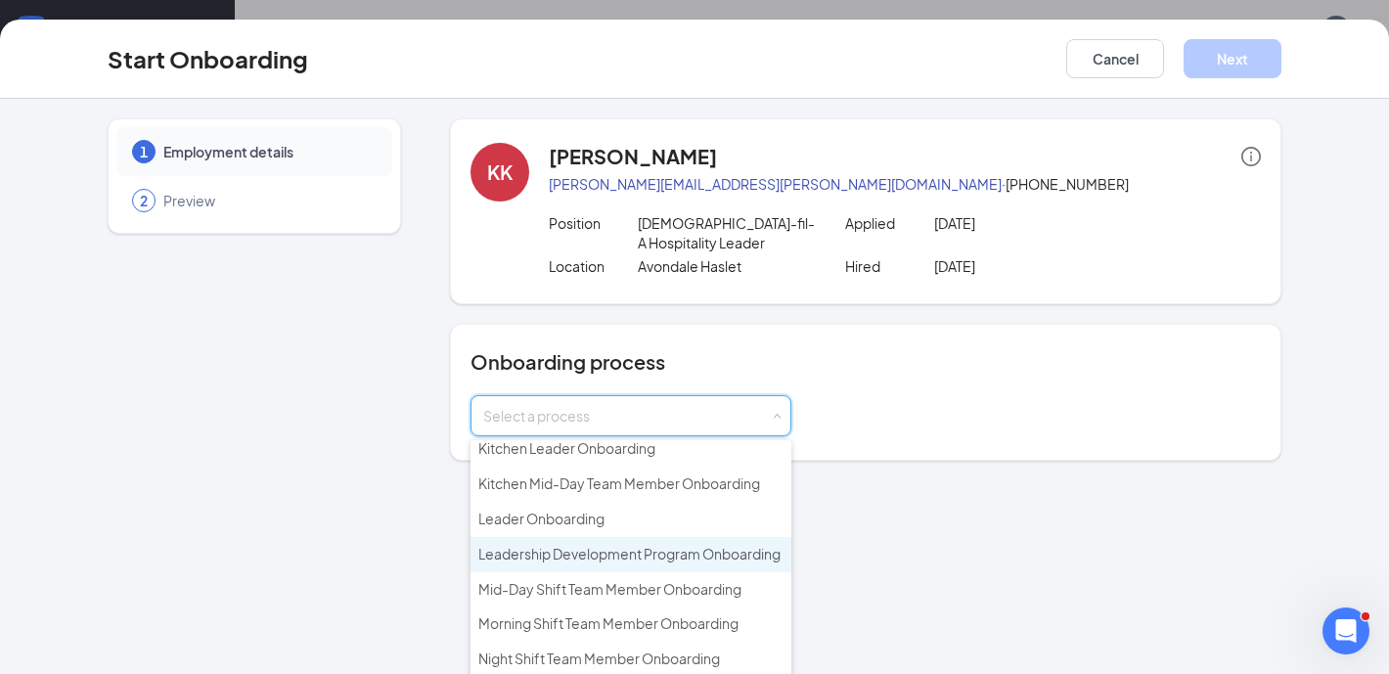
click at [651, 545] on span "Leadership Development Program Onboarding" at bounding box center [629, 554] width 302 height 18
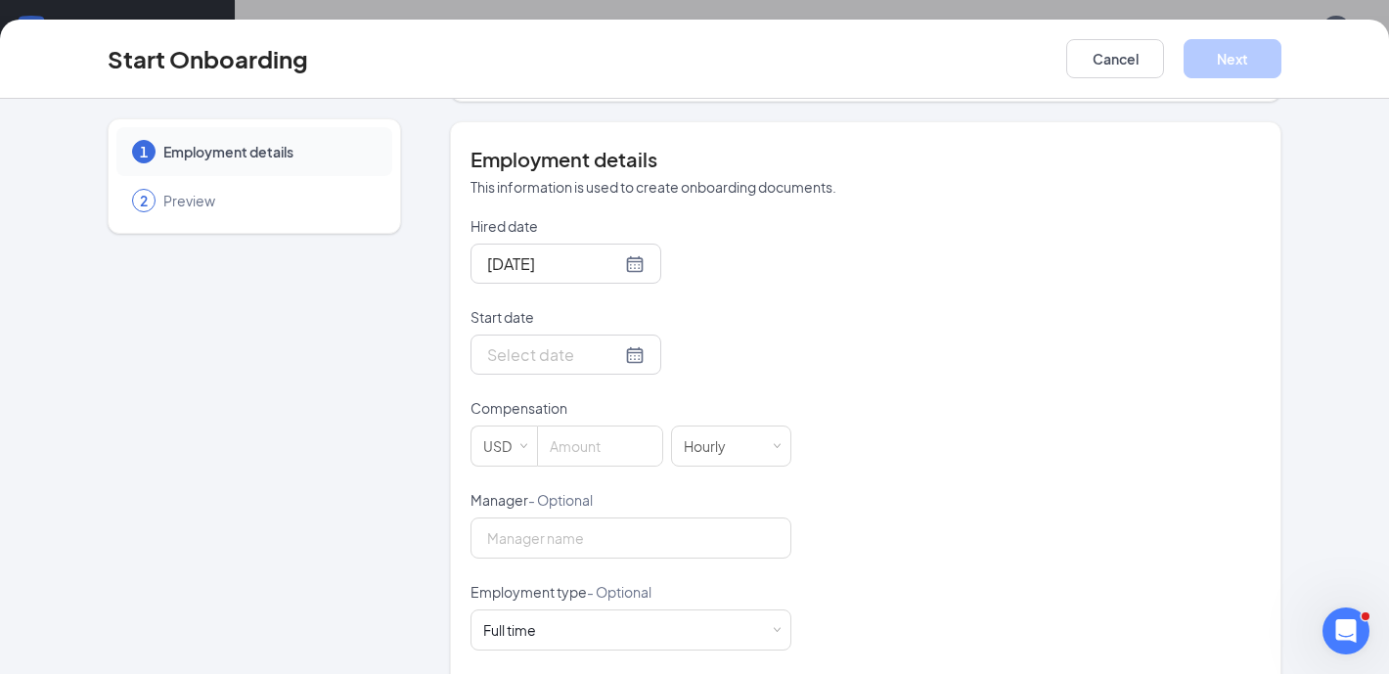
scroll to position [433, 0]
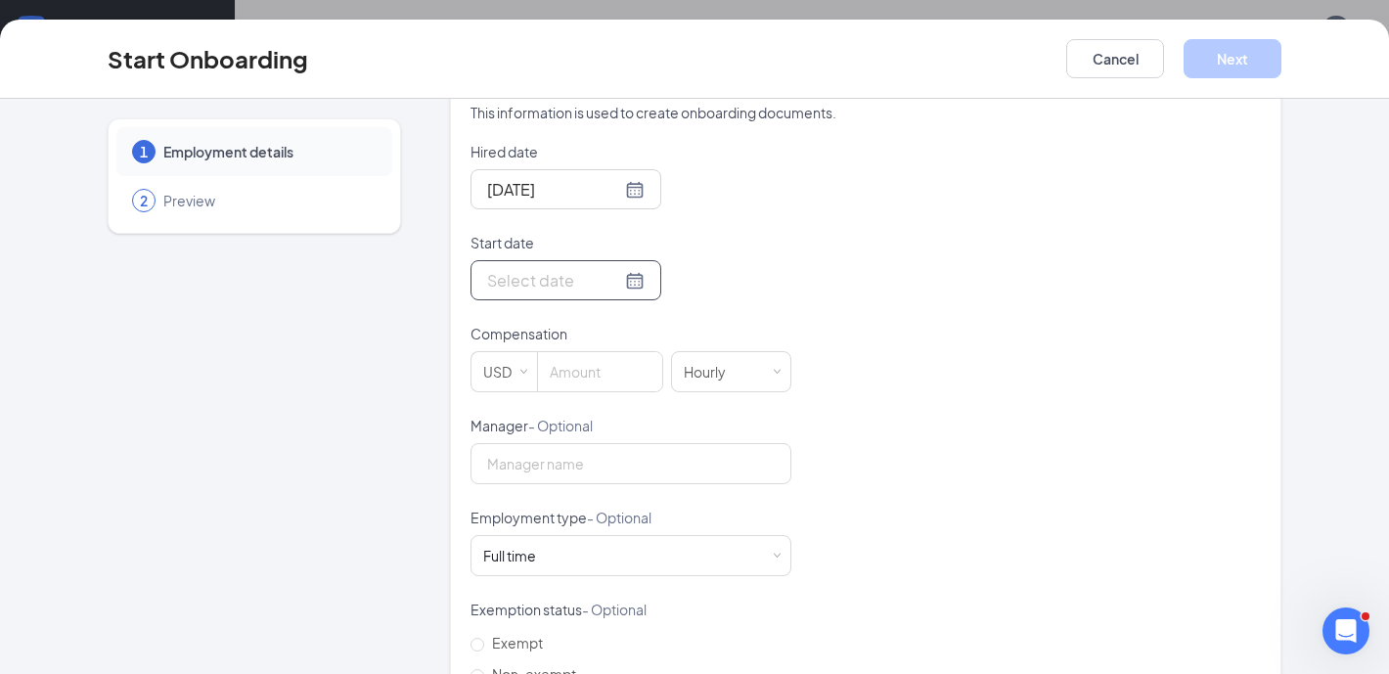
click at [609, 293] on div at bounding box center [565, 280] width 191 height 40
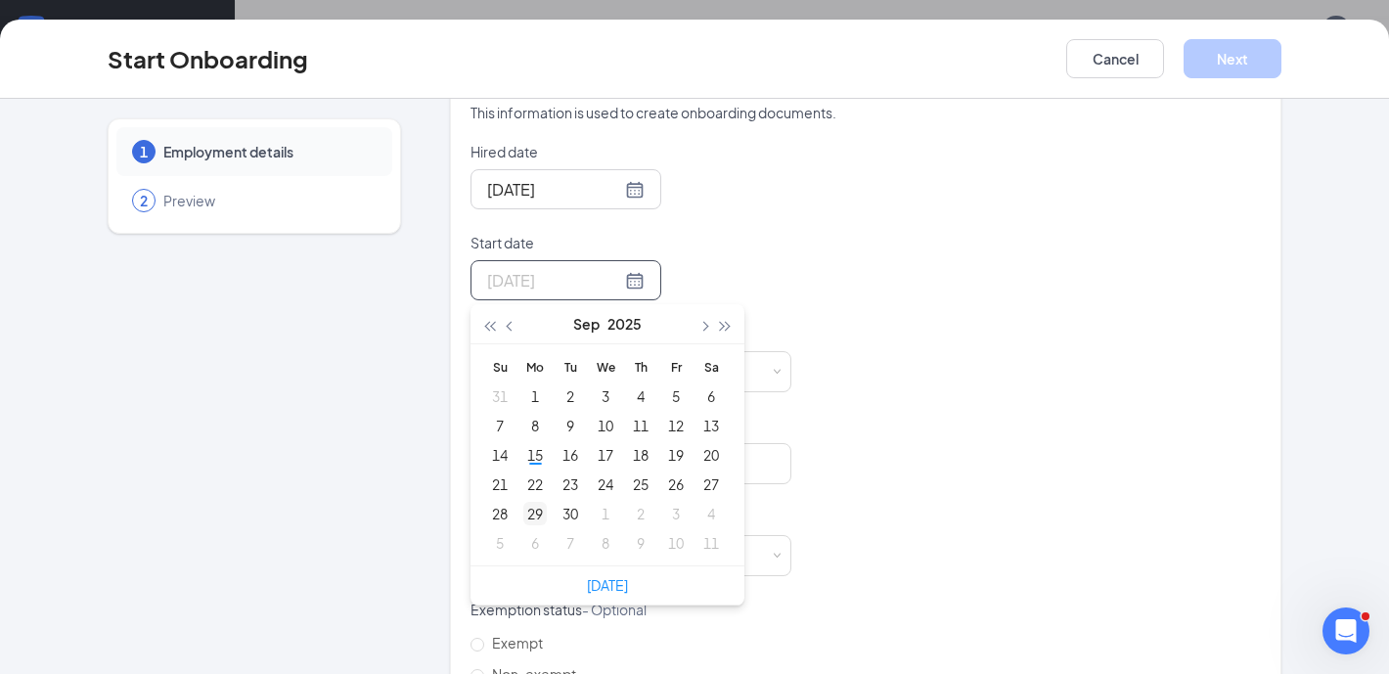
type input "Sep 29, 2025"
click at [537, 510] on div "29" at bounding box center [534, 513] width 23 height 23
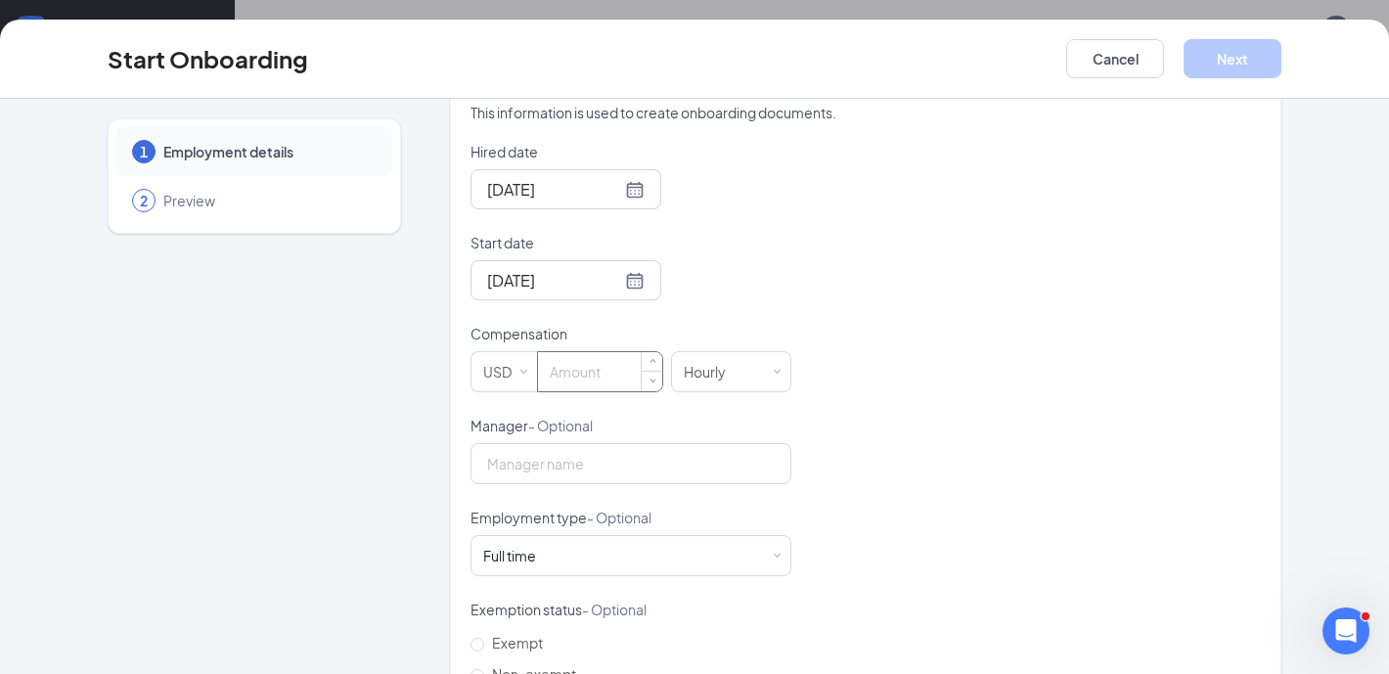
click at [597, 381] on input at bounding box center [600, 371] width 124 height 39
type input "16"
click at [1006, 340] on div "Hired date Sep 1, 2025 Start date Sep 29, 2025 Sep 2025 Su Mo Tu We Th Fr Sa 31…" at bounding box center [865, 461] width 790 height 639
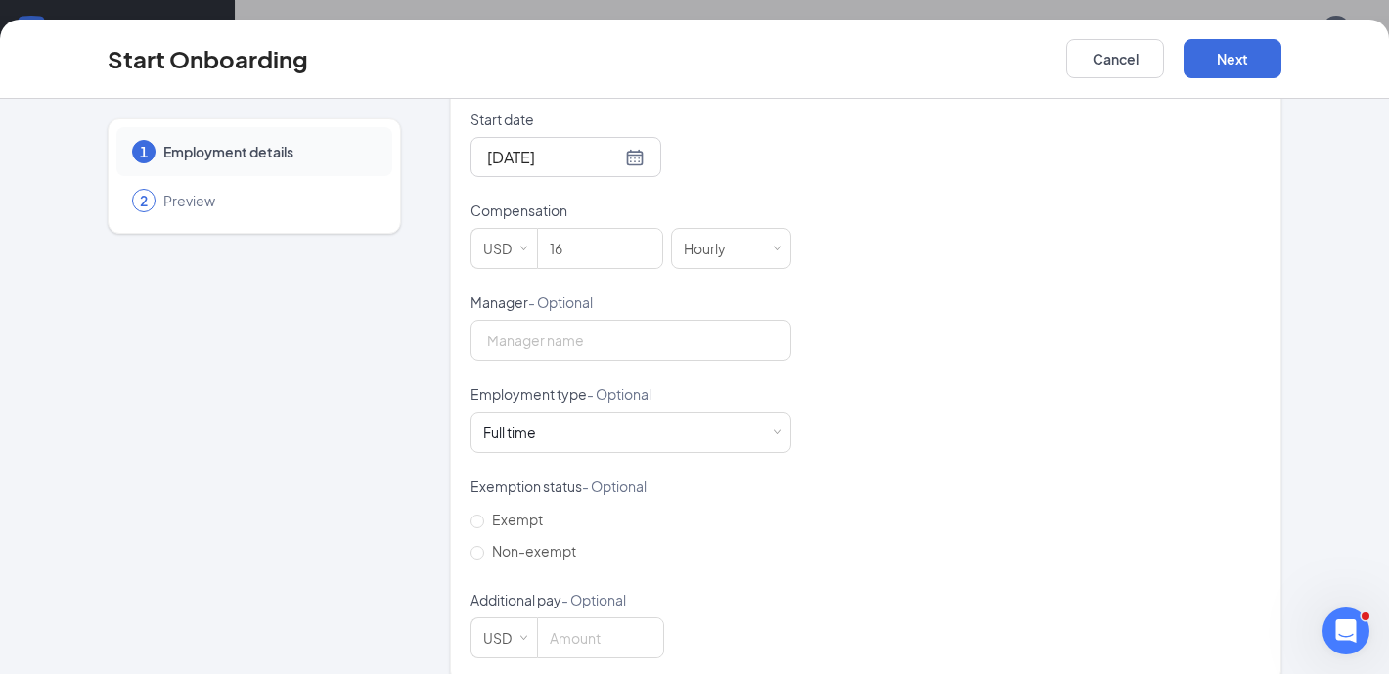
scroll to position [585, 0]
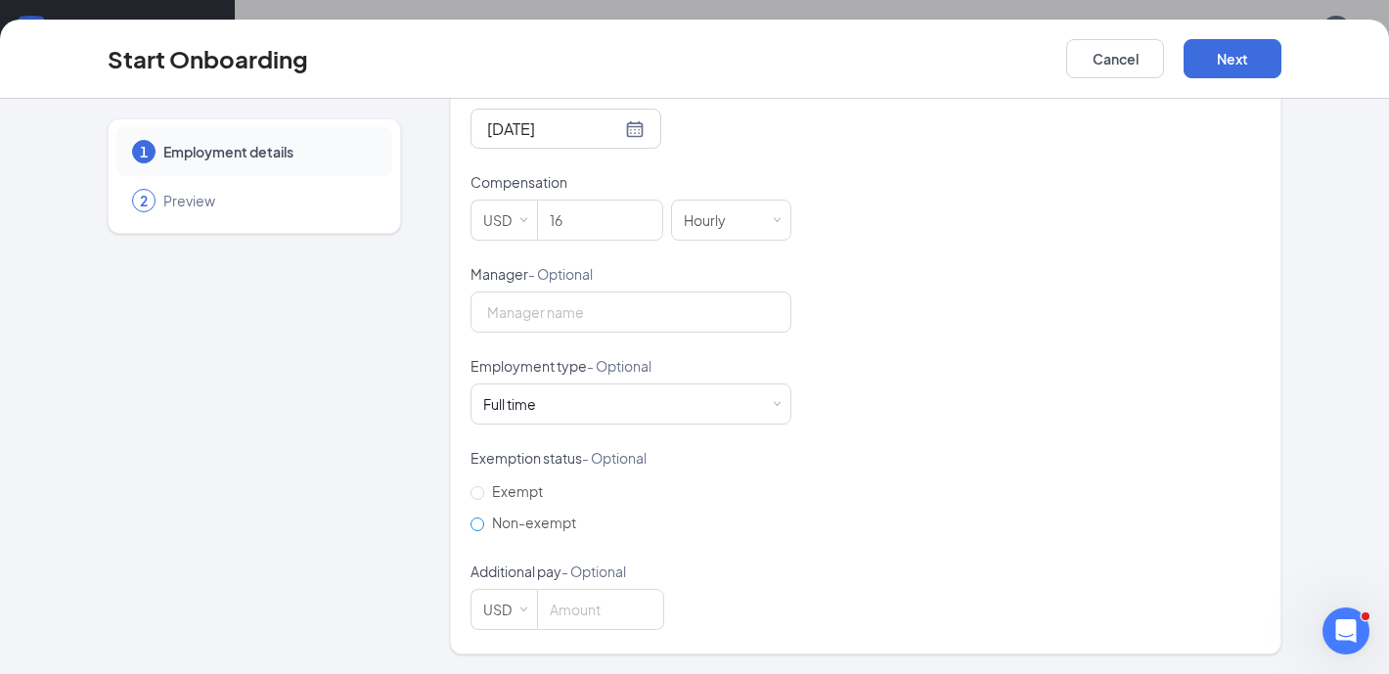
click at [514, 525] on span "Non-exempt" at bounding box center [534, 522] width 100 height 18
click at [484, 525] on input "Non-exempt" at bounding box center [477, 524] width 14 height 14
radio input "true"
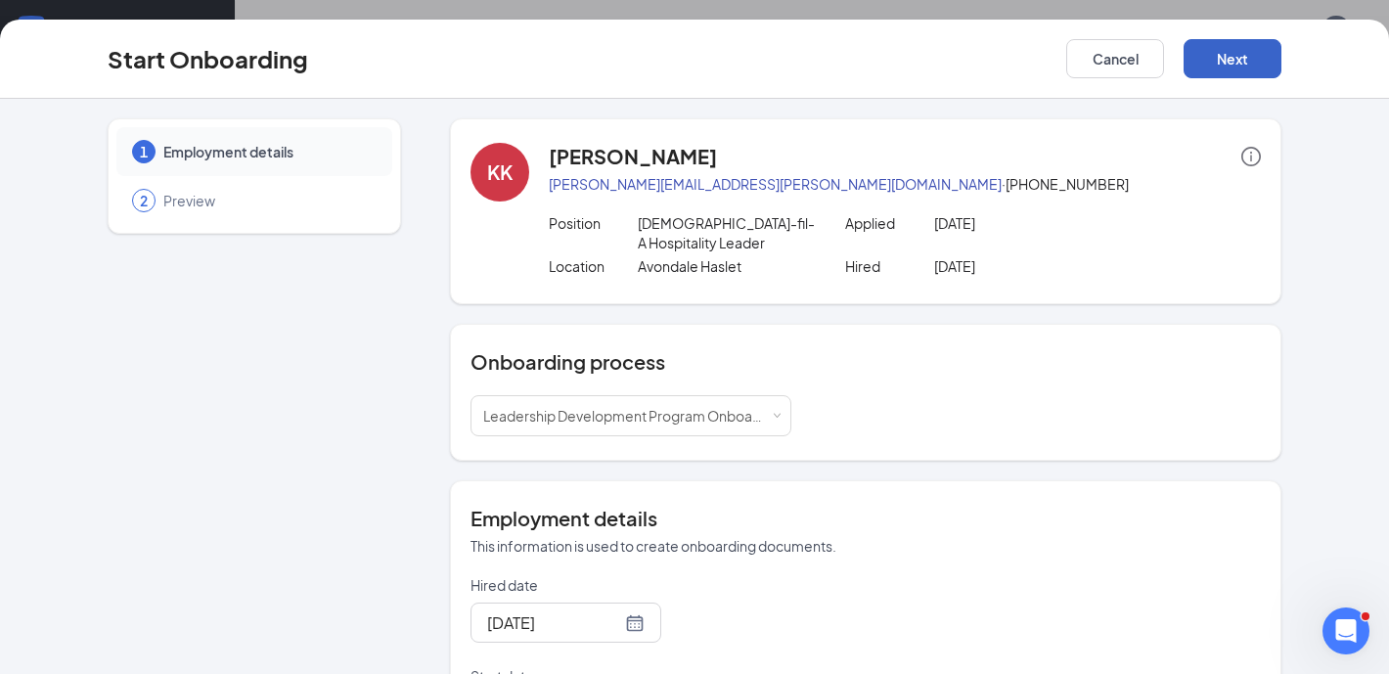
click at [1233, 53] on button "Next" at bounding box center [1232, 58] width 98 height 39
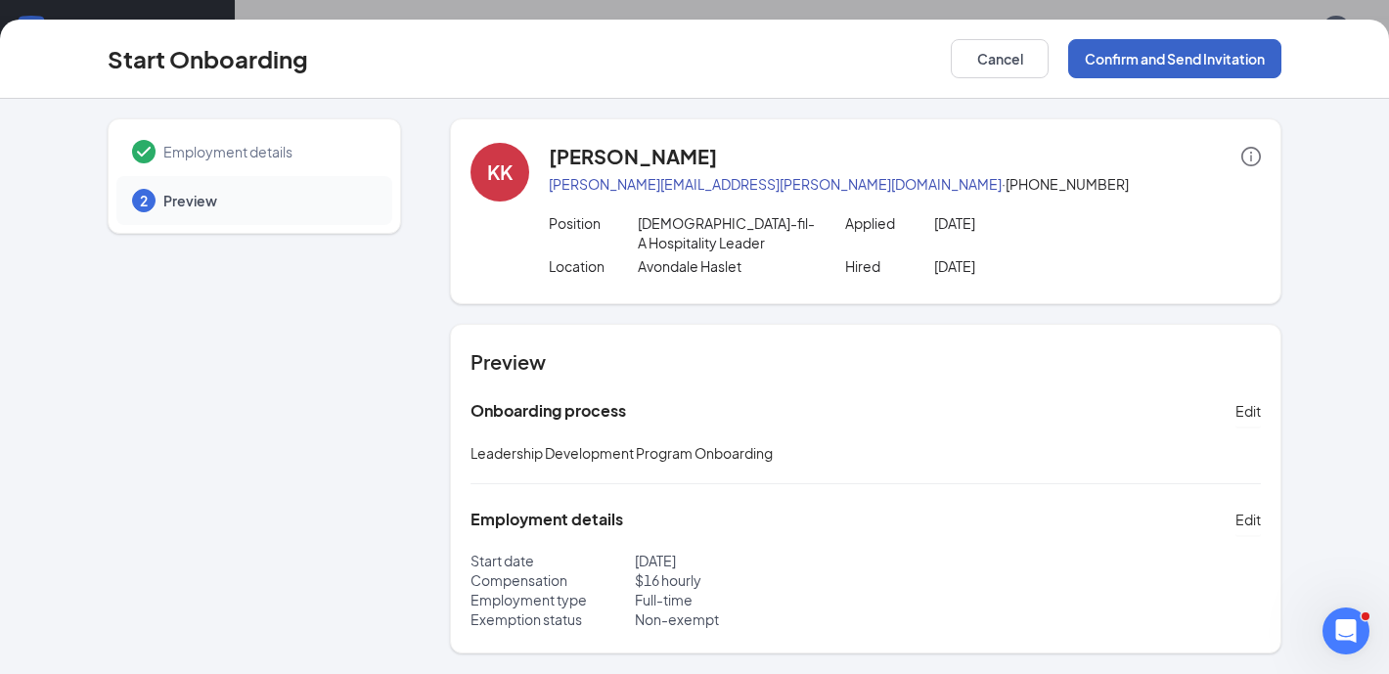
click at [1204, 66] on button "Confirm and Send Invitation" at bounding box center [1174, 58] width 213 height 39
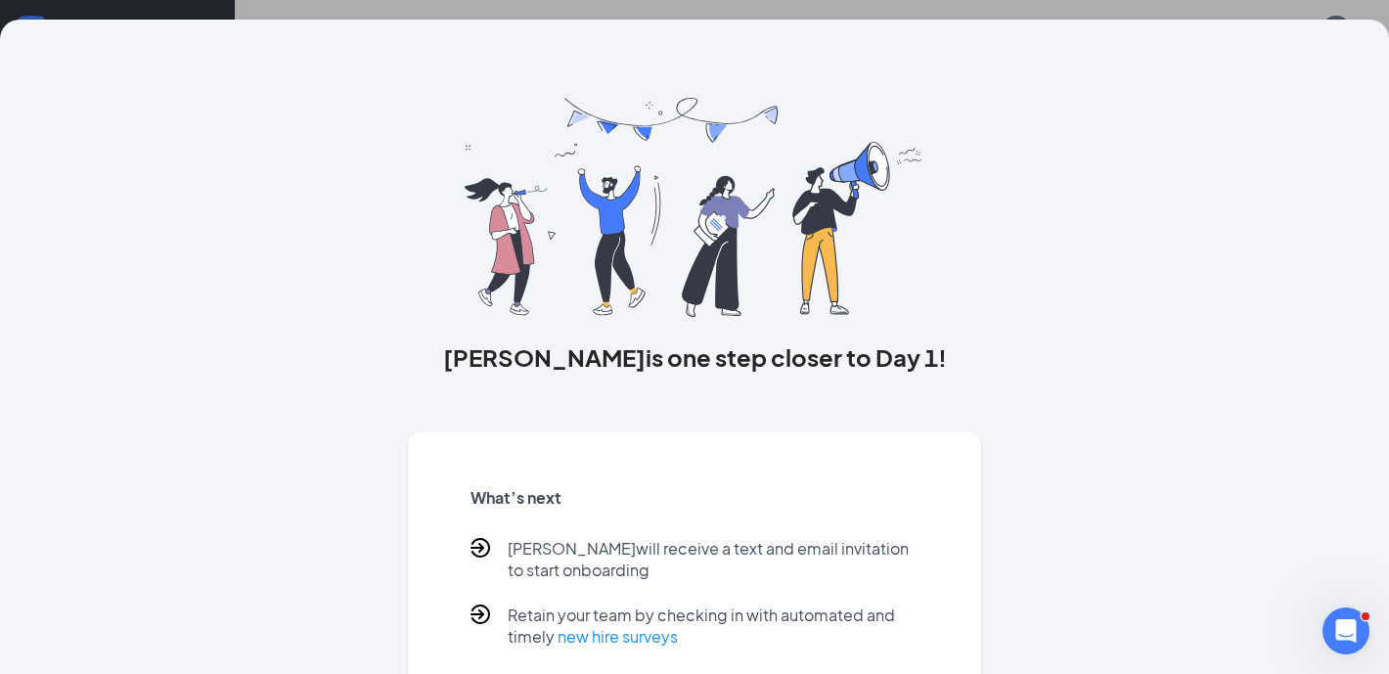
scroll to position [103, 0]
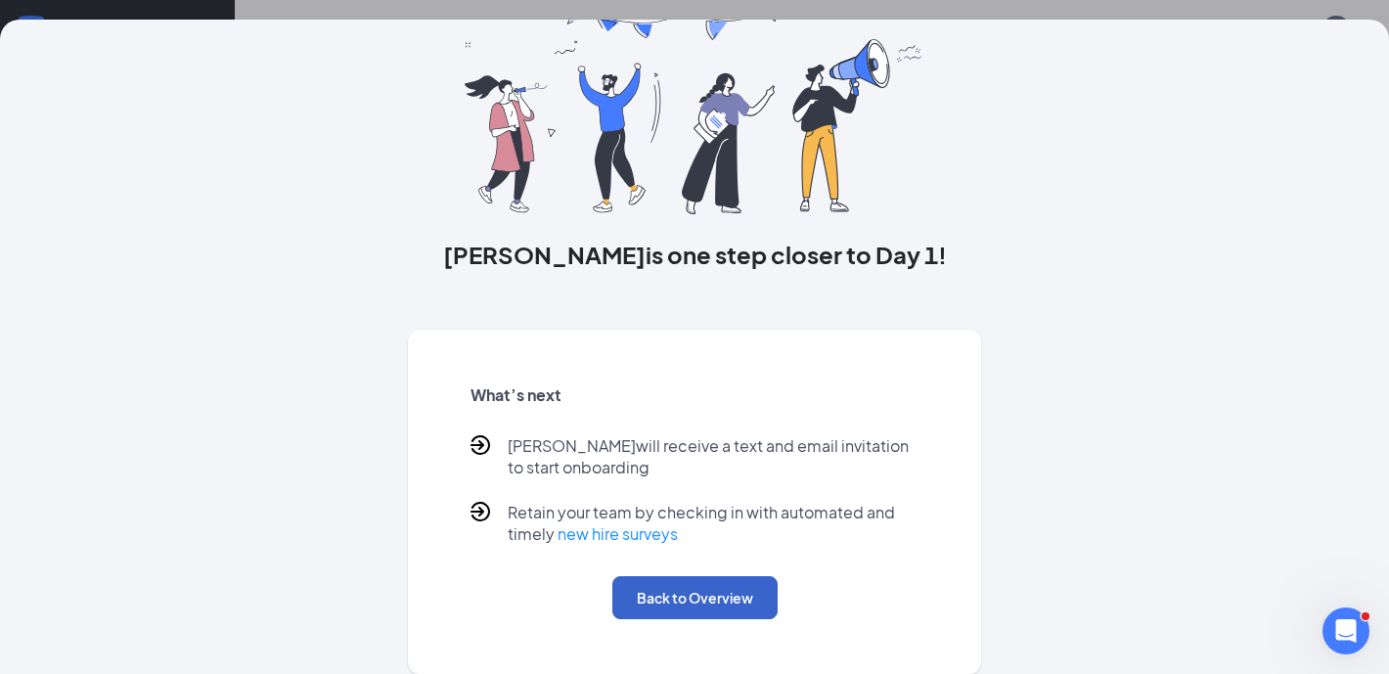
click at [676, 592] on button "Back to Overview" at bounding box center [694, 597] width 165 height 43
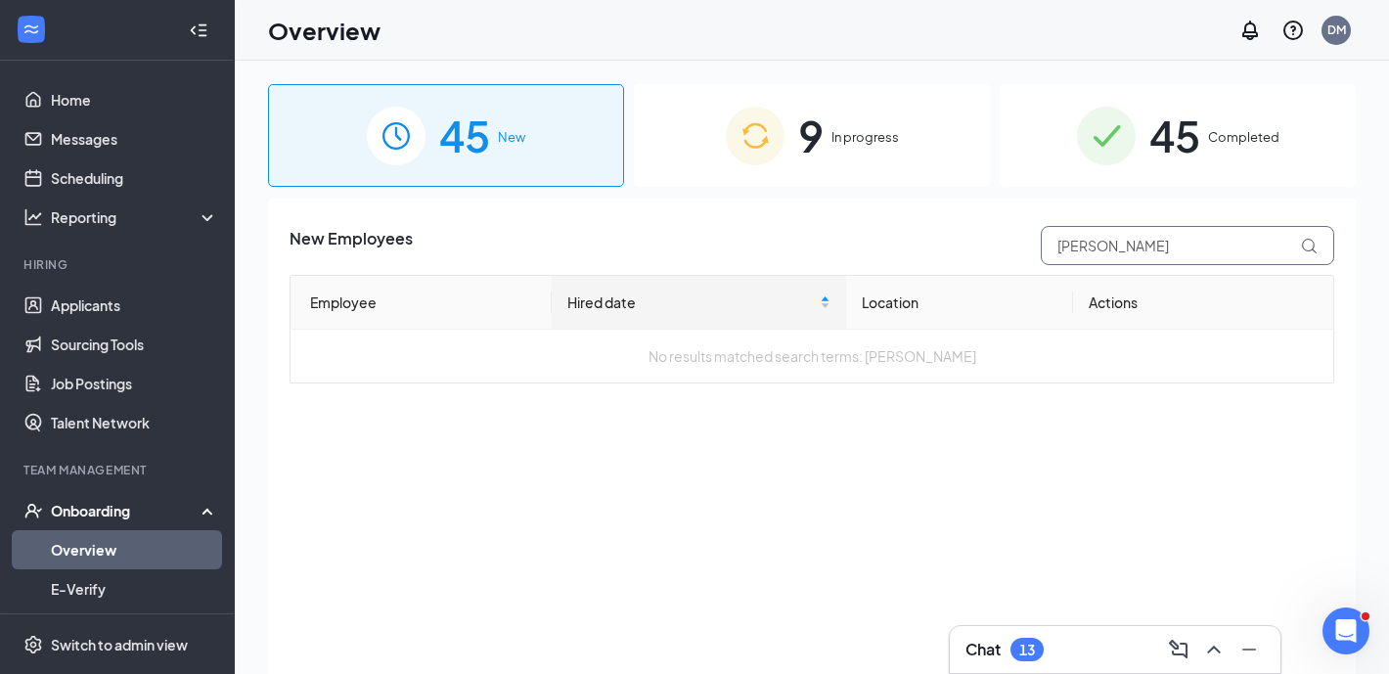
drag, startPoint x: 1182, startPoint y: 251, endPoint x: 888, endPoint y: 253, distance: 294.3
click at [888, 253] on div "New Employees keith kilgor" at bounding box center [811, 245] width 1044 height 39
type input "chavez"
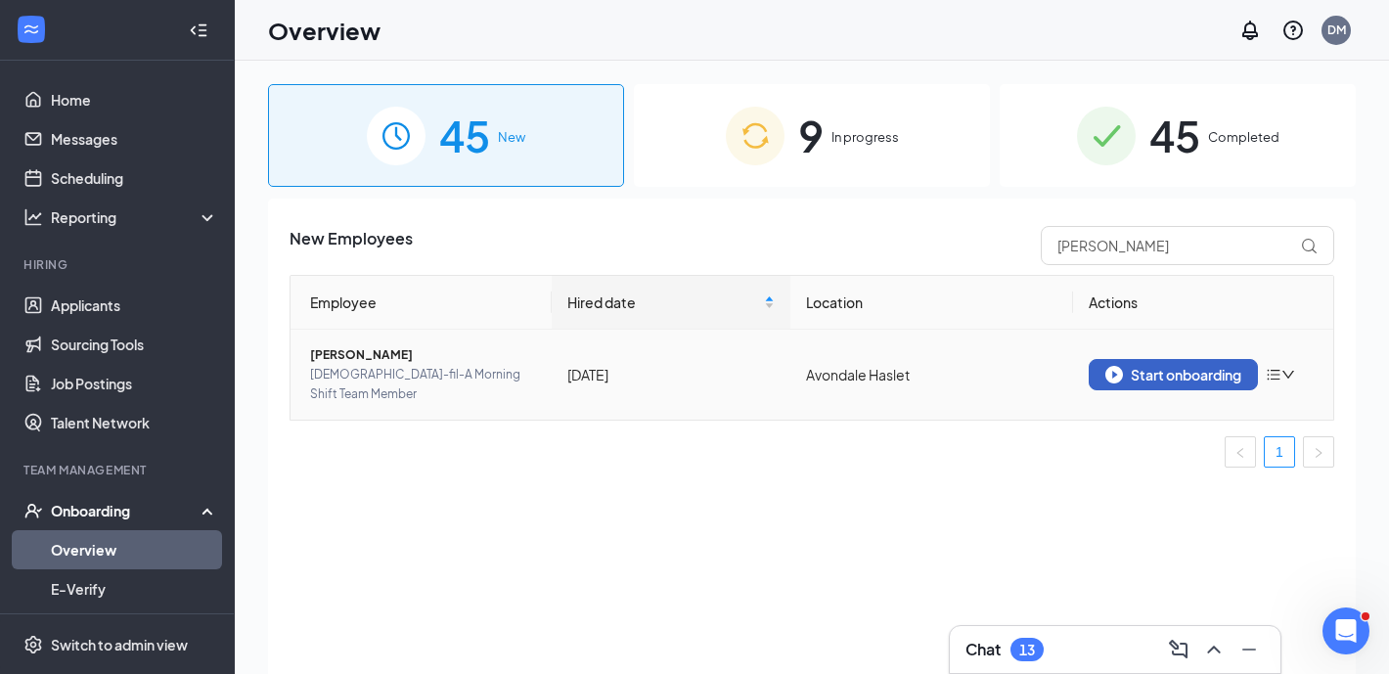
click at [1175, 366] on div "Start onboarding" at bounding box center [1173, 375] width 136 height 18
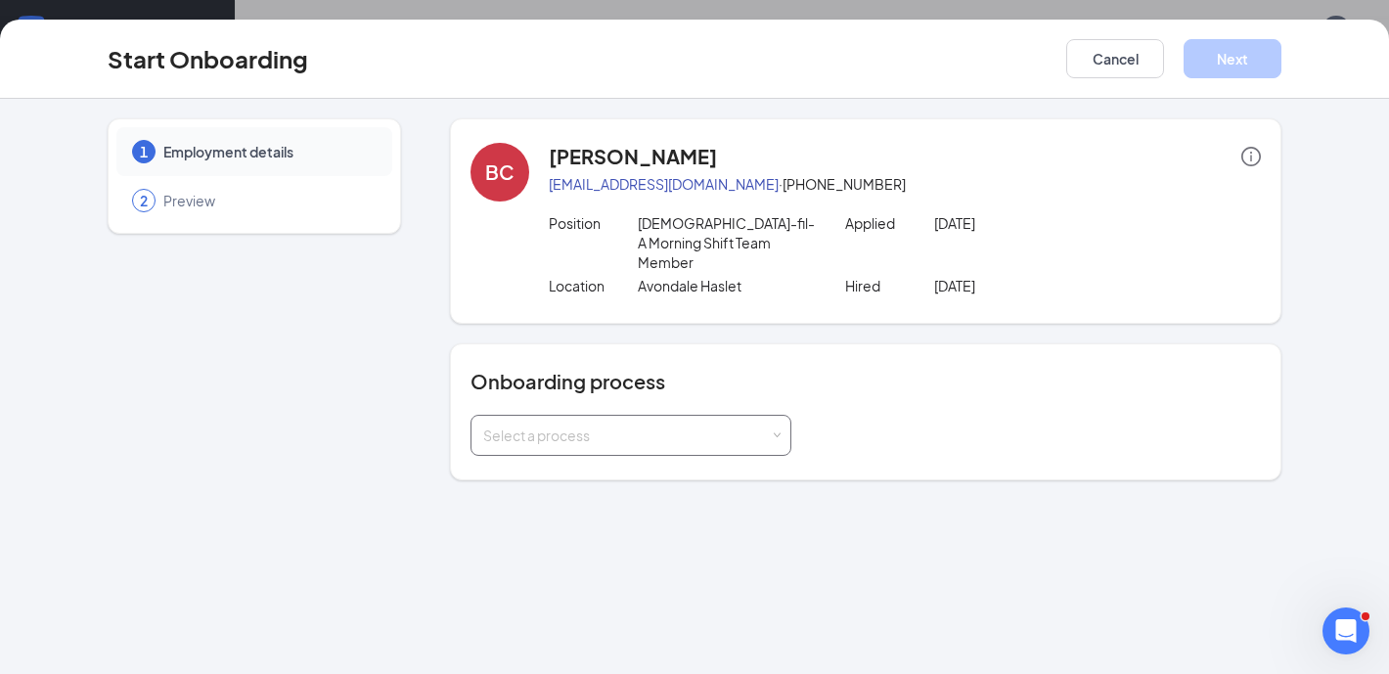
click at [641, 425] on div "Select a process" at bounding box center [626, 435] width 287 height 20
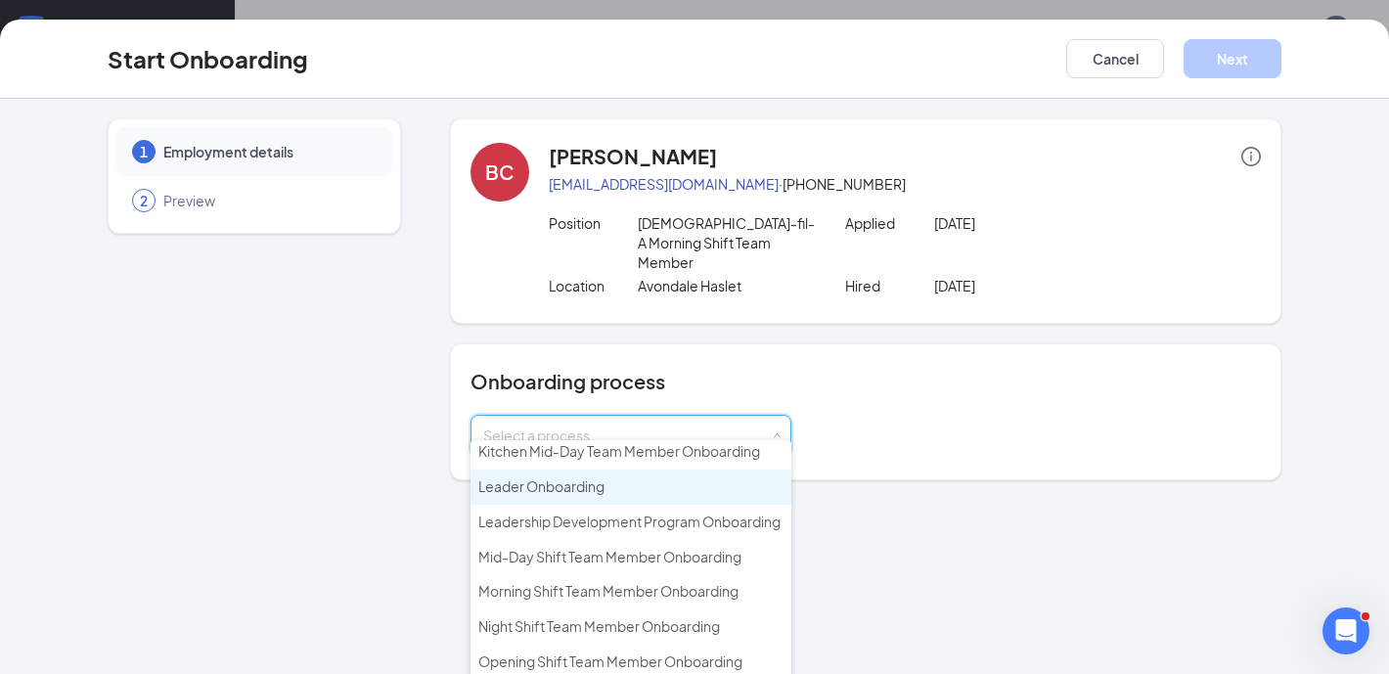
scroll to position [474, 0]
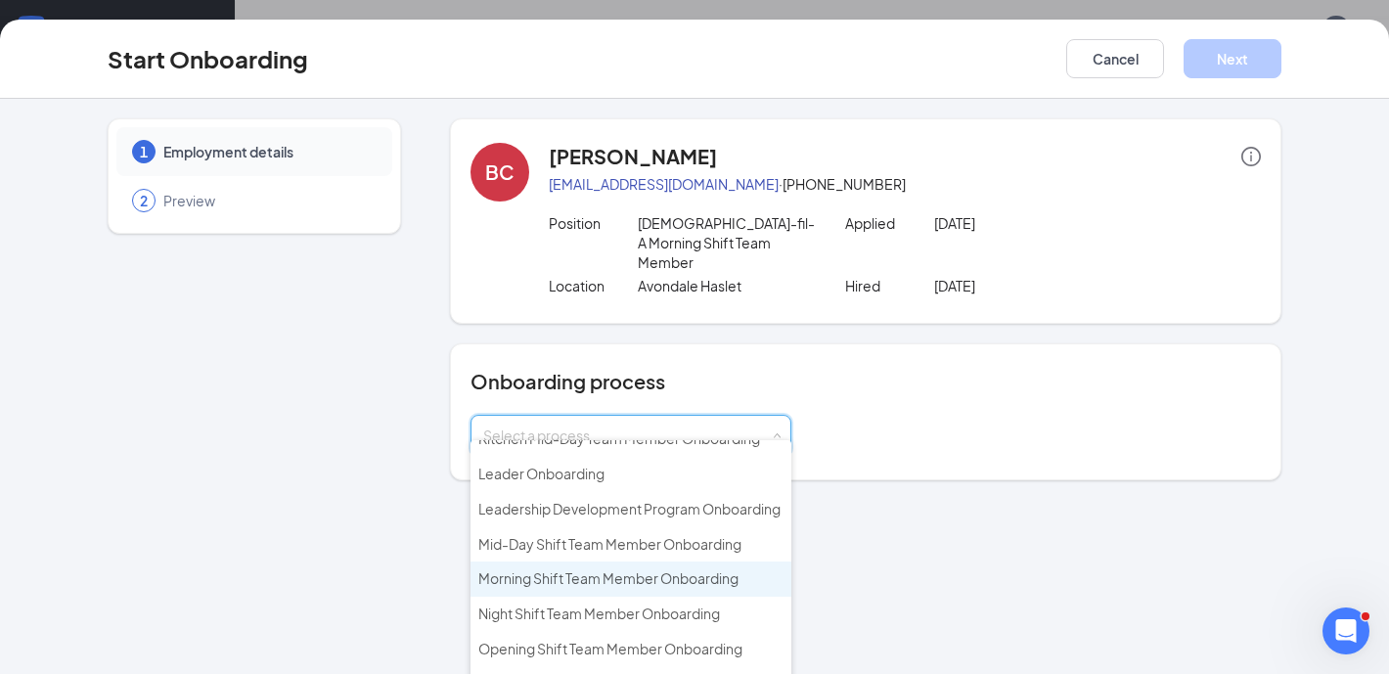
click at [589, 569] on span "Morning Shift Team Member Onboarding" at bounding box center [608, 578] width 260 height 18
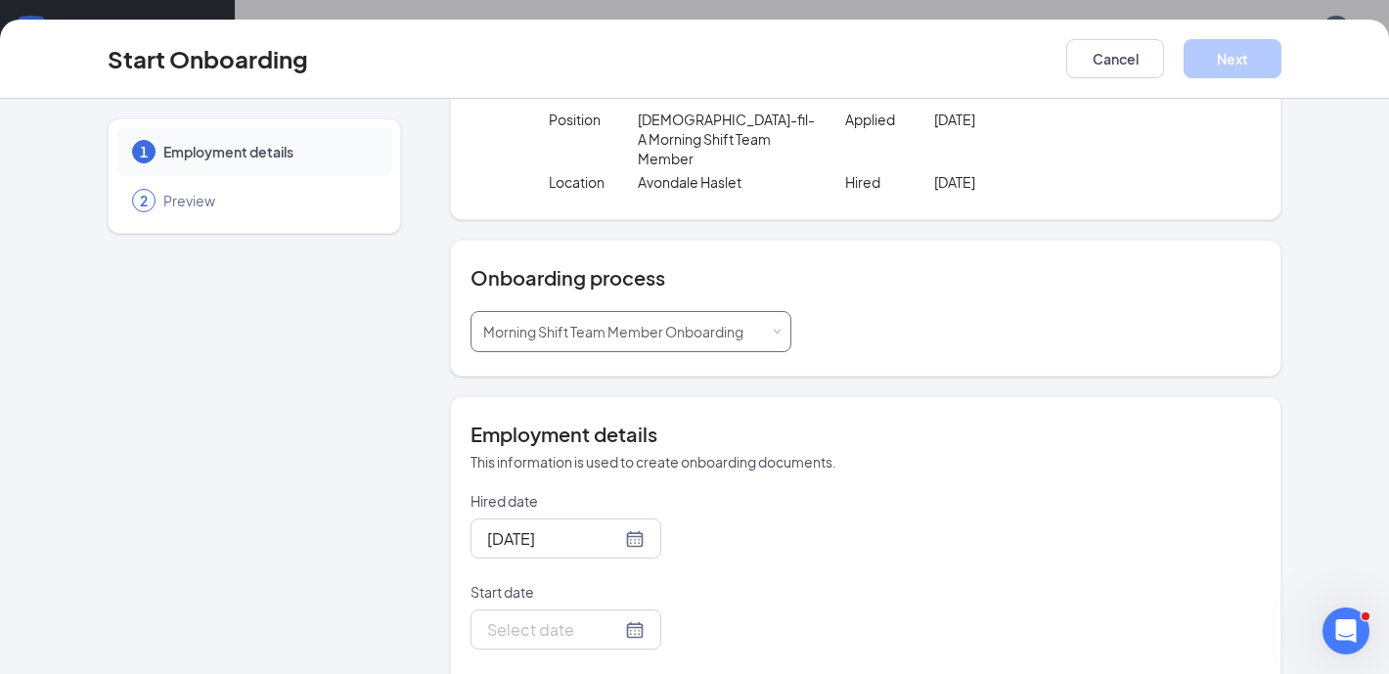
scroll to position [227, 0]
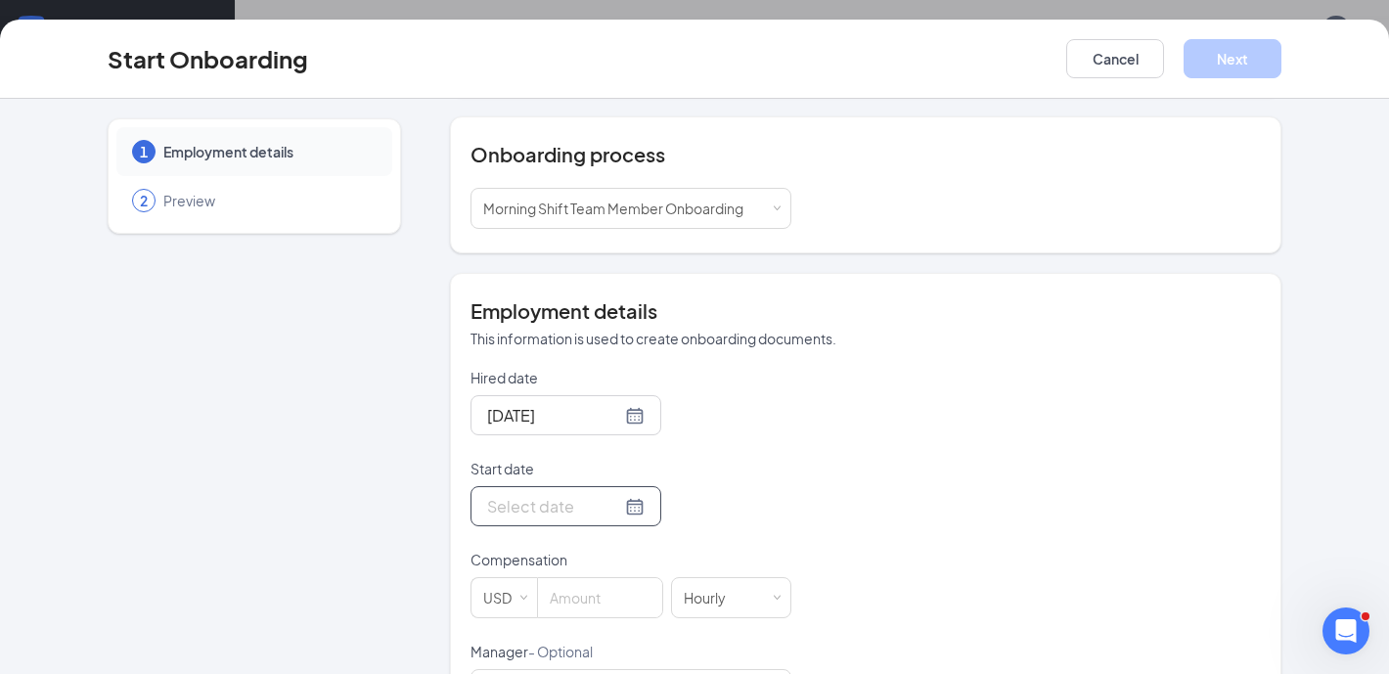
click at [549, 494] on input "Start date" at bounding box center [554, 506] width 134 height 24
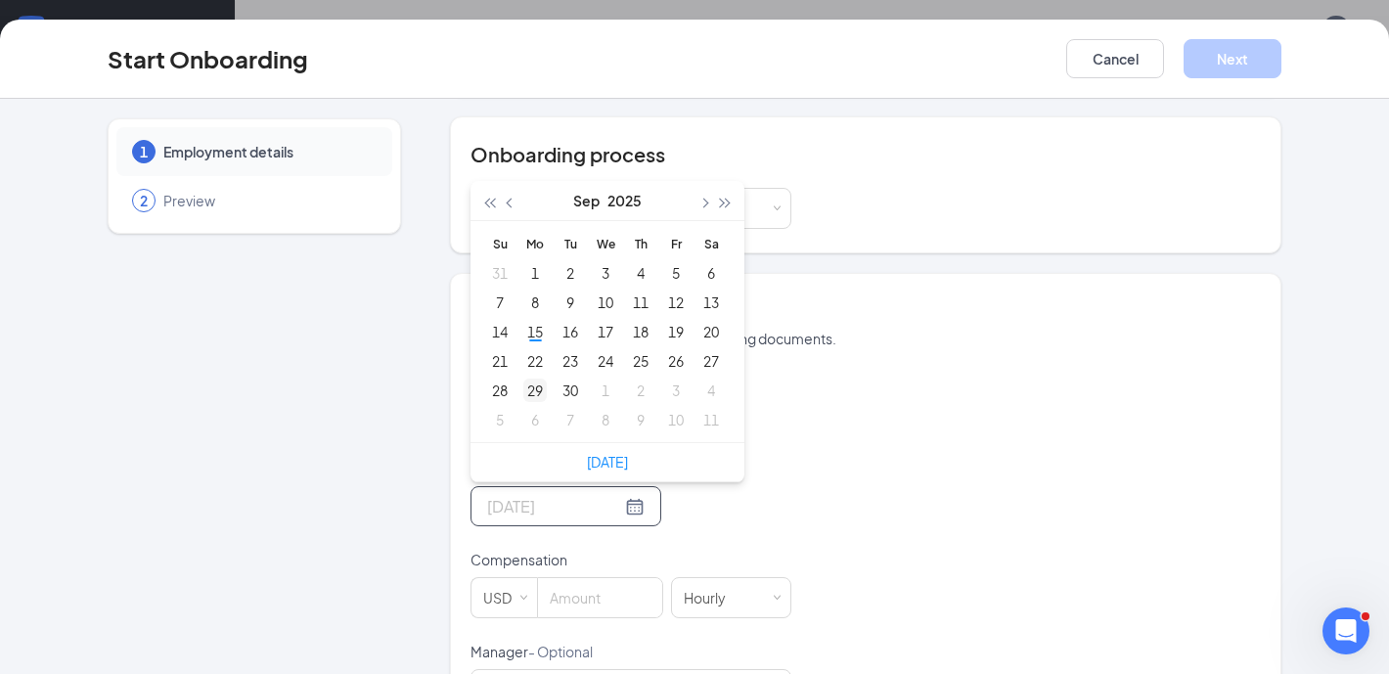
type input "Sep 29, 2025"
click at [528, 378] on div "29" at bounding box center [534, 389] width 23 height 23
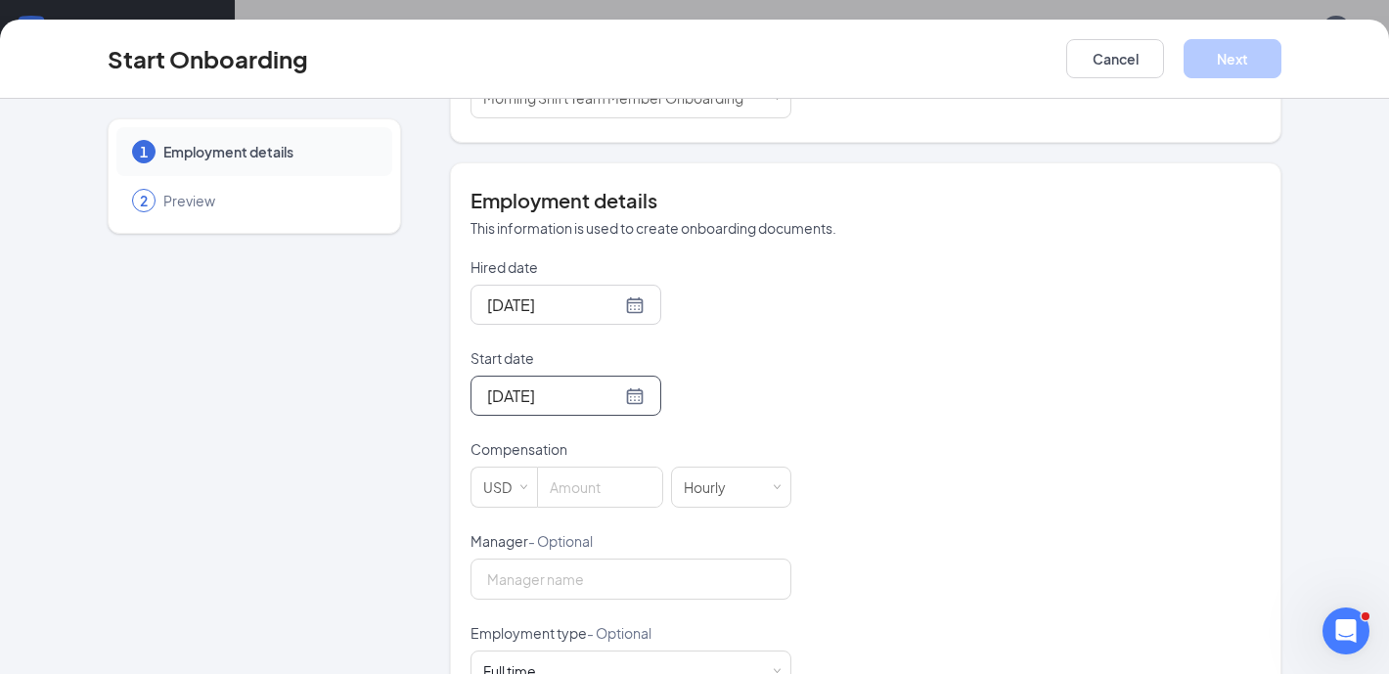
scroll to position [353, 0]
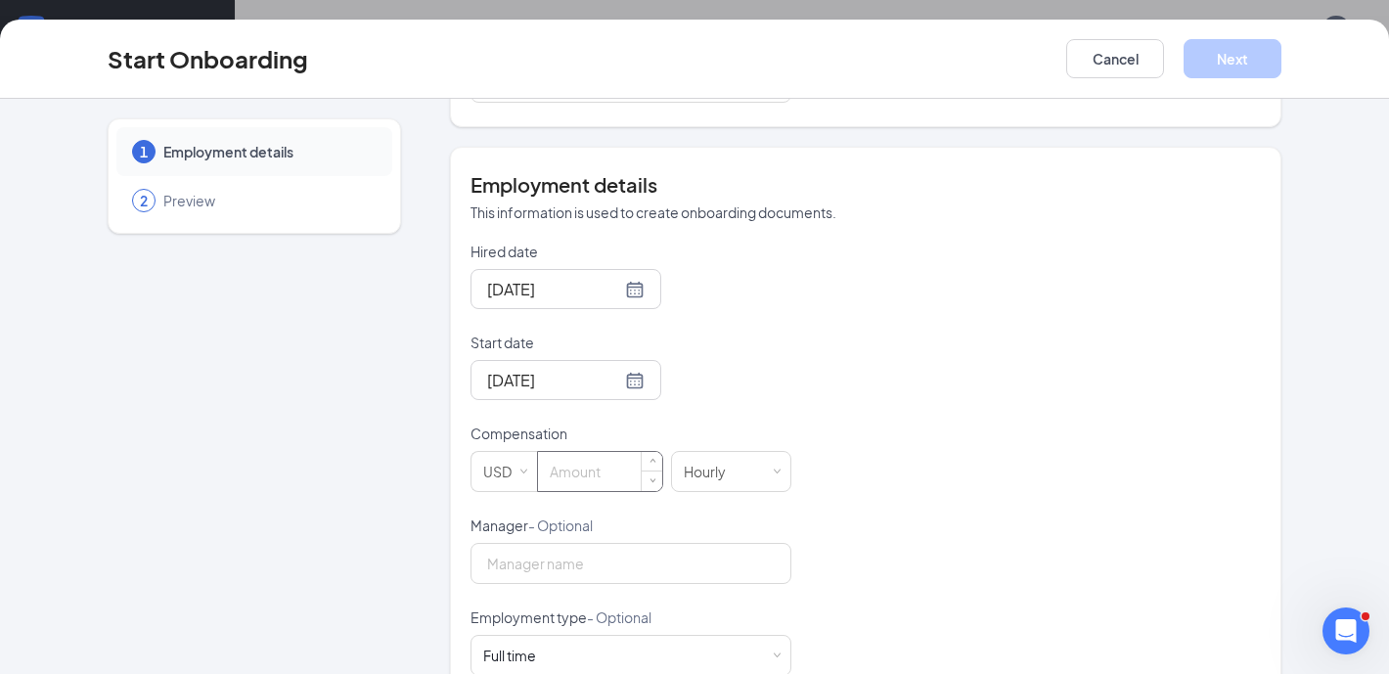
click at [574, 455] on input at bounding box center [600, 471] width 124 height 39
type input "14"
click at [829, 446] on div "Hired date Sep 8, 2025 Start date Sep 29, 2025 Sep 2025 Su Mo Tu We Th Fr Sa 31…" at bounding box center [865, 561] width 790 height 639
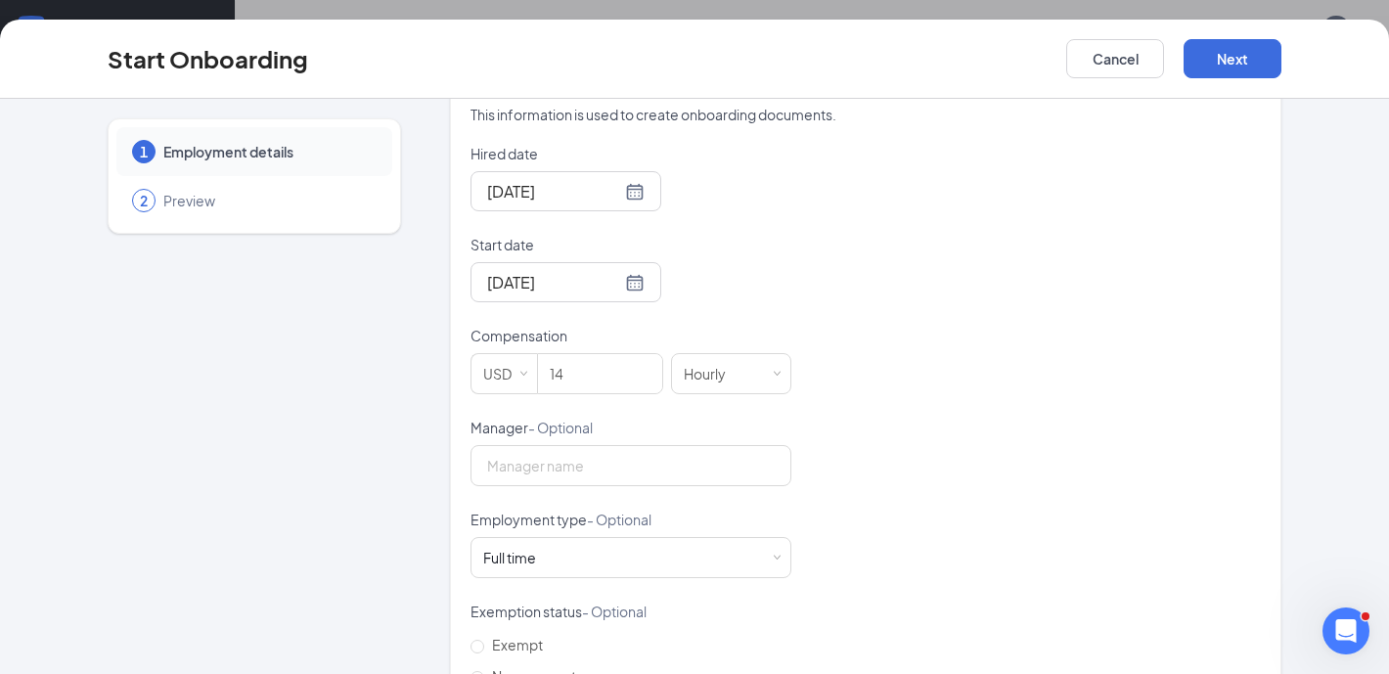
scroll to position [585, 0]
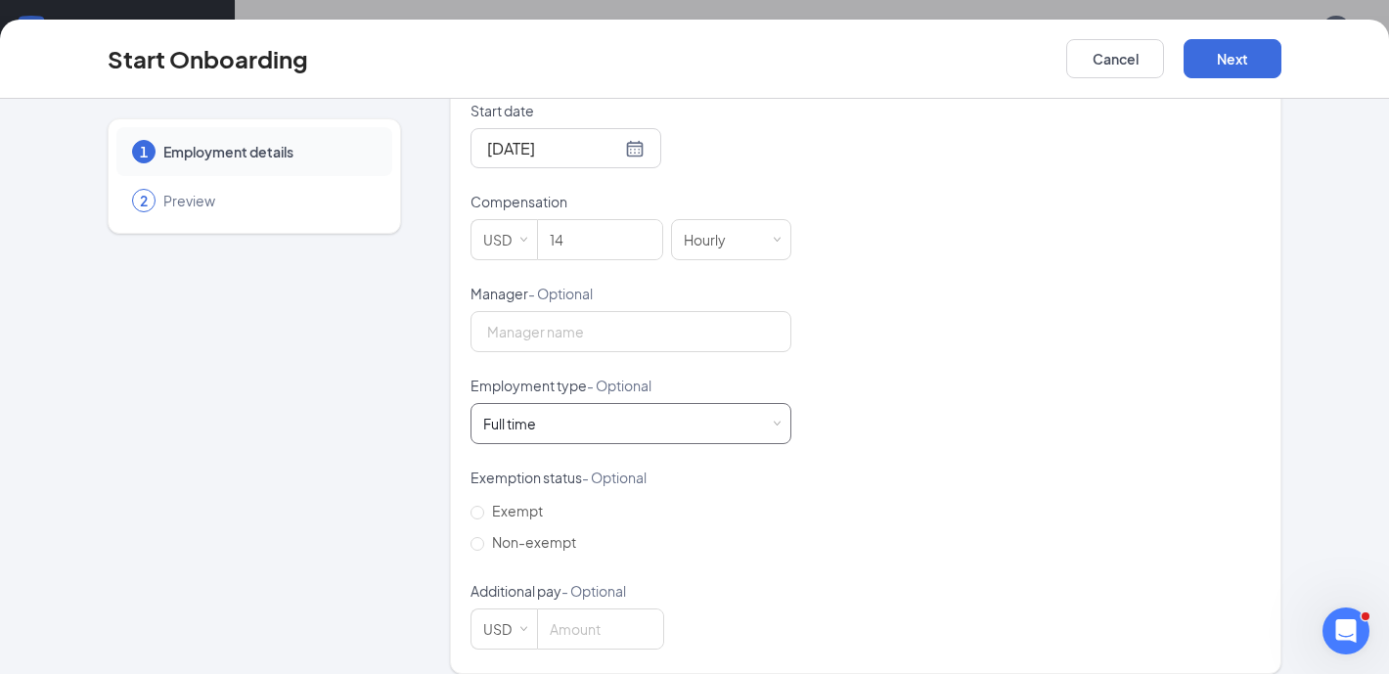
click at [617, 404] on div "Full time Works 30+ hours per week and is reasonably expected to work" at bounding box center [630, 423] width 295 height 39
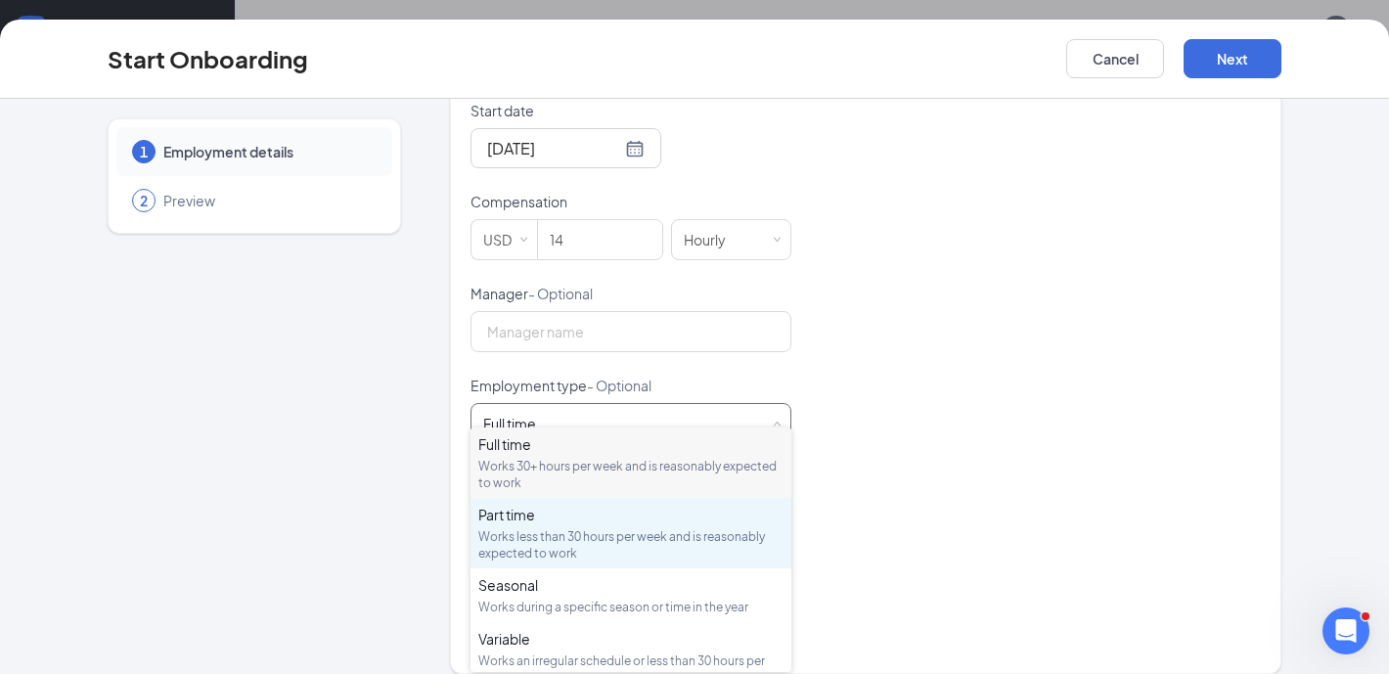
click at [567, 513] on div "Part time" at bounding box center [630, 515] width 305 height 20
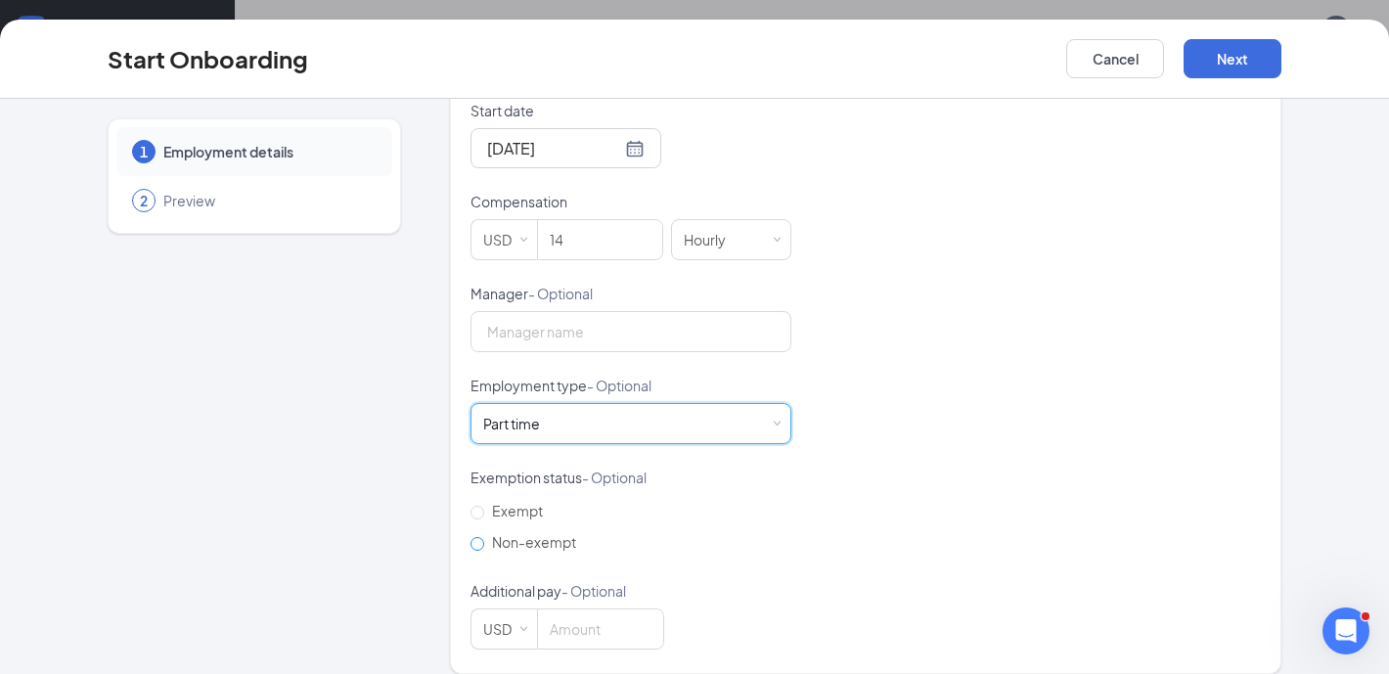
click at [551, 531] on label "Non-exempt" at bounding box center [526, 541] width 113 height 31
click at [484, 537] on input "Non-exempt" at bounding box center [477, 544] width 14 height 14
radio input "true"
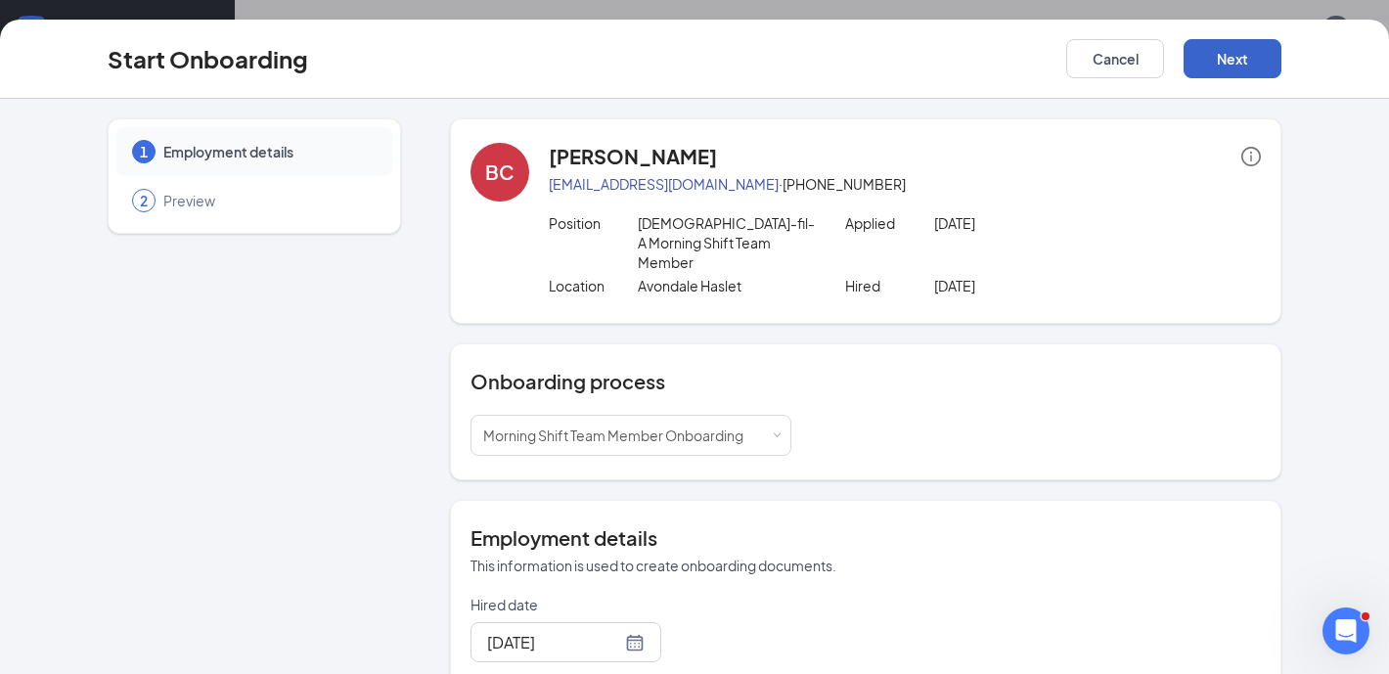
click at [1227, 65] on button "Next" at bounding box center [1232, 58] width 98 height 39
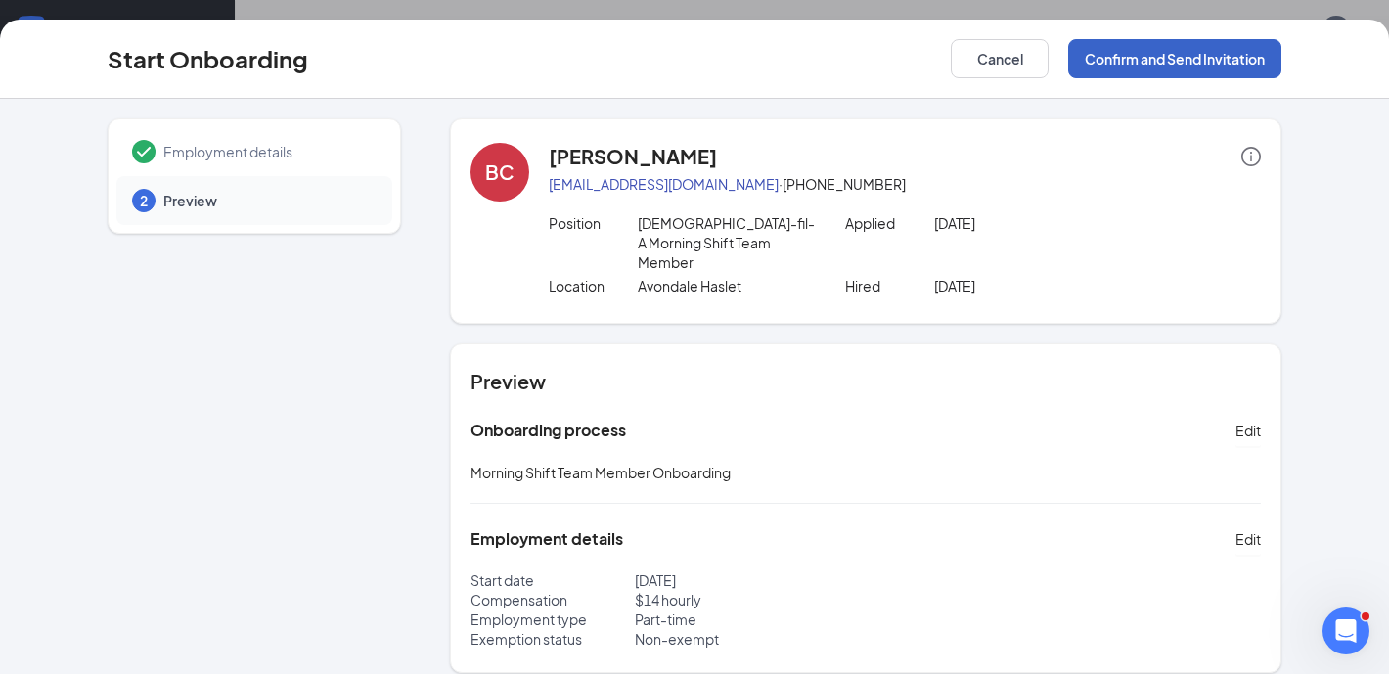
click at [1127, 64] on button "Confirm and Send Invitation" at bounding box center [1174, 58] width 213 height 39
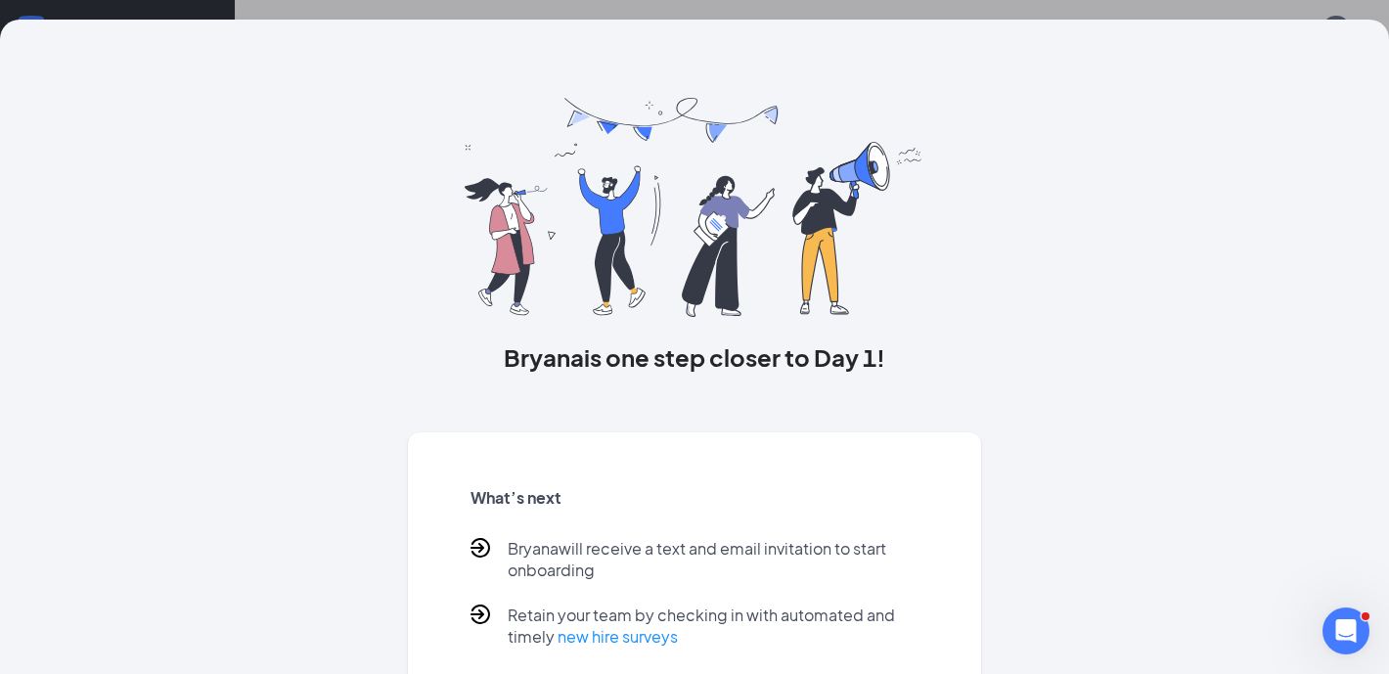
scroll to position [103, 0]
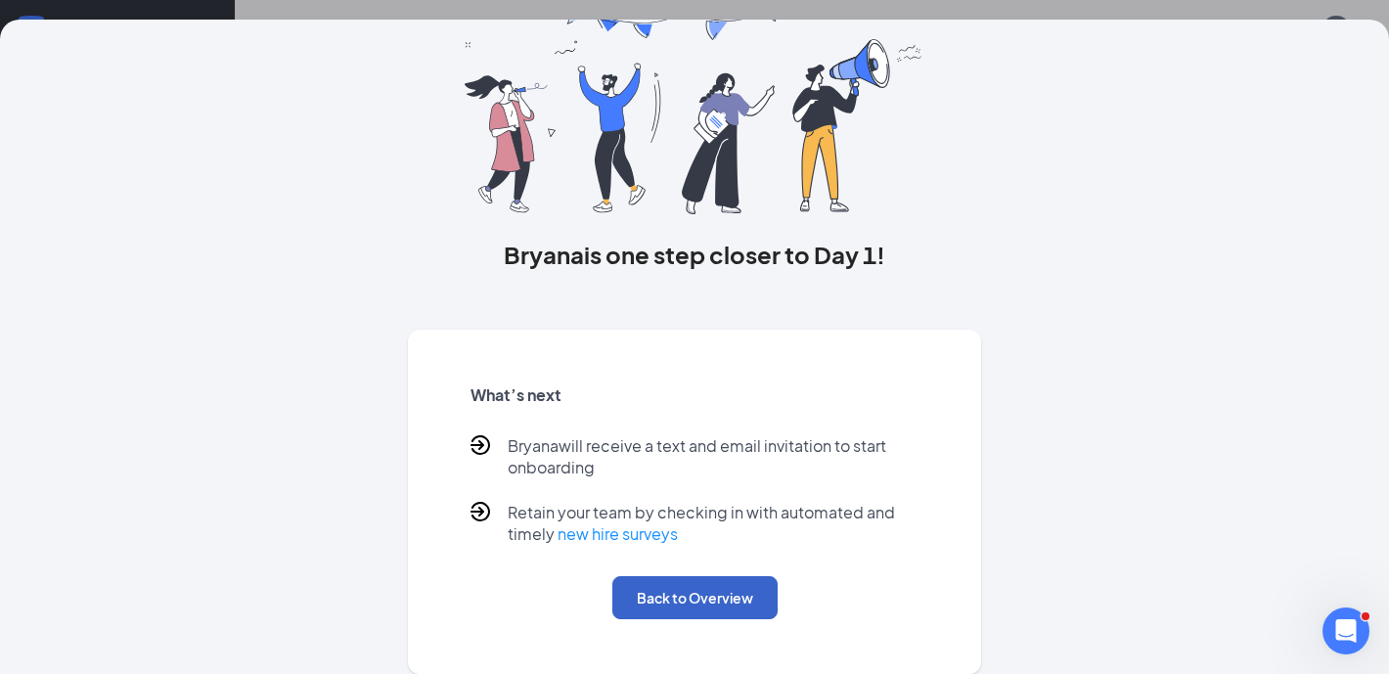
click at [682, 596] on button "Back to Overview" at bounding box center [694, 597] width 165 height 43
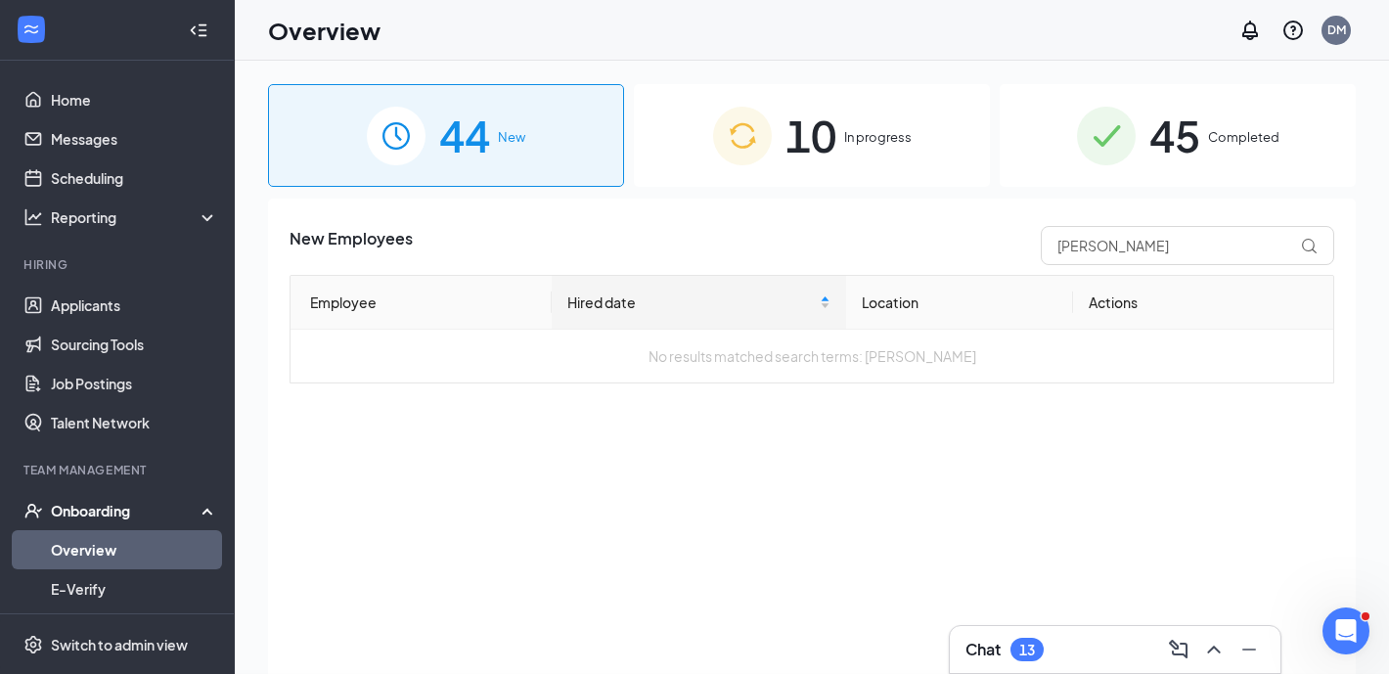
scroll to position [0, 0]
drag, startPoint x: 1120, startPoint y: 237, endPoint x: 996, endPoint y: 235, distance: 123.2
click at [996, 235] on div "New Employees chavez" at bounding box center [811, 245] width 1044 height 39
drag, startPoint x: 1131, startPoint y: 239, endPoint x: 1012, endPoint y: 239, distance: 119.3
click at [1012, 239] on div "New Employees chavez" at bounding box center [811, 245] width 1044 height 39
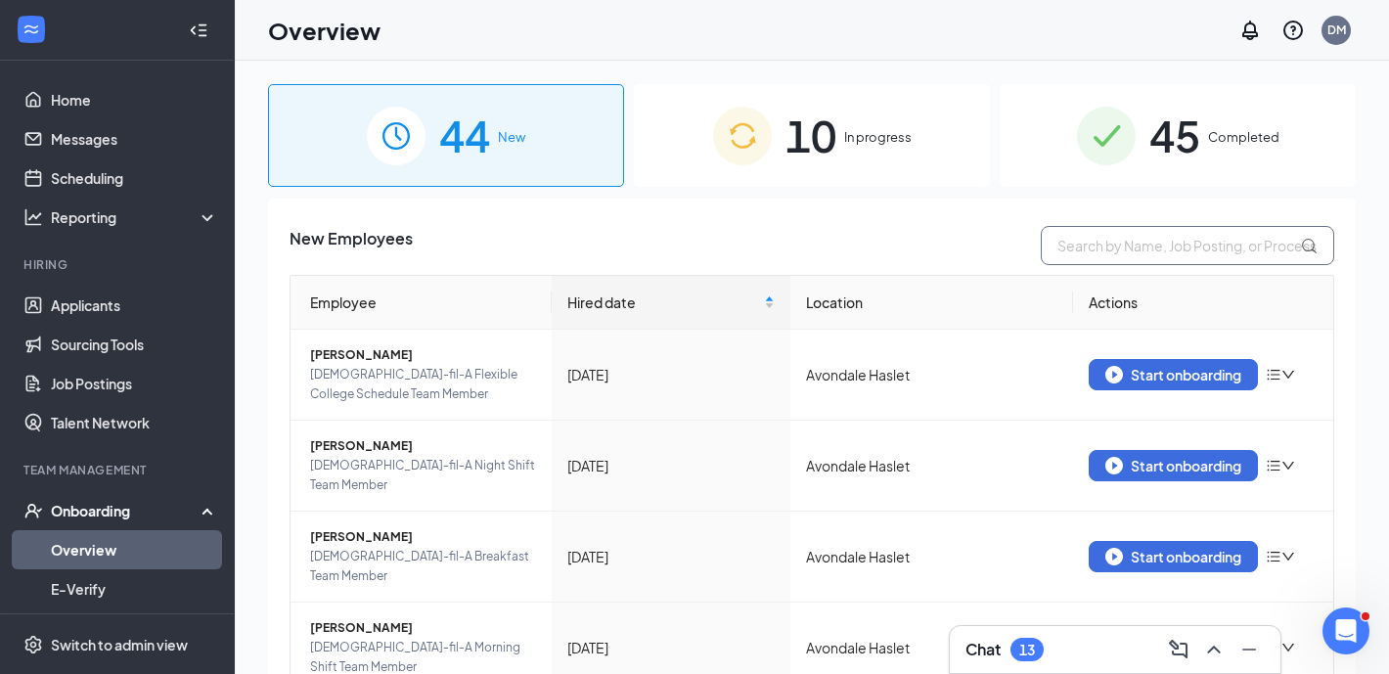
click at [1211, 240] on input "text" at bounding box center [1186, 245] width 293 height 39
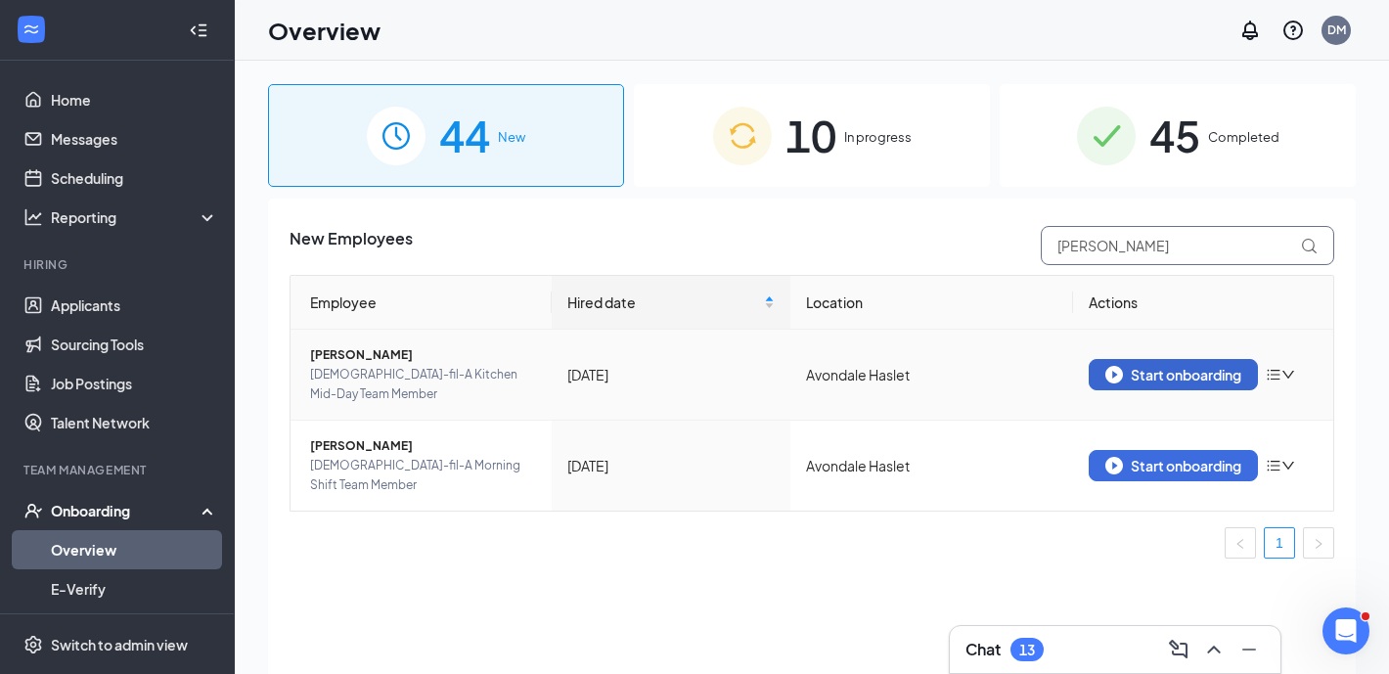
type input "mejia"
click at [1133, 376] on div "Start onboarding" at bounding box center [1173, 375] width 136 height 18
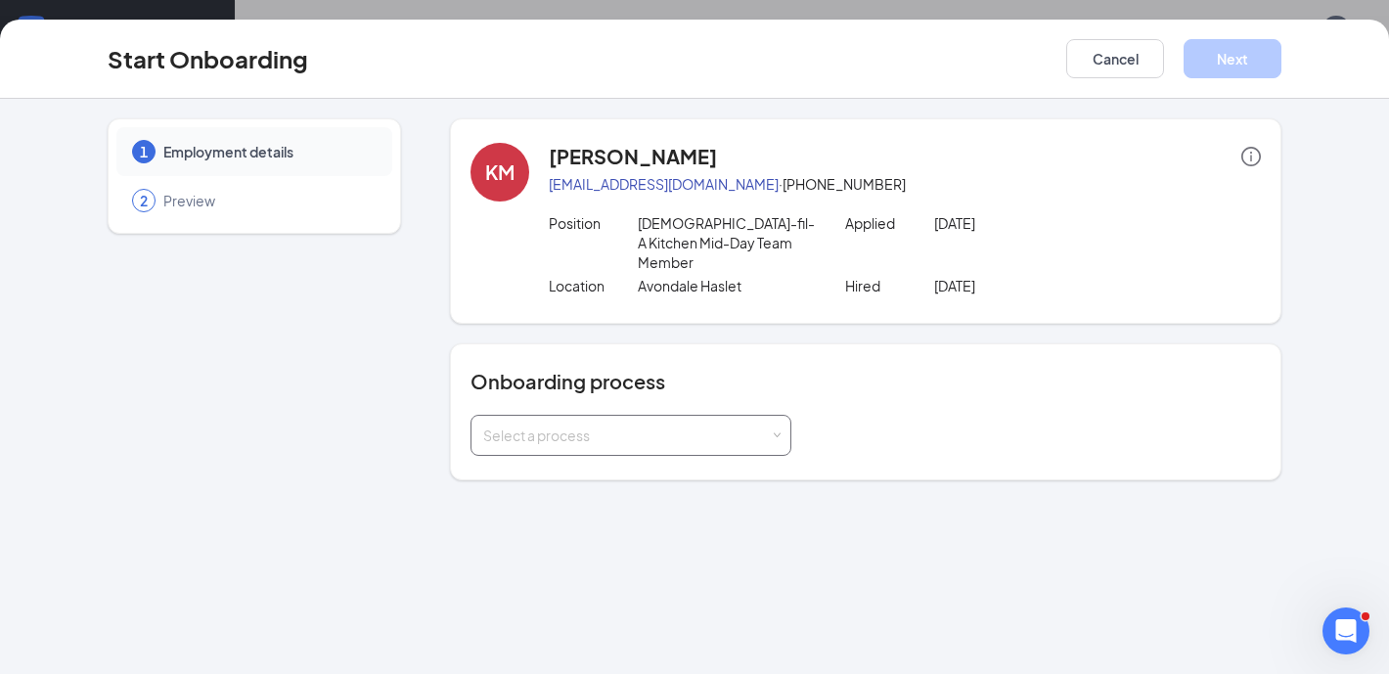
click at [722, 435] on div "Select a process" at bounding box center [630, 435] width 321 height 41
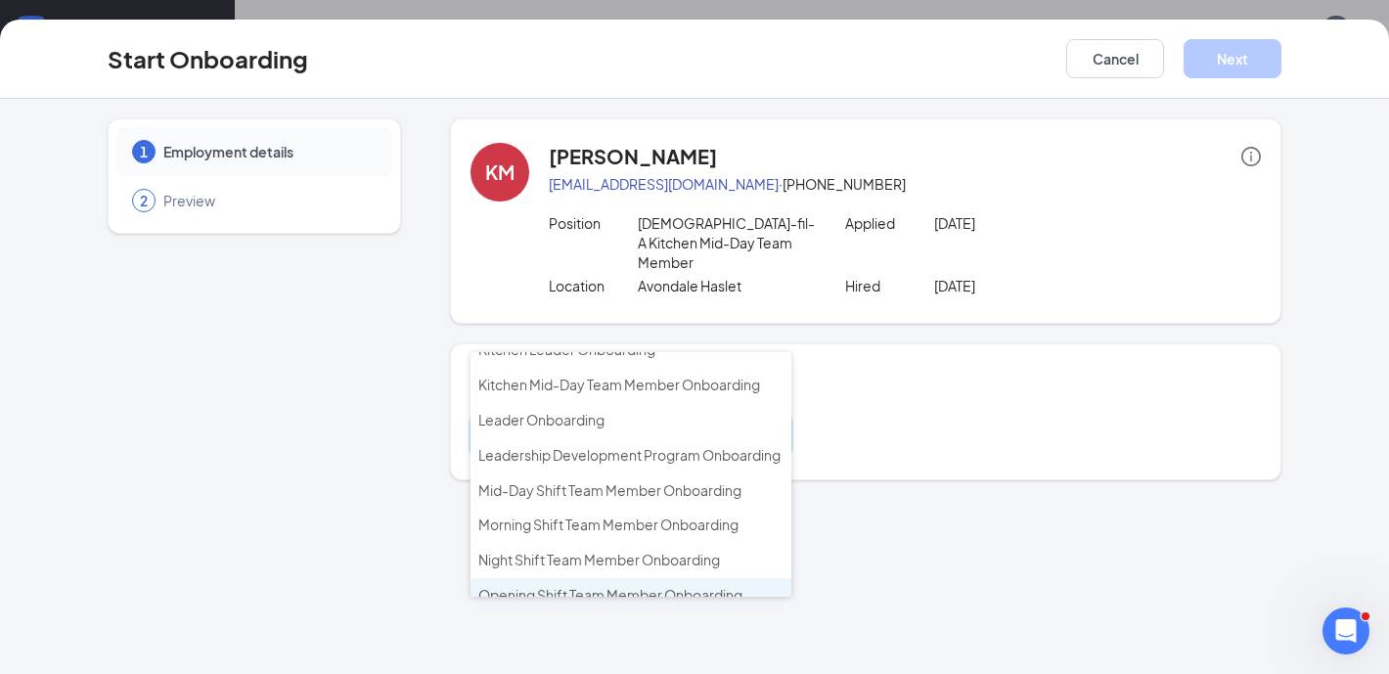
scroll to position [439, 0]
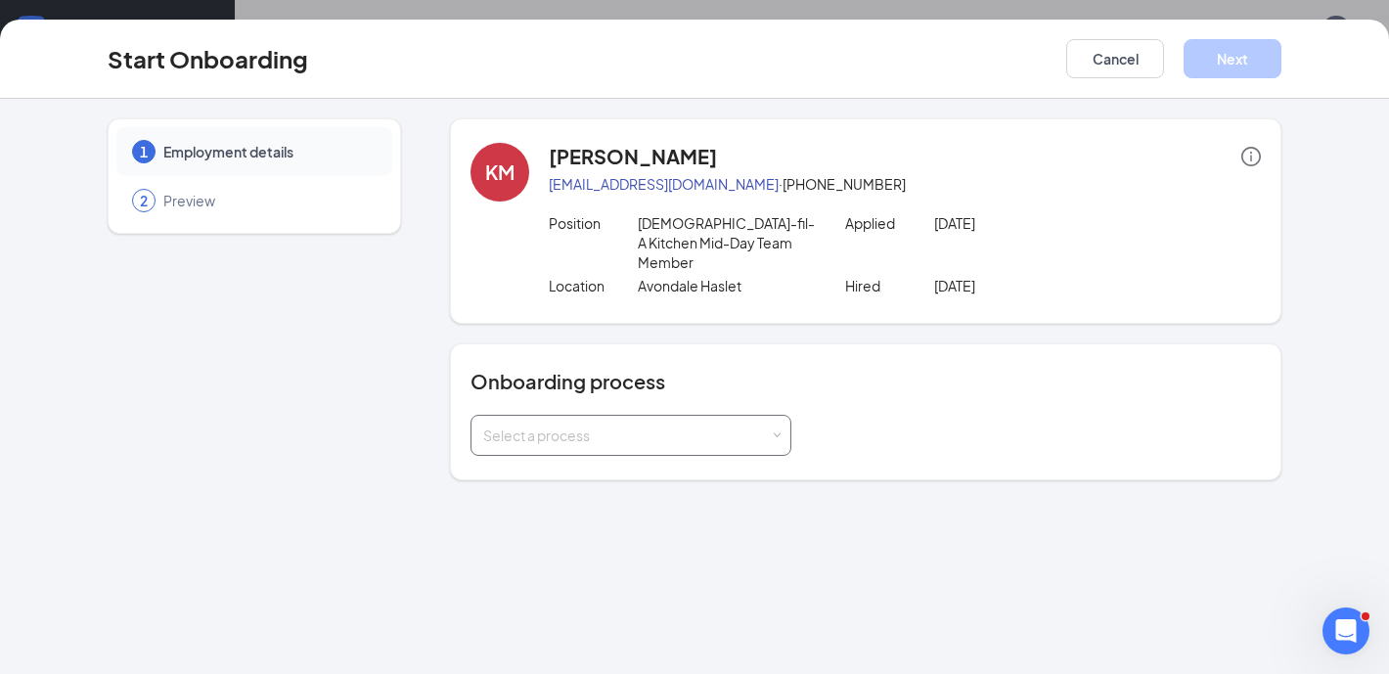
click at [655, 425] on div "Select a process" at bounding box center [626, 435] width 287 height 20
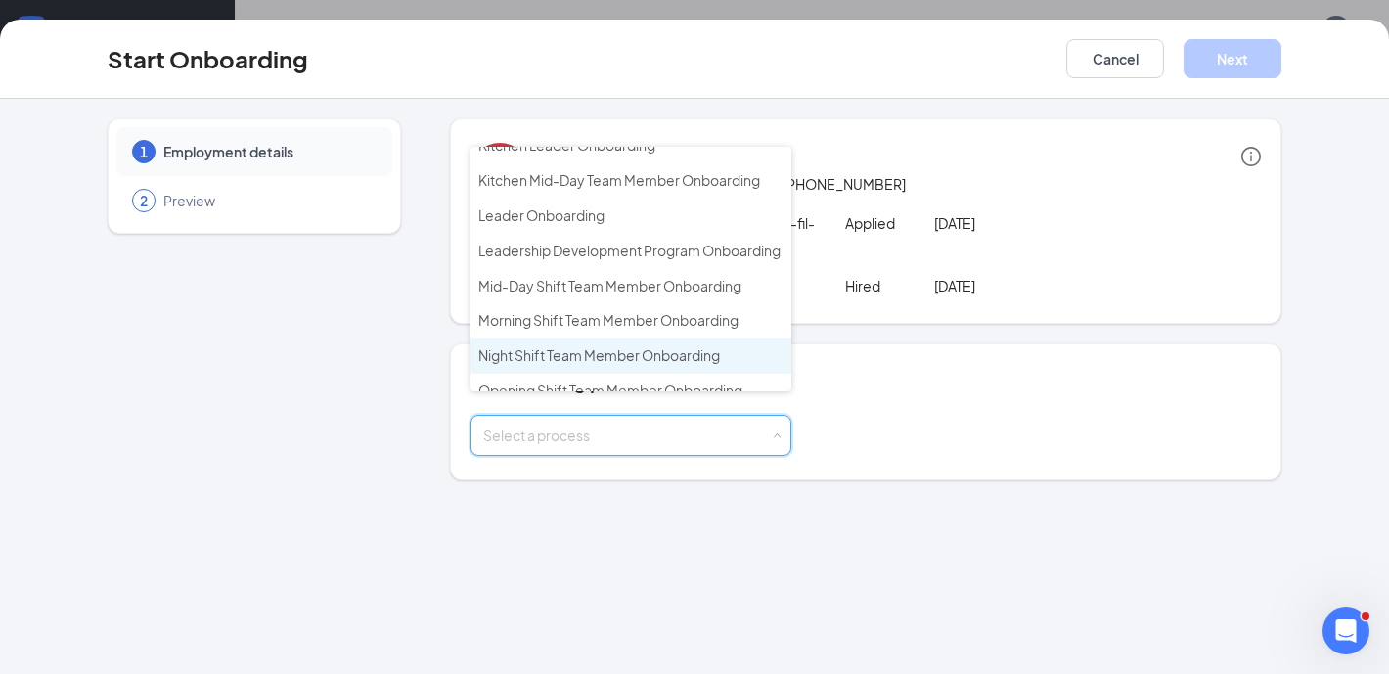
click at [675, 346] on span "Night Shift Team Member Onboarding" at bounding box center [599, 355] width 242 height 18
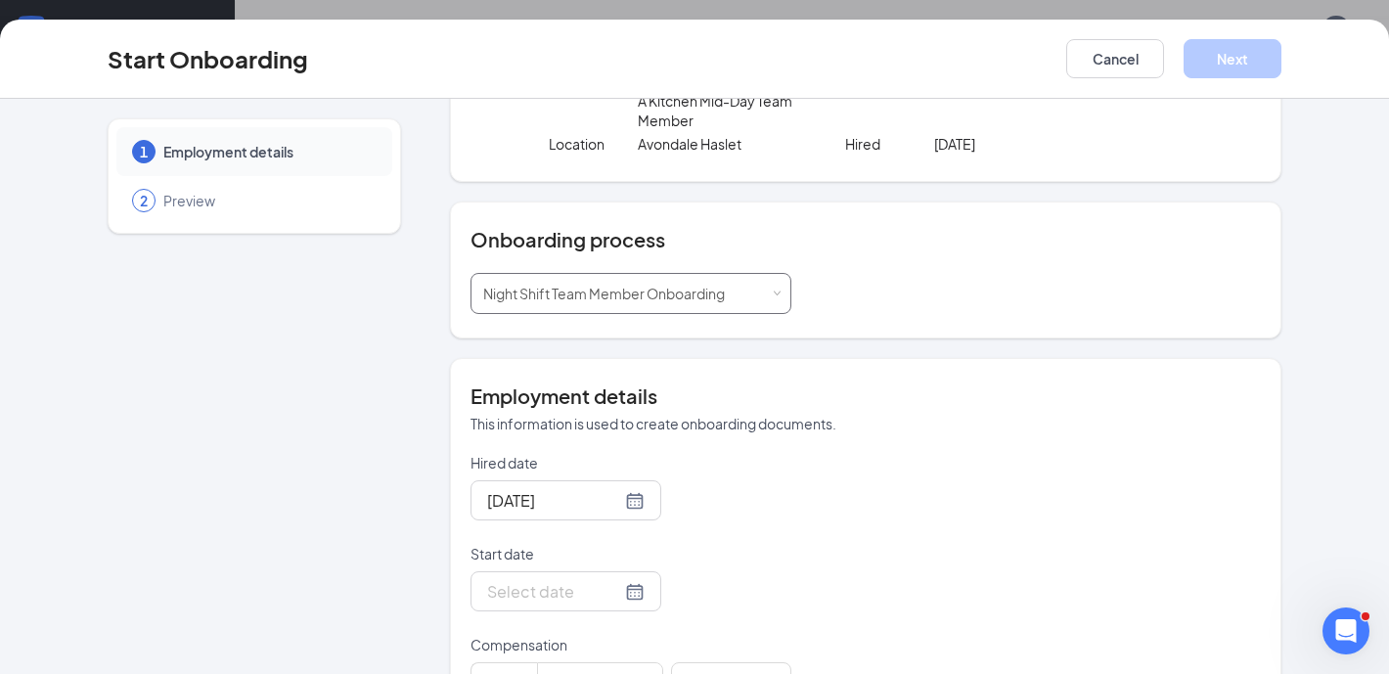
scroll to position [334, 0]
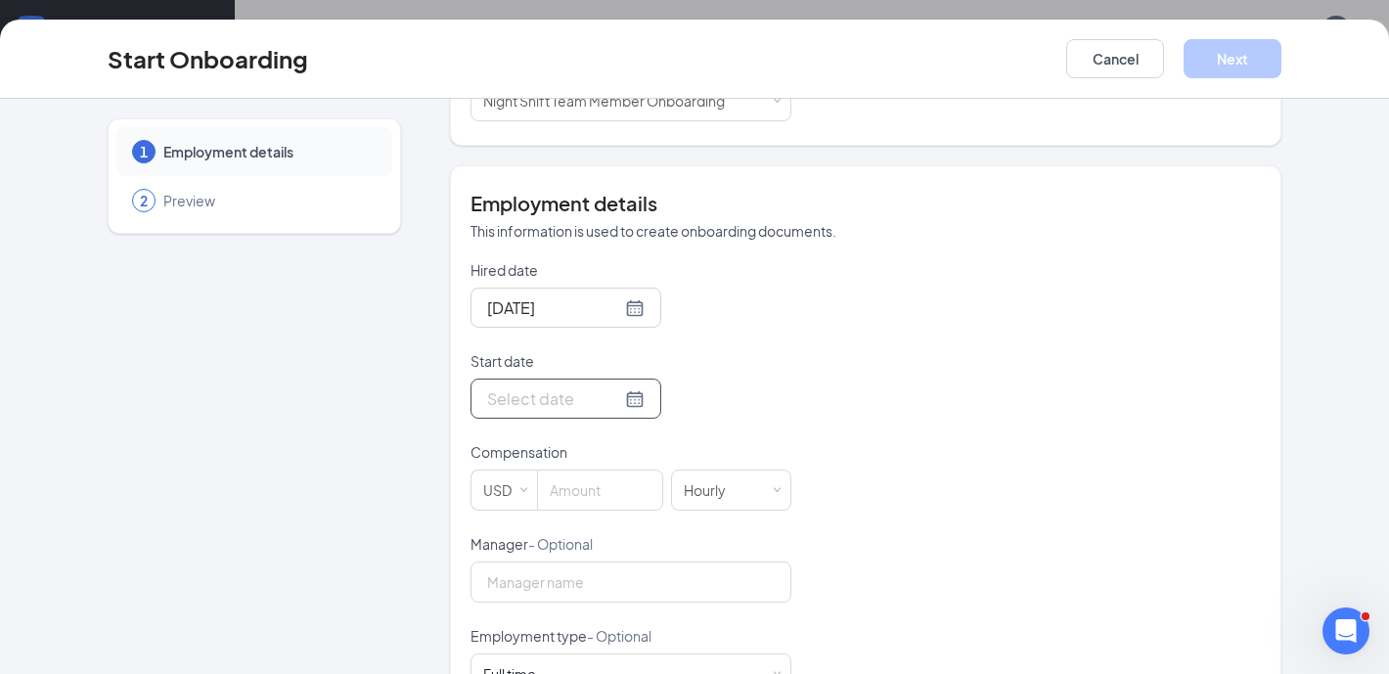
click at [611, 386] on div at bounding box center [565, 398] width 157 height 24
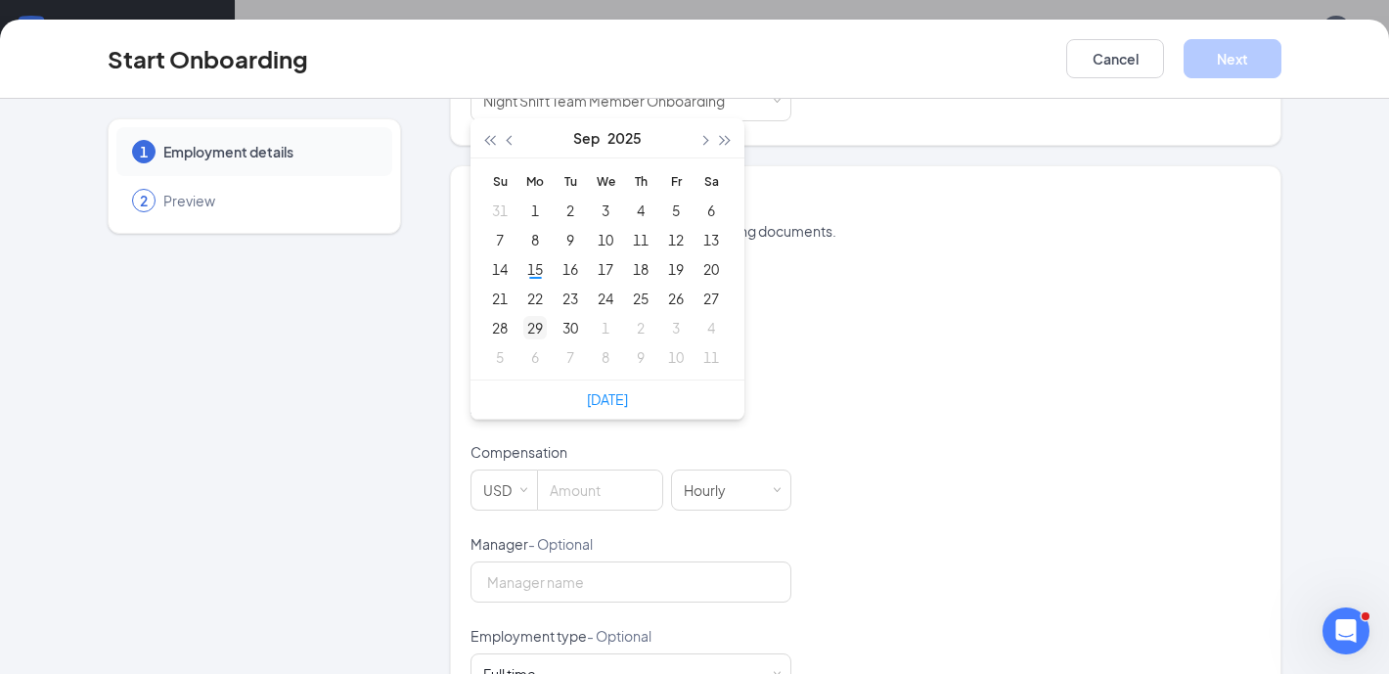
type input "Sep 29, 2025"
click at [538, 316] on div "29" at bounding box center [534, 327] width 23 height 23
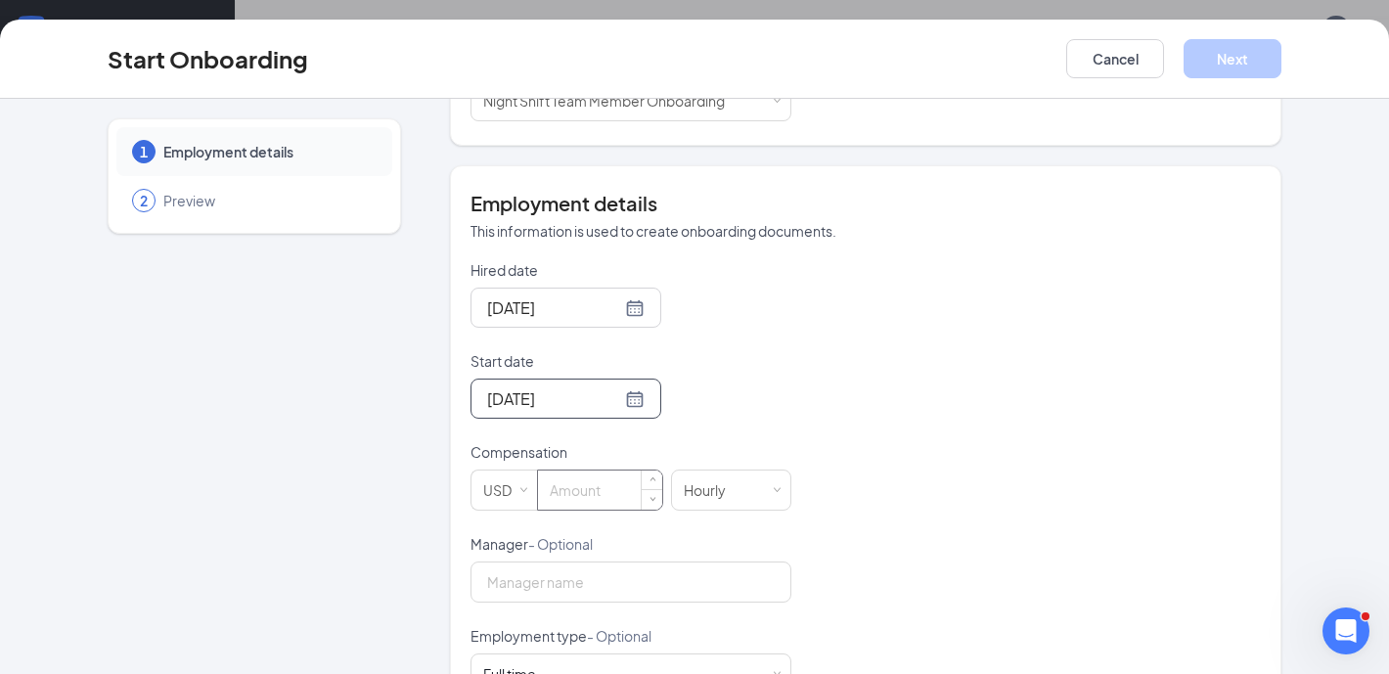
click at [600, 474] on input at bounding box center [600, 489] width 124 height 39
type input "12"
click at [1040, 454] on div "Hired date Sep 8, 2025 Start date Sep 29, 2025 Sep 2025 Su Mo Tu We Th Fr Sa 31…" at bounding box center [865, 579] width 790 height 639
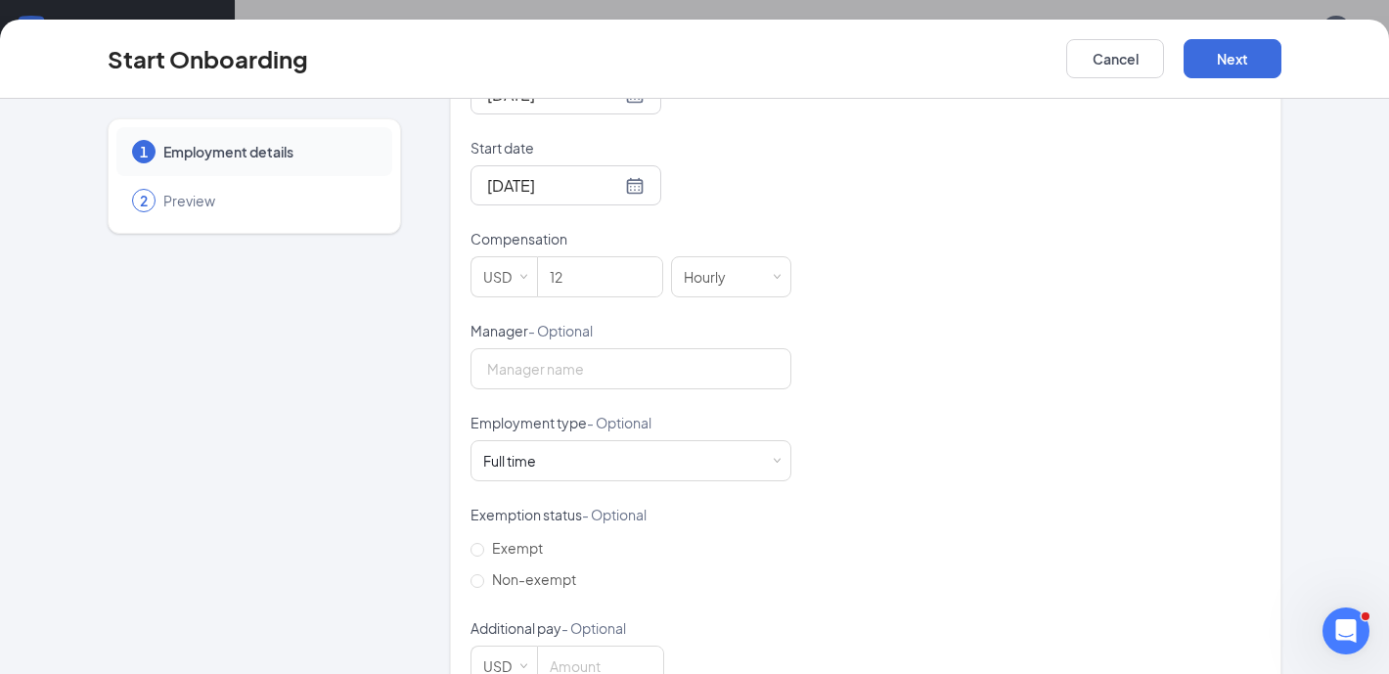
scroll to position [585, 0]
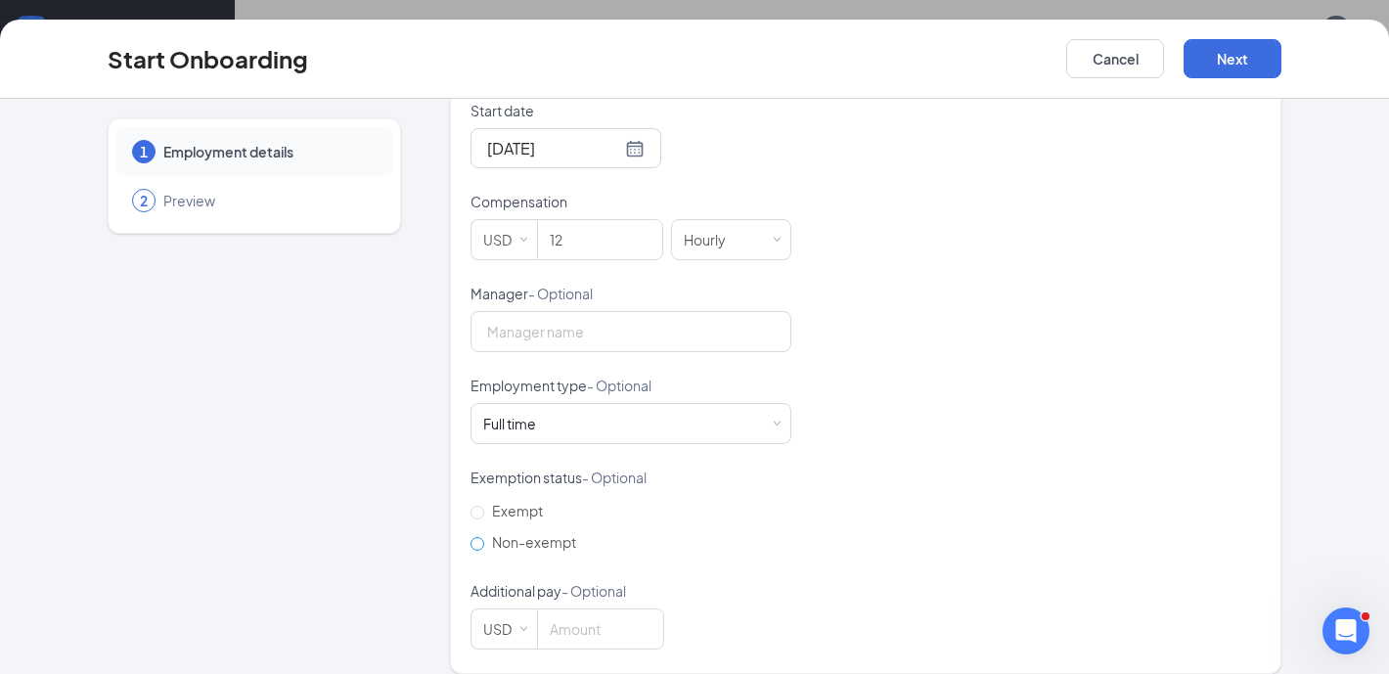
click at [517, 533] on span "Non-exempt" at bounding box center [534, 542] width 100 height 18
click at [484, 537] on input "Non-exempt" at bounding box center [477, 544] width 14 height 14
radio input "true"
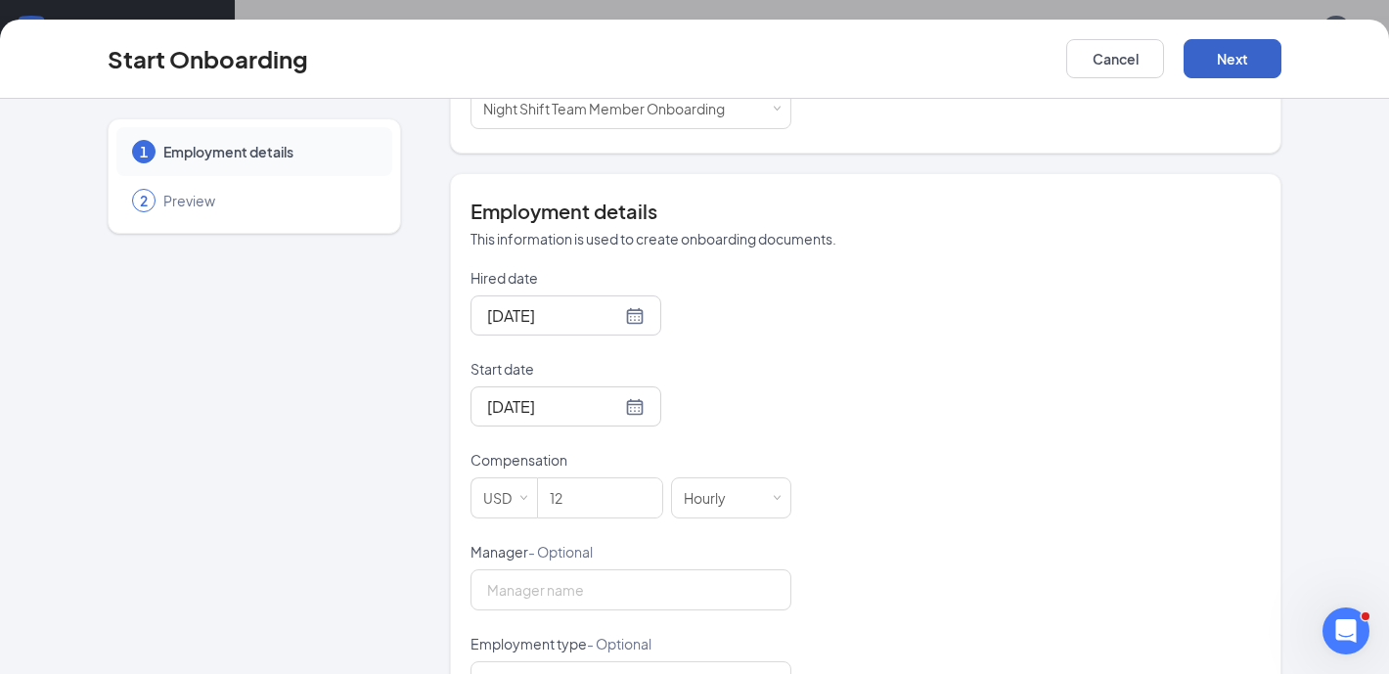
click at [1221, 55] on button "Next" at bounding box center [1232, 58] width 98 height 39
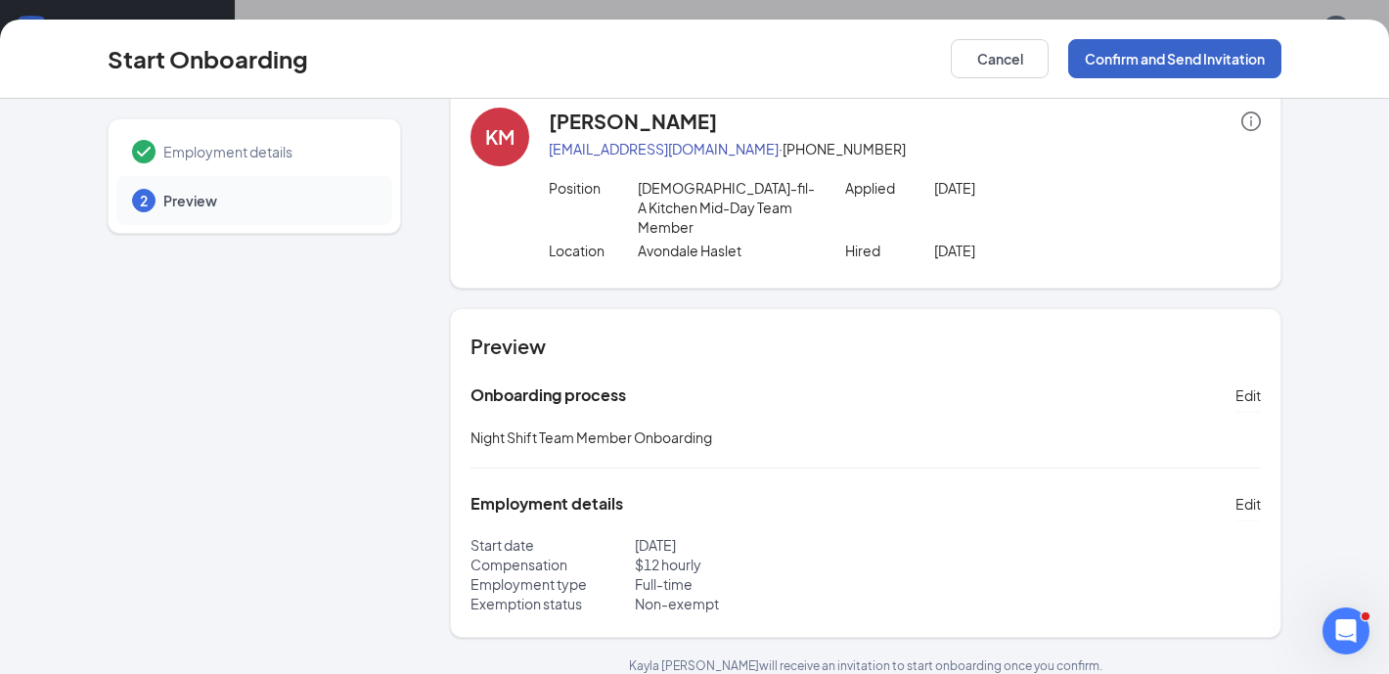
click at [1152, 70] on button "Confirm and Send Invitation" at bounding box center [1174, 58] width 213 height 39
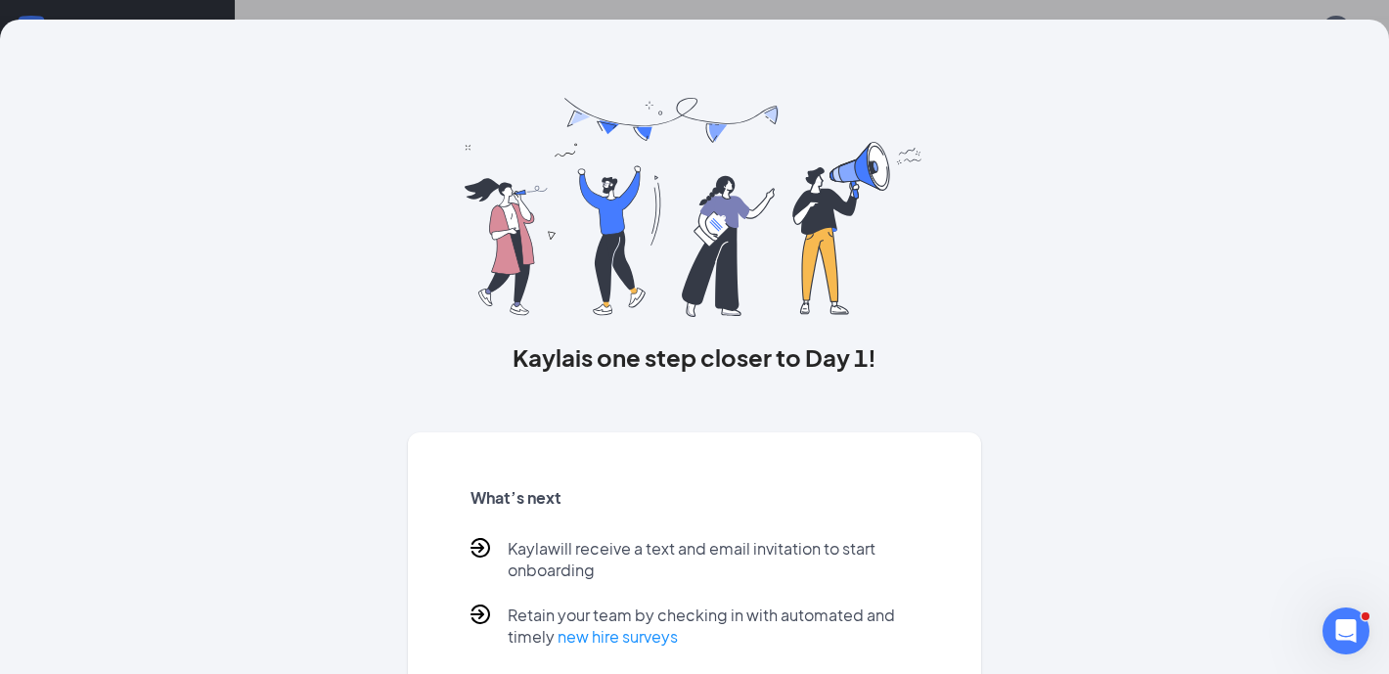
scroll to position [103, 0]
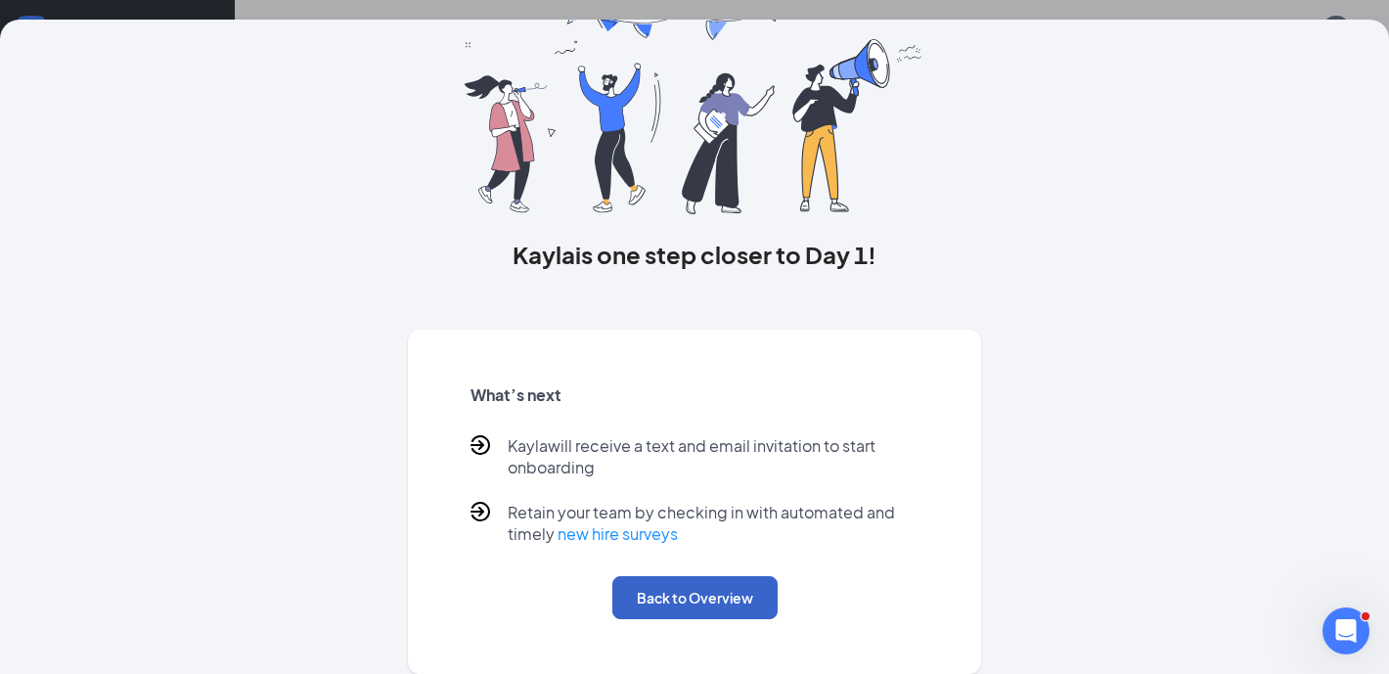
click at [719, 603] on button "Back to Overview" at bounding box center [694, 597] width 165 height 43
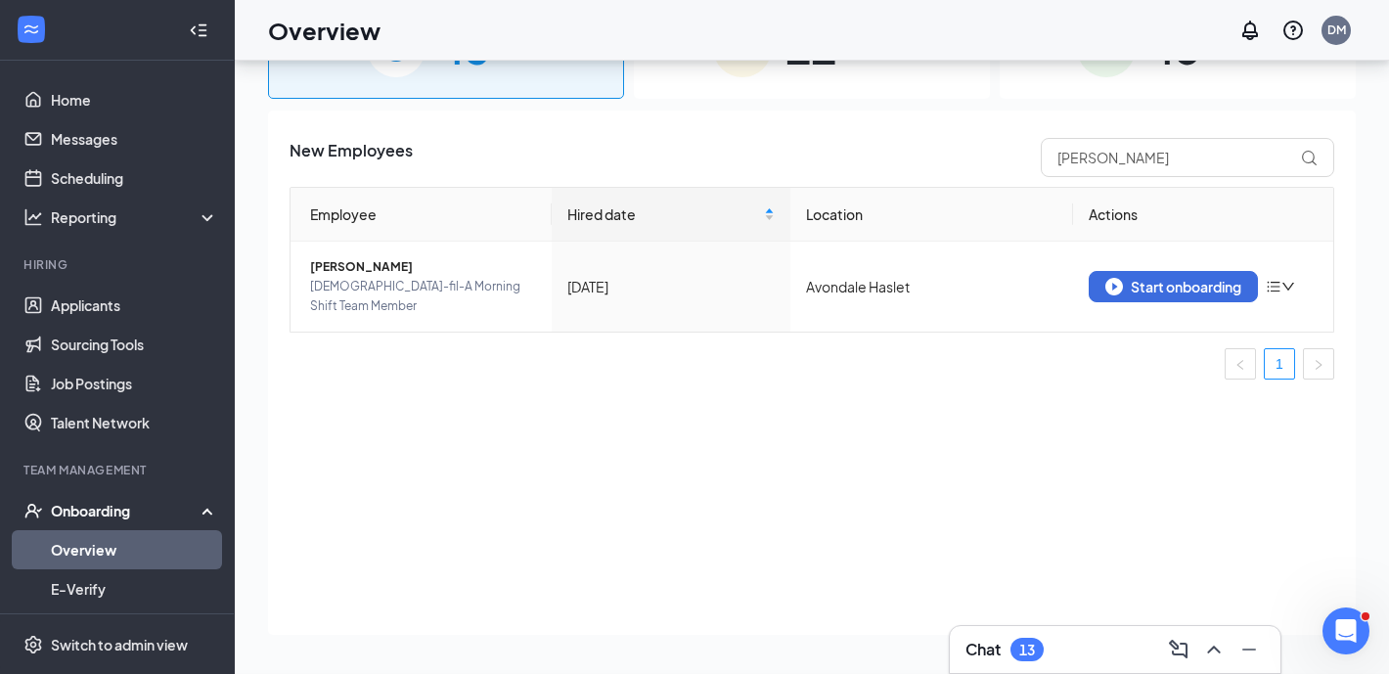
scroll to position [0, 0]
click at [135, 135] on link "Messages" at bounding box center [134, 138] width 167 height 39
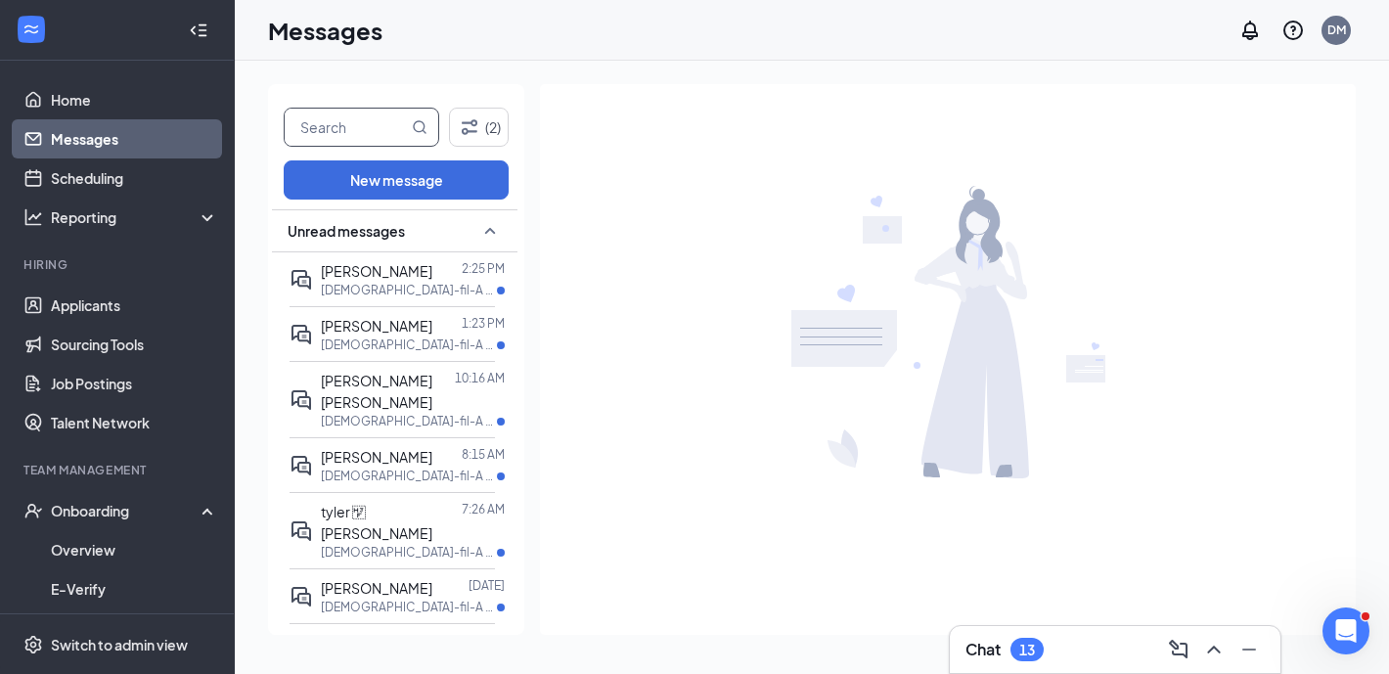
click at [362, 128] on input "text" at bounding box center [346, 127] width 123 height 37
type input "jose"
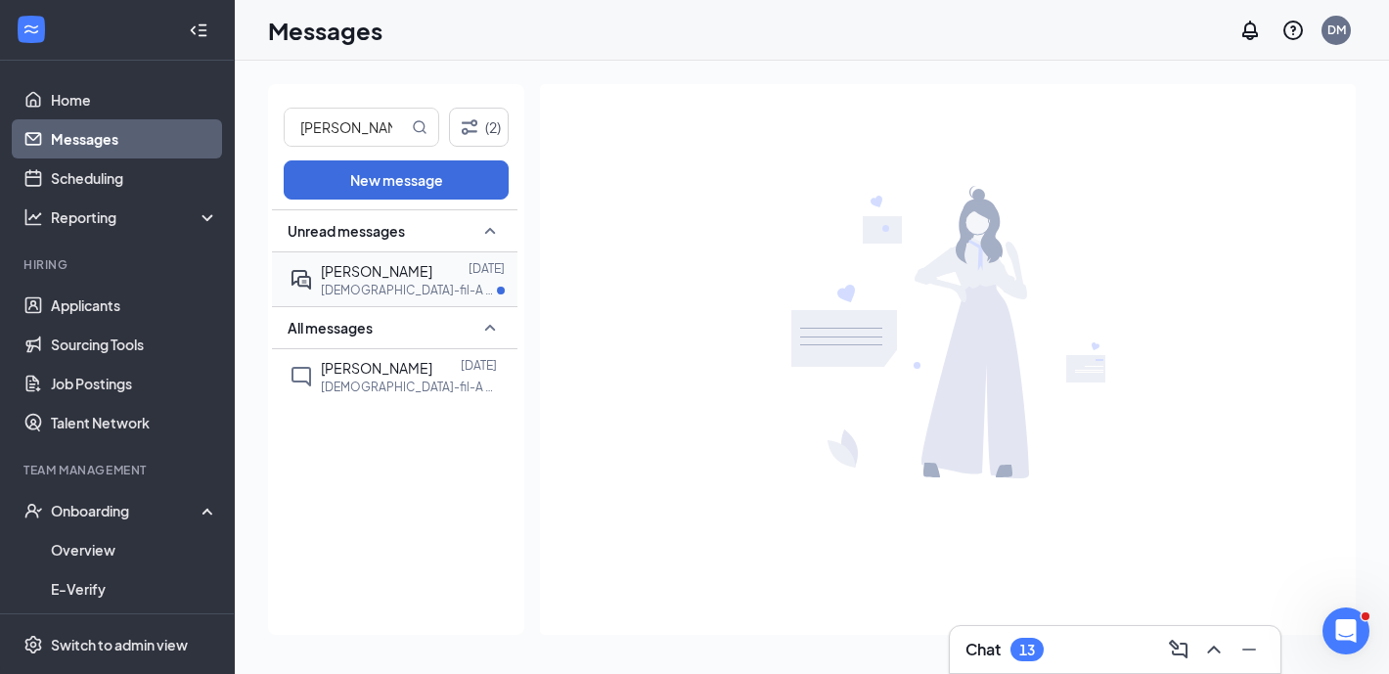
click at [432, 260] on div at bounding box center [450, 271] width 36 height 22
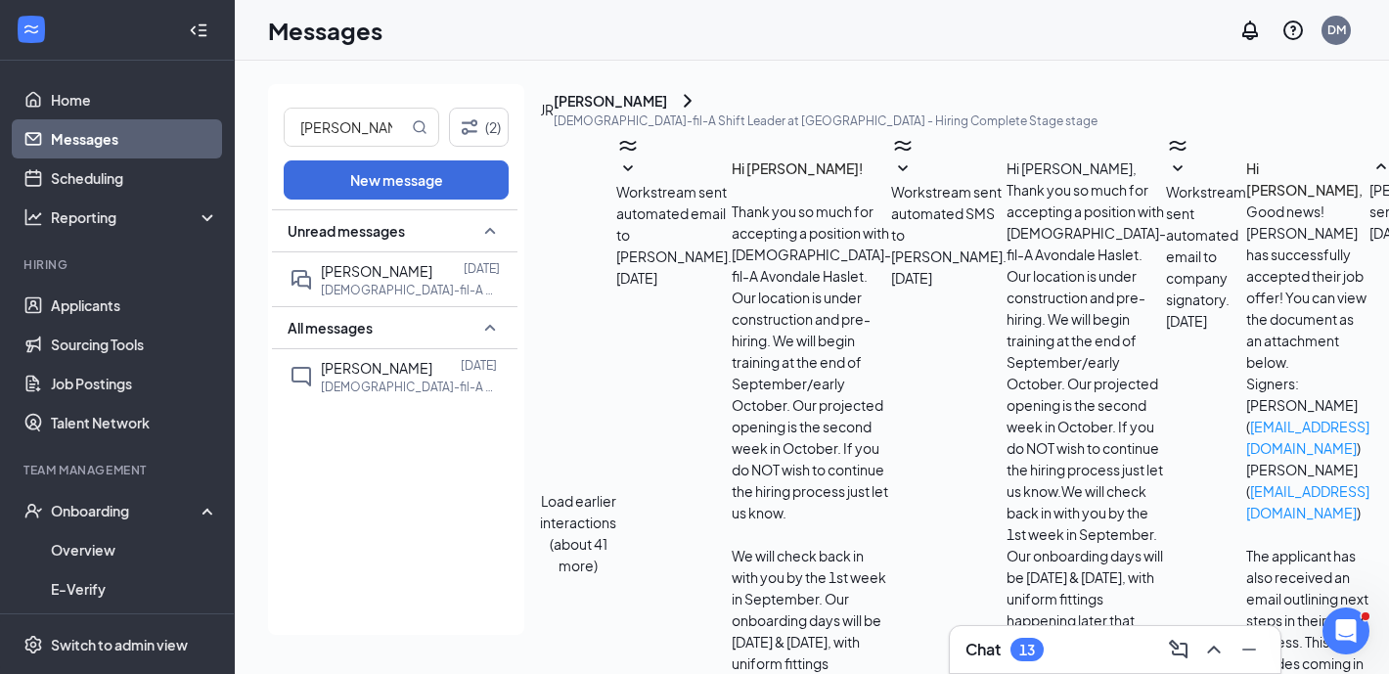
scroll to position [594, 0]
paste textarea "Chick-fil-A Avondale Haslet We’re excited to introduce a new way to enhance tea…"
type textarea "Chick-fil-A Avondale Haslet We’re excited to introduce a new way to enhance tea…"
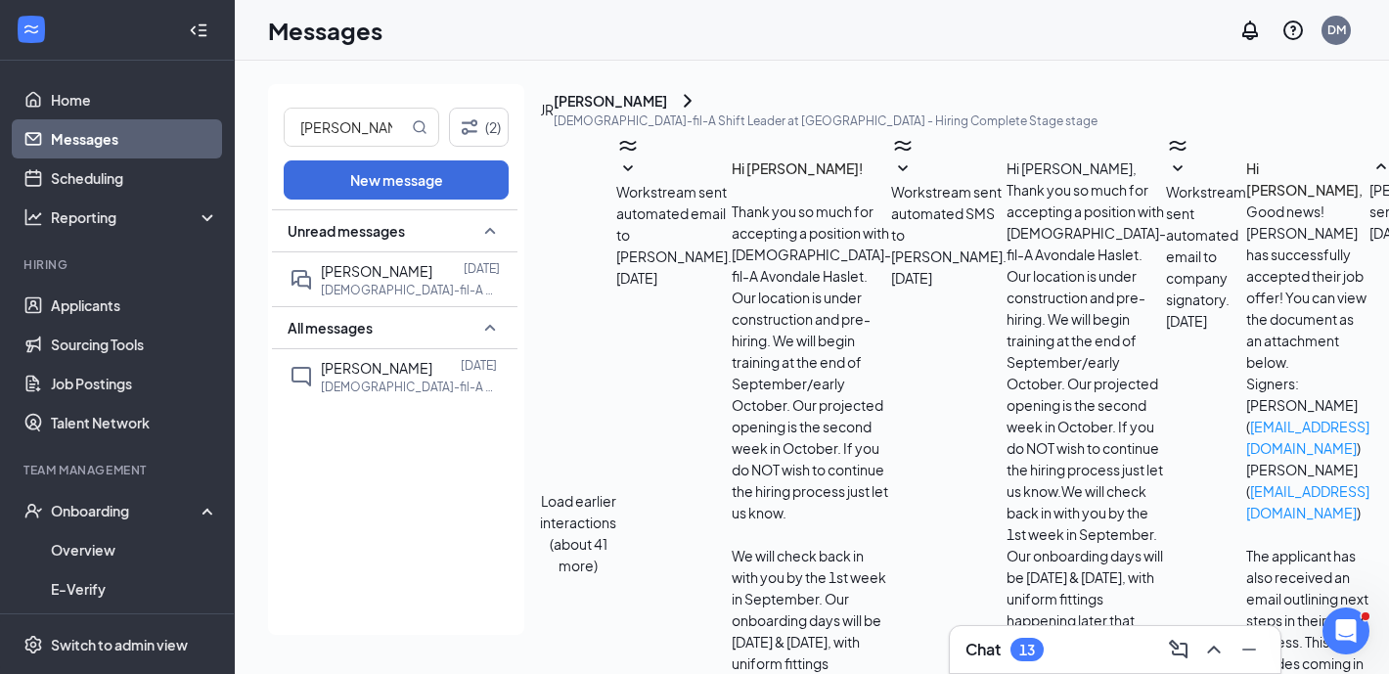
drag, startPoint x: 363, startPoint y: 124, endPoint x: 277, endPoint y: 124, distance: 86.0
click at [277, 124] on div "jose (2) New message Unread messages Jose Ramirez Sep 14 Chick-fil-A Shift Lead…" at bounding box center [396, 359] width 256 height 551
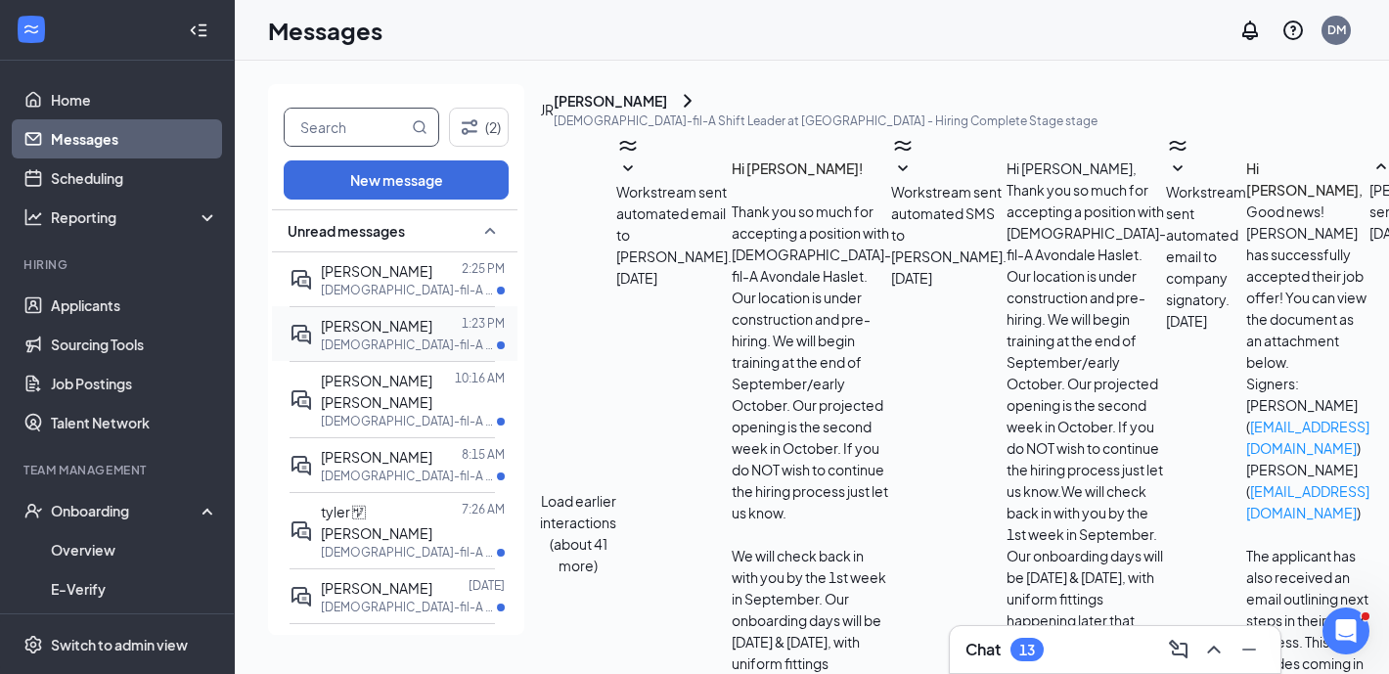
click at [432, 327] on div at bounding box center [446, 326] width 29 height 22
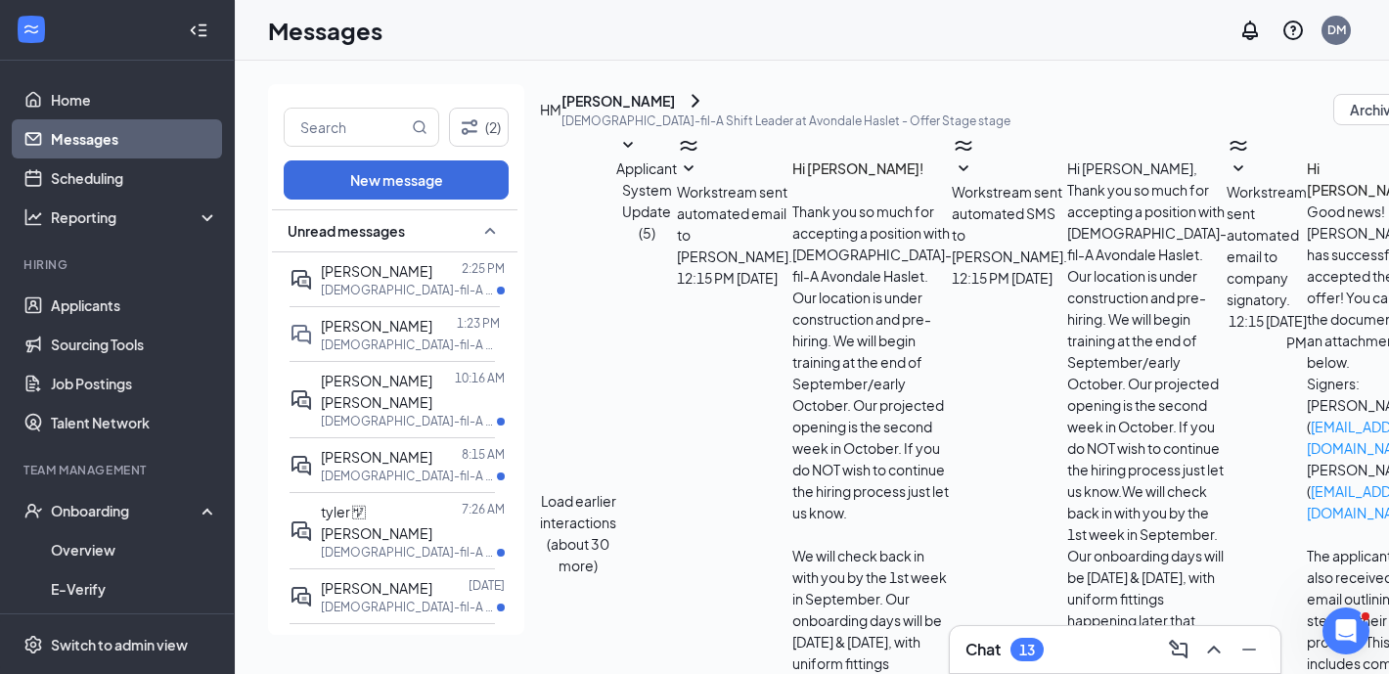
scroll to position [300, 0]
type textarea "Thank you for asking! The prewritten message will need to be updated!"
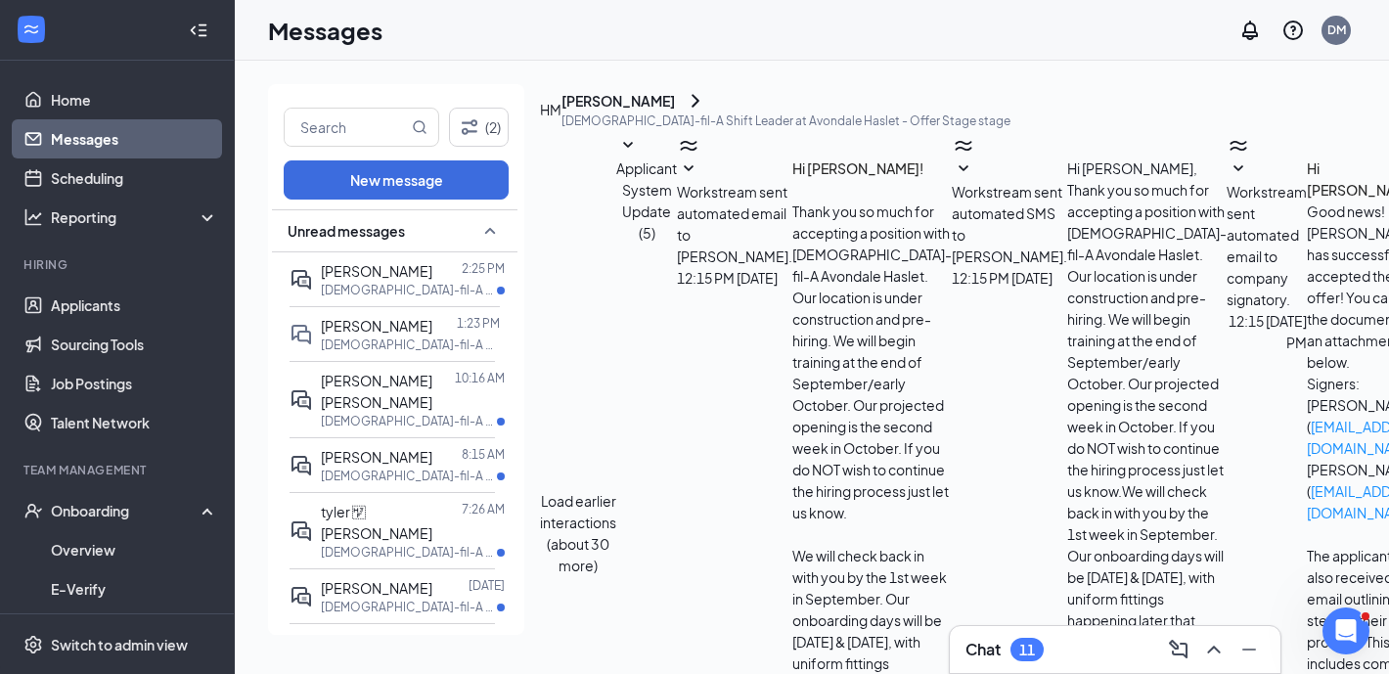
click at [1226, 333] on div "Workstream sent automated email to company signatory. Today 12:15 PM Hi Johanne…" at bounding box center [1327, 544] width 203 height 774
click at [1226, 308] on span "Workstream sent automated email to company signatory." at bounding box center [1266, 245] width 80 height 125
click at [951, 265] on span "Workstream sent automated SMS to Hailey Madsen." at bounding box center [1008, 224] width 115 height 82
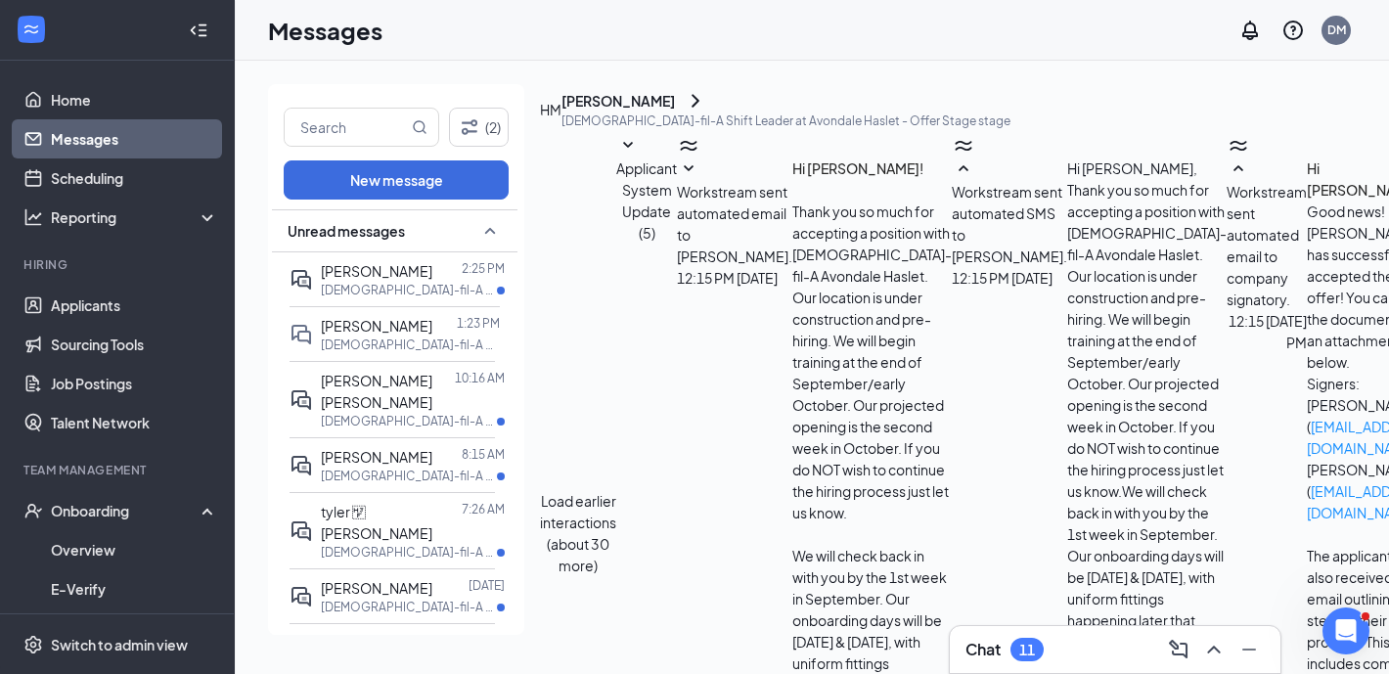
paste textarea "Initial Message Describing Onboarding Process Welcome to the Team – Next Steps …"
type textarea "Initial Message Describing Onboarding Process Welcome to the Team – Next Steps …"
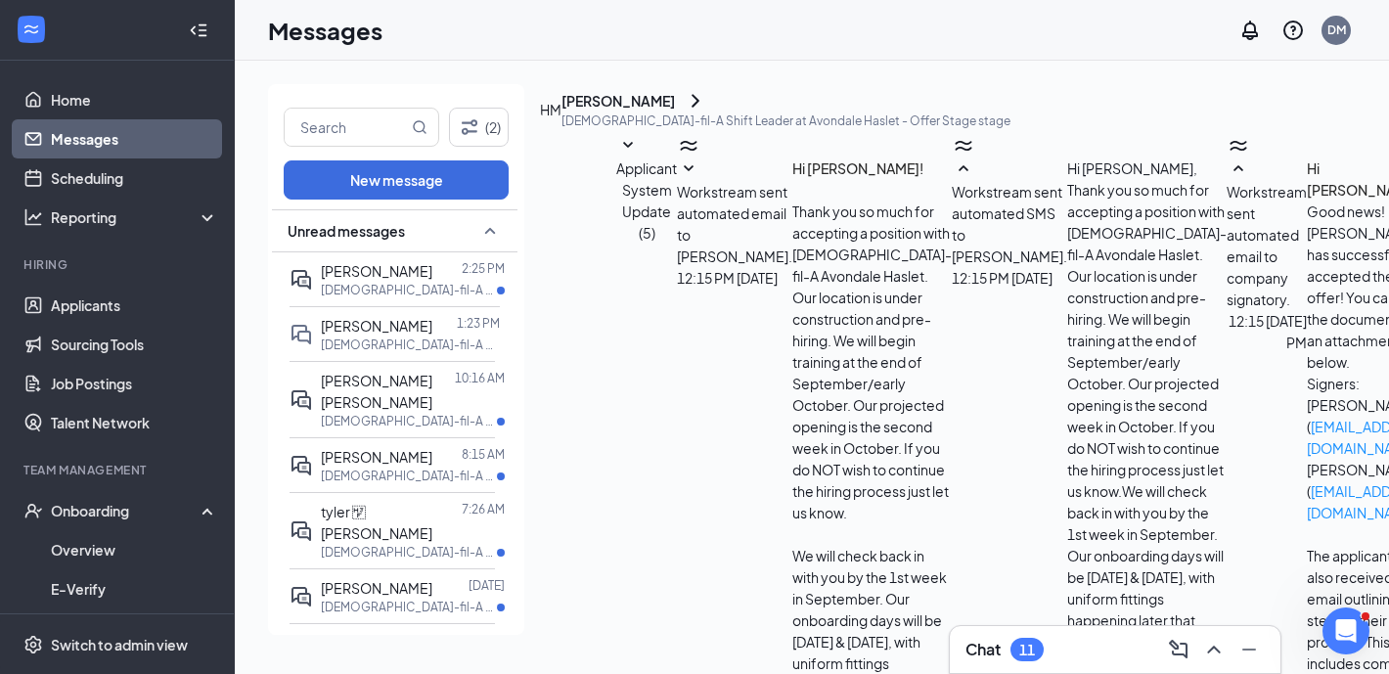
scroll to position [225, 0]
click at [364, 134] on input "text" at bounding box center [346, 127] width 123 height 37
type input "marta lemus"
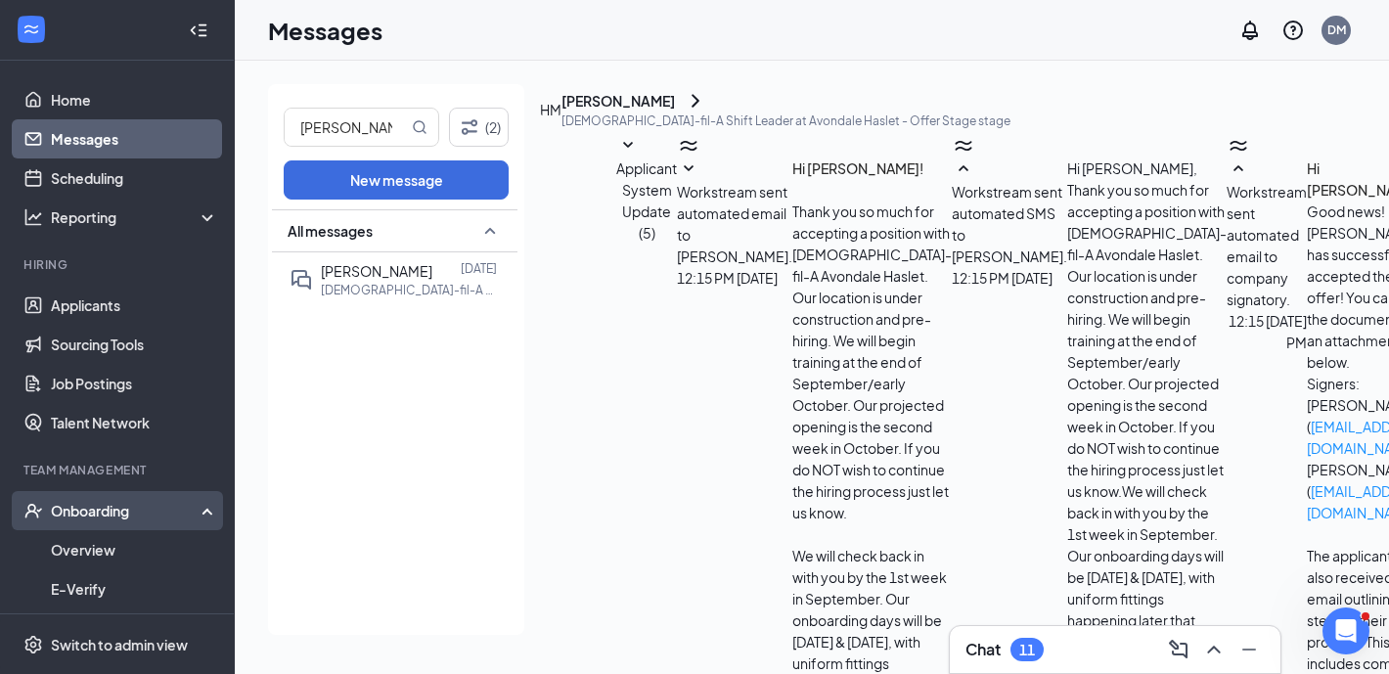
click at [108, 526] on div "Onboarding" at bounding box center [117, 510] width 235 height 39
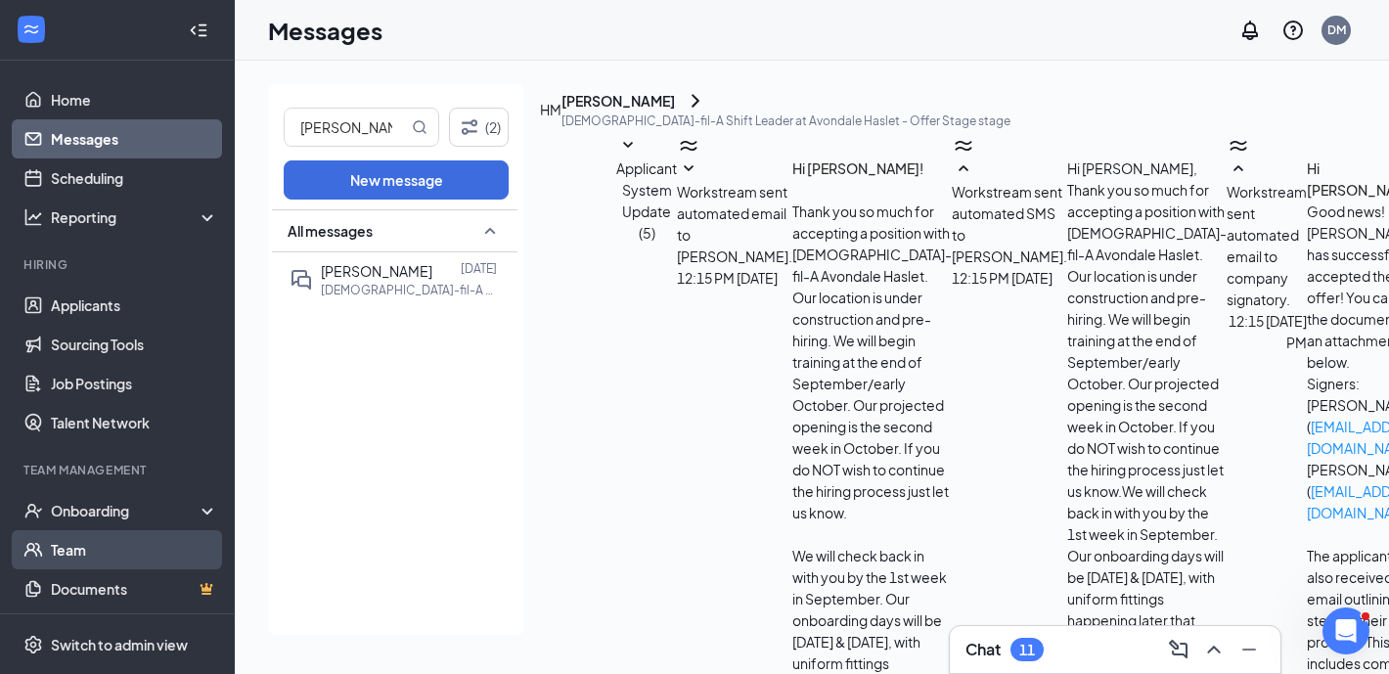
click at [141, 543] on link "Team" at bounding box center [134, 549] width 167 height 39
